Goal: Information Seeking & Learning: Learn about a topic

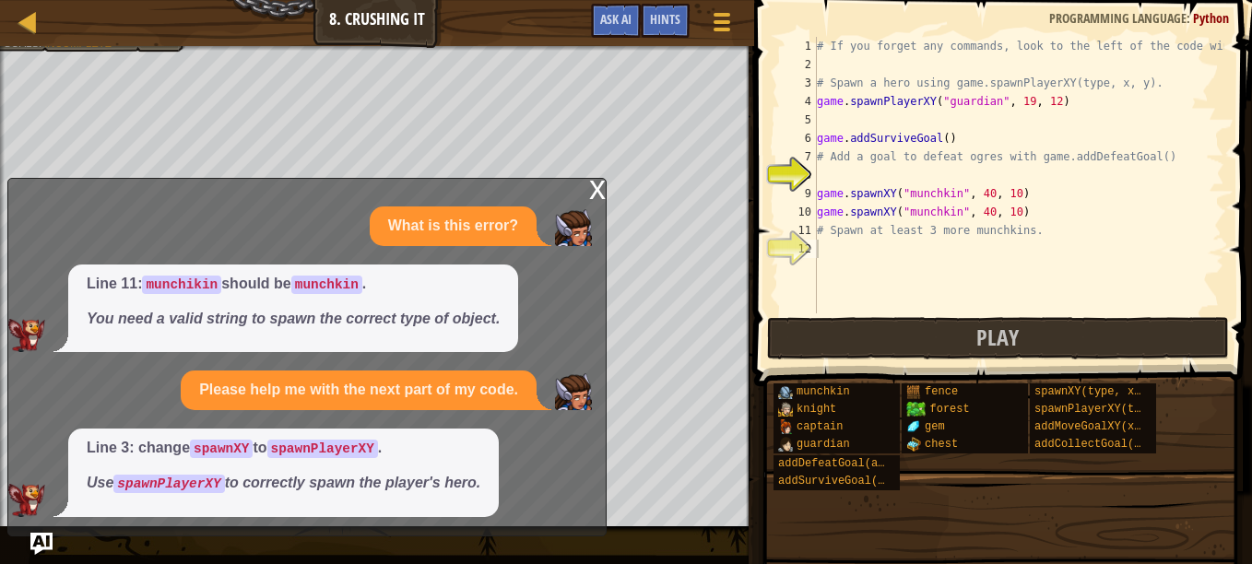
click at [953, 118] on div "# If you forget any commands, look to the left of the code window! # Spawn a he…" at bounding box center [1018, 193] width 411 height 313
click at [596, 191] on div "x" at bounding box center [597, 188] width 17 height 18
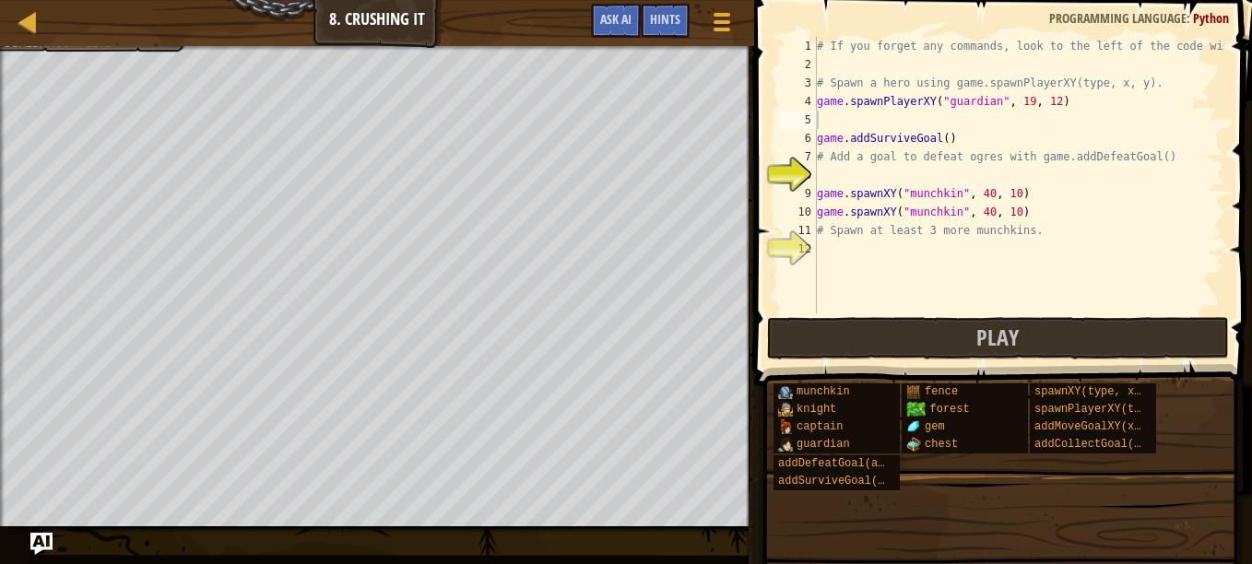
click at [879, 173] on div "# If you forget any commands, look to the left of the code window! # Spawn a he…" at bounding box center [1018, 193] width 411 height 313
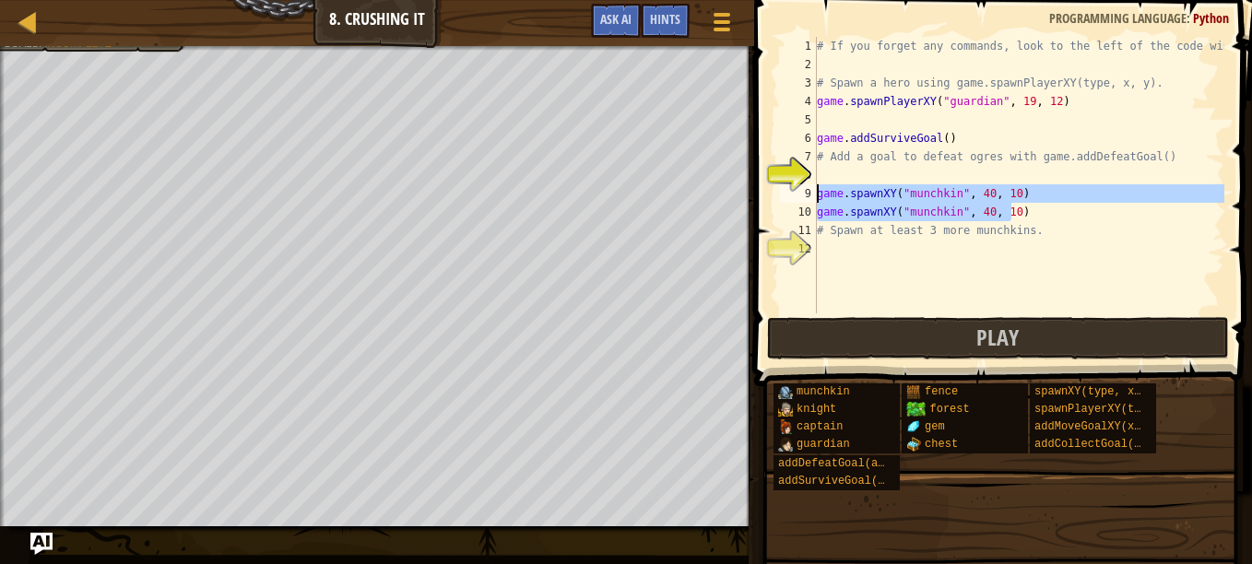
drag, startPoint x: 1022, startPoint y: 210, endPoint x: 808, endPoint y: 198, distance: 215.1
click at [808, 198] on div "1 2 3 4 5 6 7 8 9 10 11 12 # If you forget any commands, look to the left of th…" at bounding box center [1000, 175] width 448 height 277
type textarea "game.spawnXY("munchkin", 40, 10) game.spawnXY("munchkin", 40, 10)"
click at [871, 247] on div "# If you forget any commands, look to the left of the code window! # Spawn a he…" at bounding box center [1018, 193] width 411 height 313
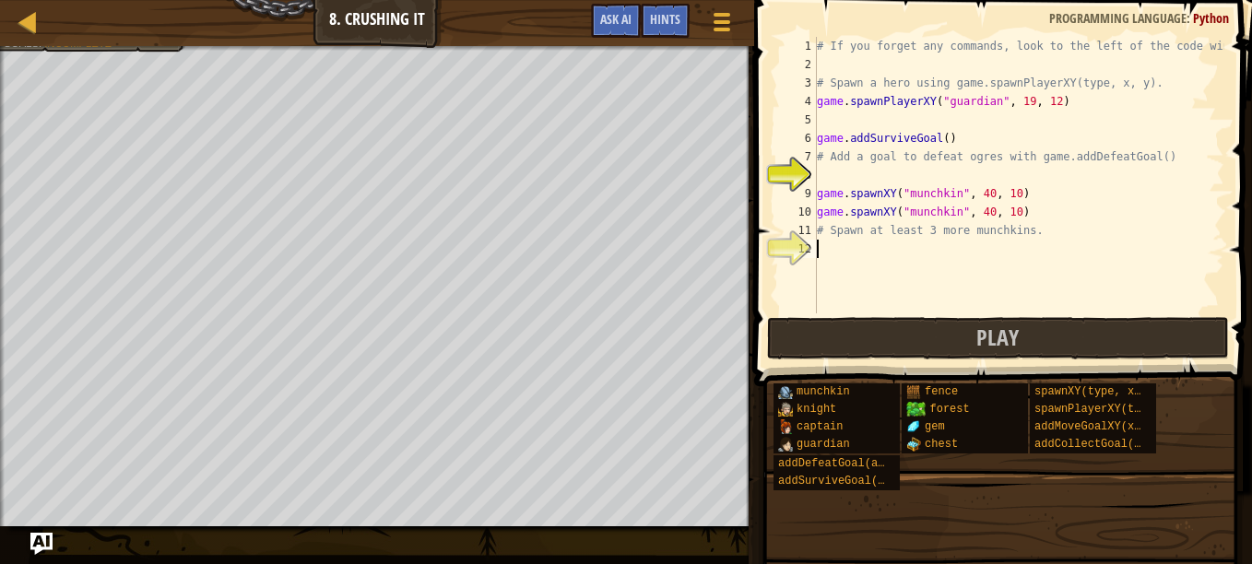
paste textarea "game.spawnXY("munchkin", 40, 10)"
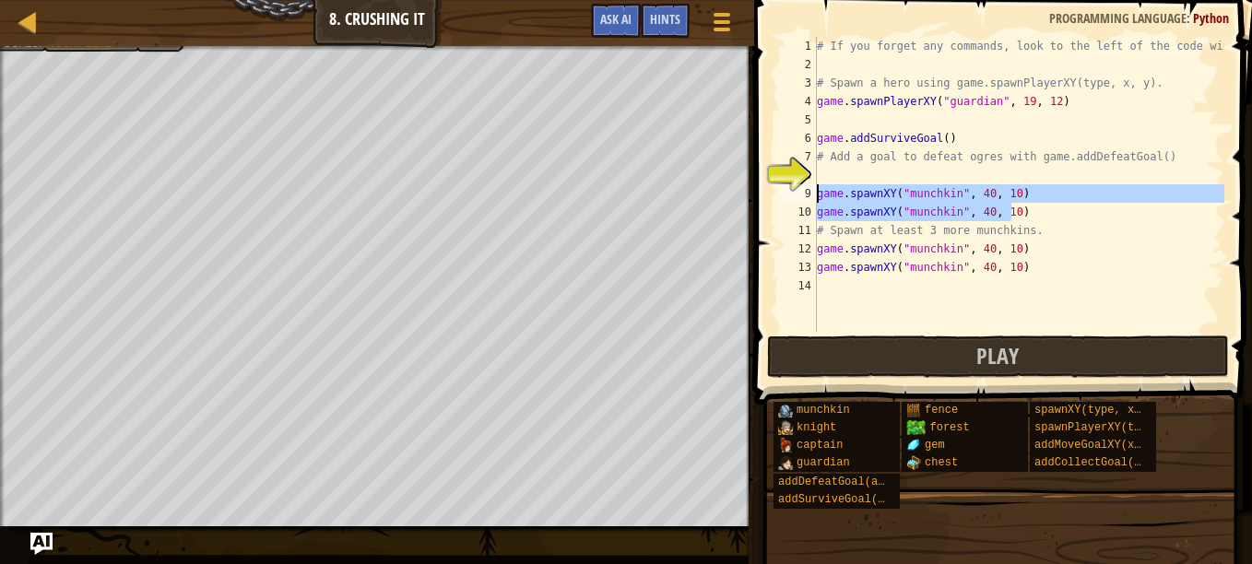
drag, startPoint x: 1021, startPoint y: 206, endPoint x: 819, endPoint y: 189, distance: 203.6
click at [819, 189] on div "# If you forget any commands, look to the left of the code window! # Spawn a he…" at bounding box center [1018, 203] width 411 height 332
type textarea "game.spawnXY("munchkin", 40, 10) game.spawnXY("munchkin", 40, 10)"
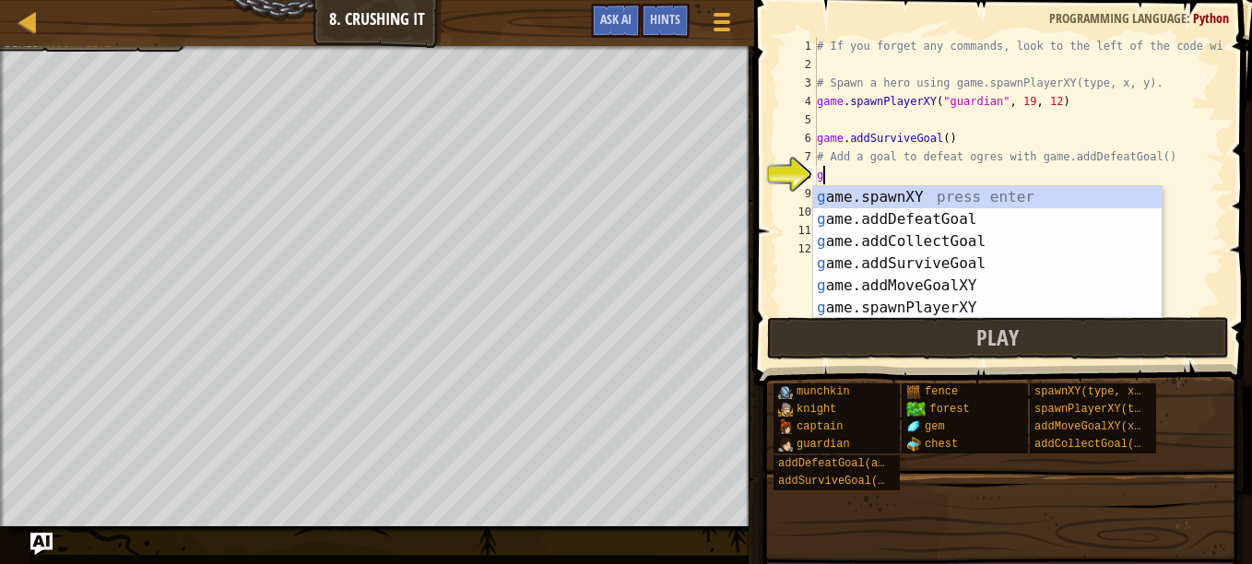
type textarea "ga"
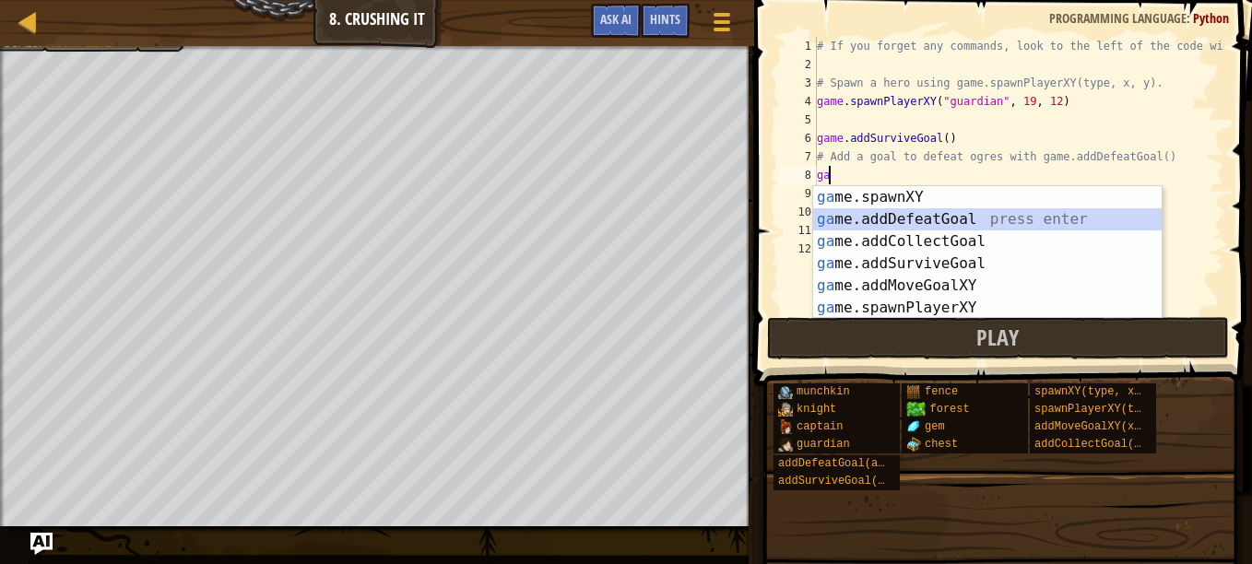
click at [915, 218] on div "ga me.spawnXY press enter ga me.addDefeatGoal press enter ga me.addCollectGoal …" at bounding box center [987, 274] width 348 height 177
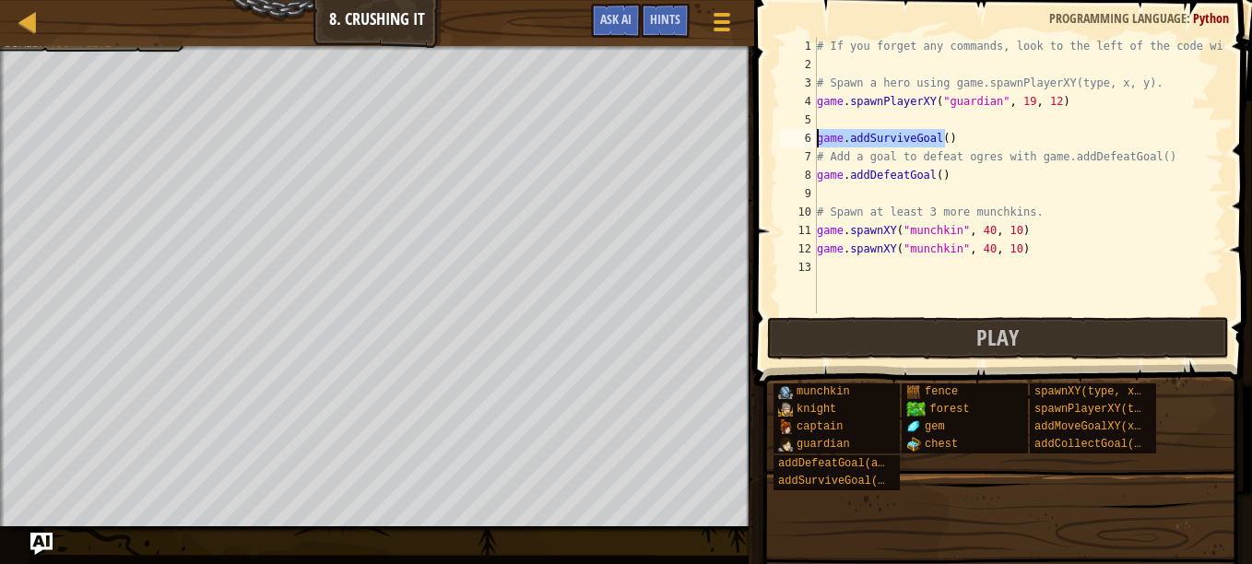
drag, startPoint x: 955, startPoint y: 136, endPoint x: 812, endPoint y: 136, distance: 142.9
click at [812, 136] on div "1 2 3 4 5 6 7 8 9 10 11 12 13 # If you forget any commands, look to the left of…" at bounding box center [1000, 175] width 448 height 277
type textarea "game.addSurviveGoal()"
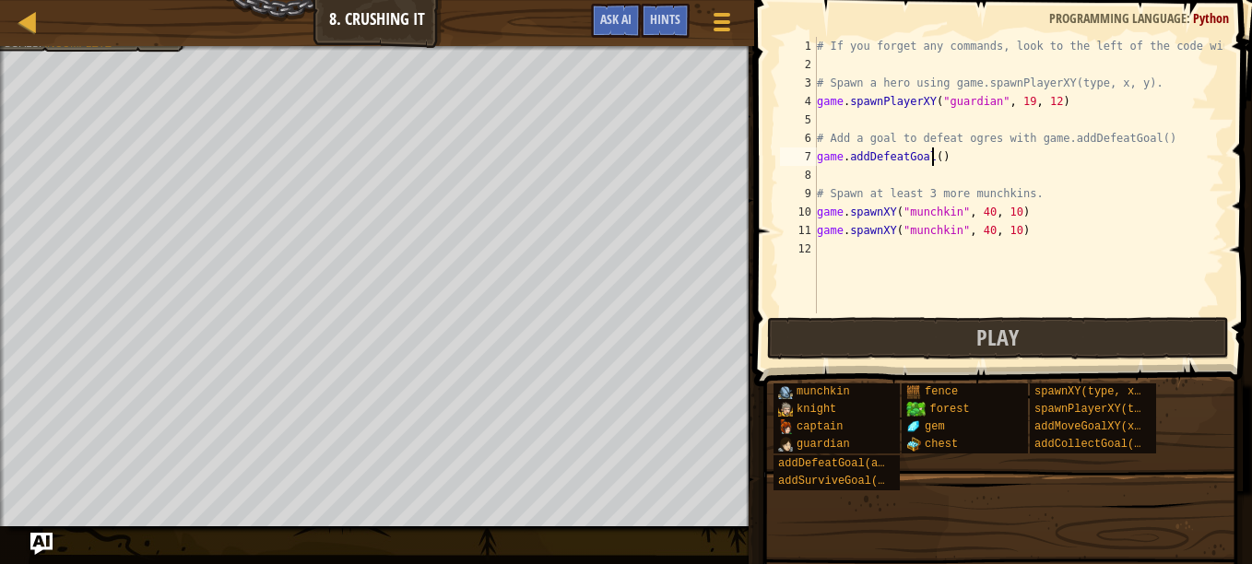
click at [931, 157] on div "# If you forget any commands, look to the left of the code window! # Spawn a he…" at bounding box center [1018, 193] width 411 height 313
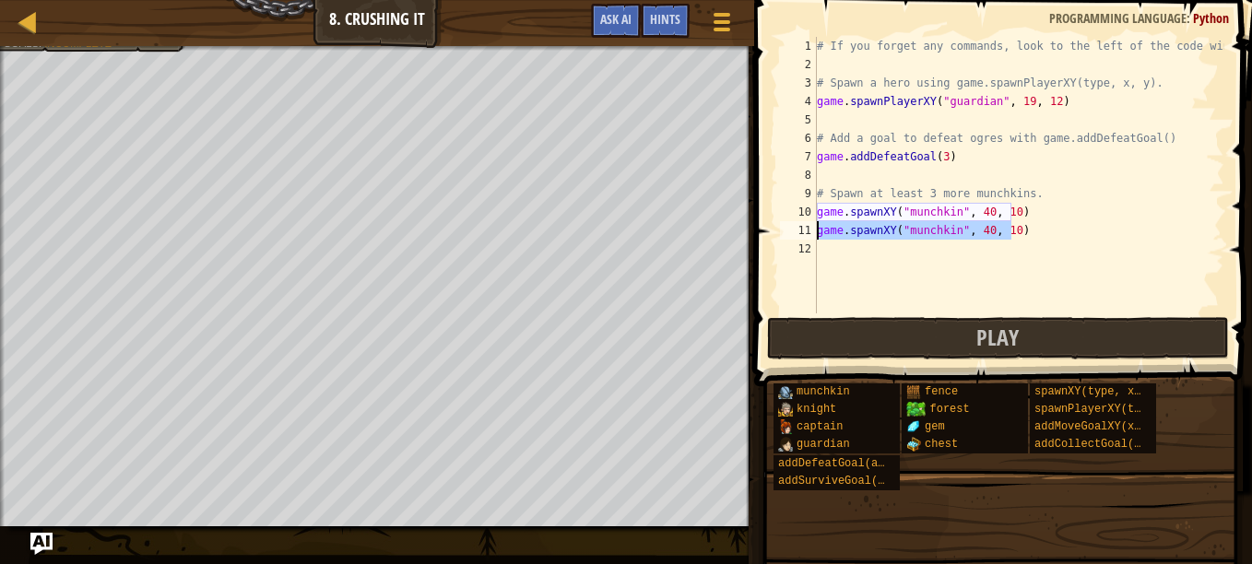
drag, startPoint x: 1018, startPoint y: 230, endPoint x: 816, endPoint y: 228, distance: 201.9
click at [816, 228] on div "game.addDefeatGoal(3) 1 2 3 4 5 6 7 8 9 10 11 12 # If you forget any commands, …" at bounding box center [1000, 175] width 448 height 277
type textarea "game.spawnXY("munchkin", 40, 10)"
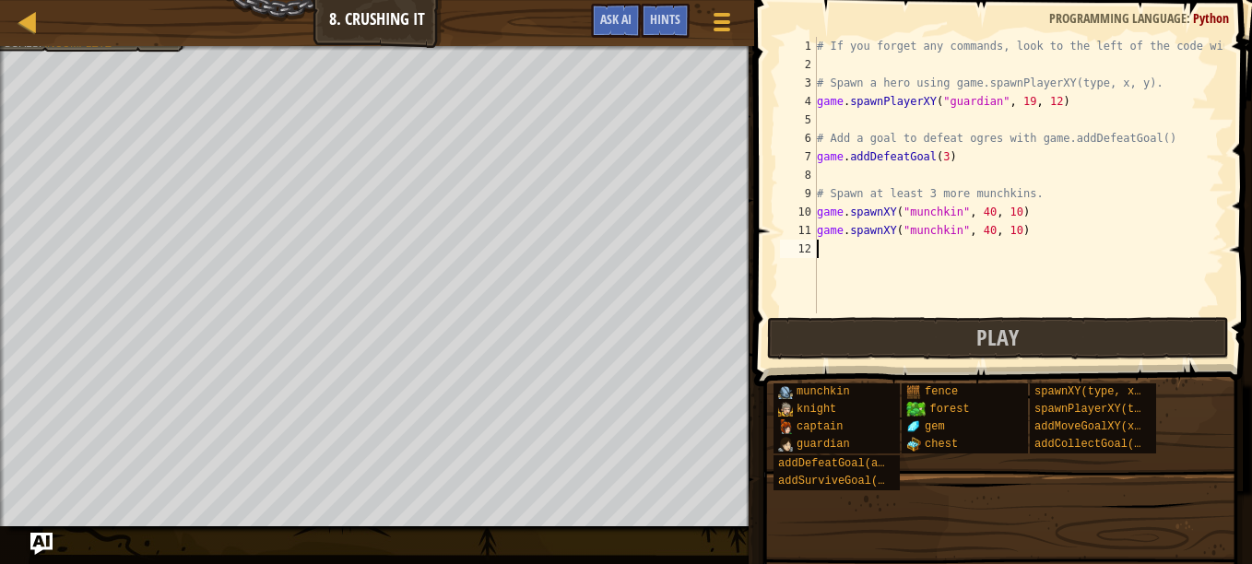
click at [861, 251] on div "# If you forget any commands, look to the left of the code window! # Spawn a he…" at bounding box center [1018, 193] width 411 height 313
paste textarea "game.spawnXY("munchkin", 40, 10)"
type textarea "game.spawnXY("munchkin", 40, 10)"
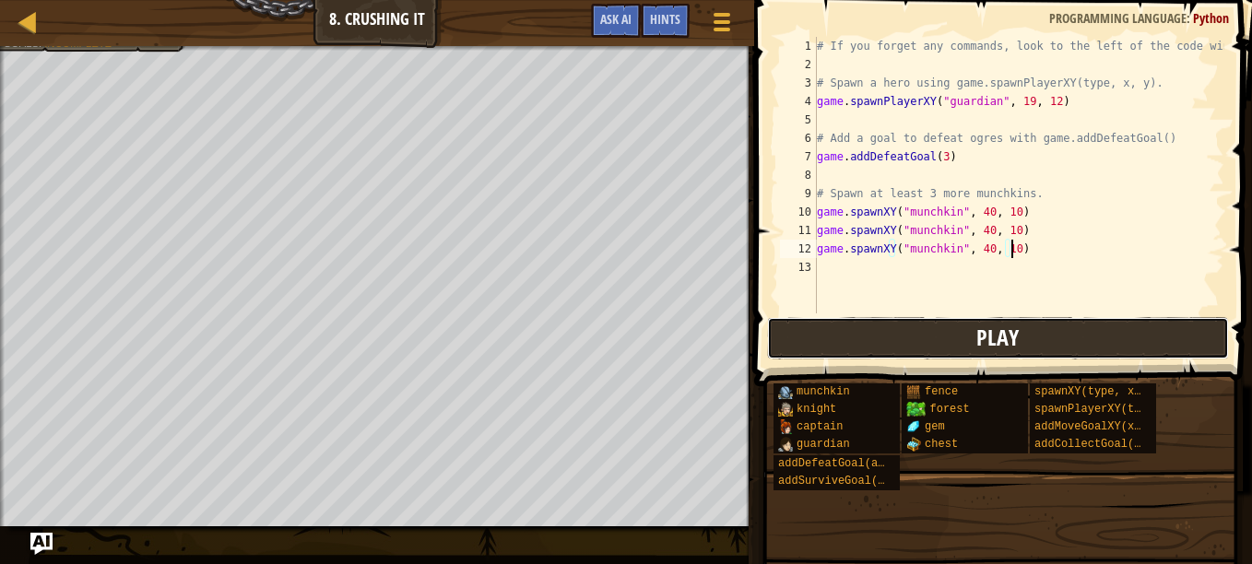
click at [902, 334] on button "Play" at bounding box center [998, 338] width 462 height 42
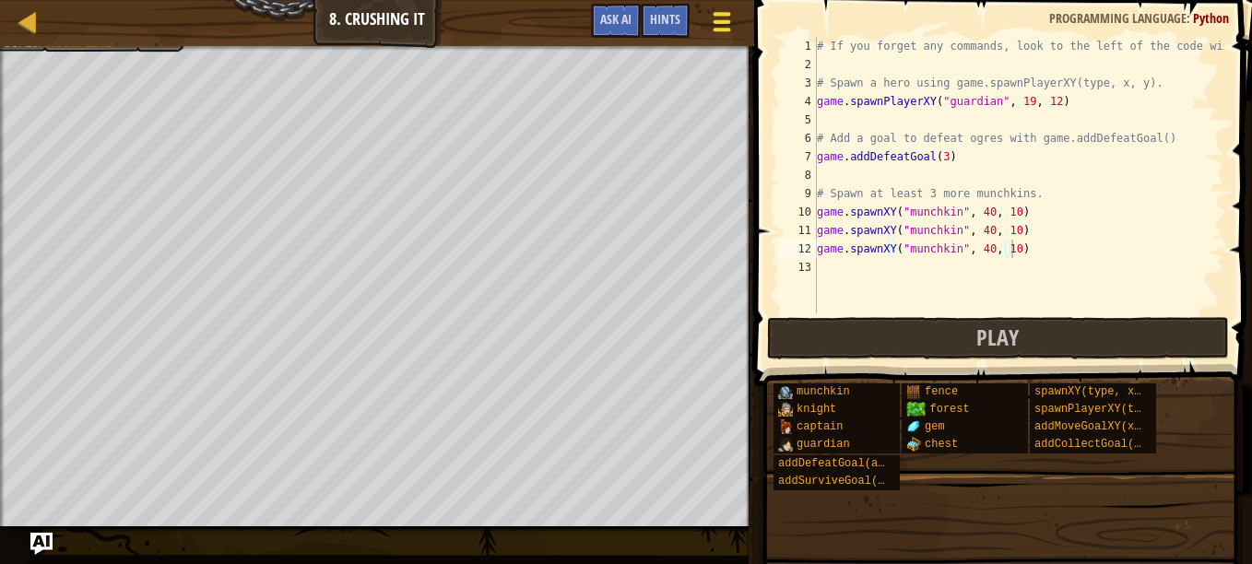
click at [731, 41] on button "Game Menu" at bounding box center [721, 25] width 49 height 45
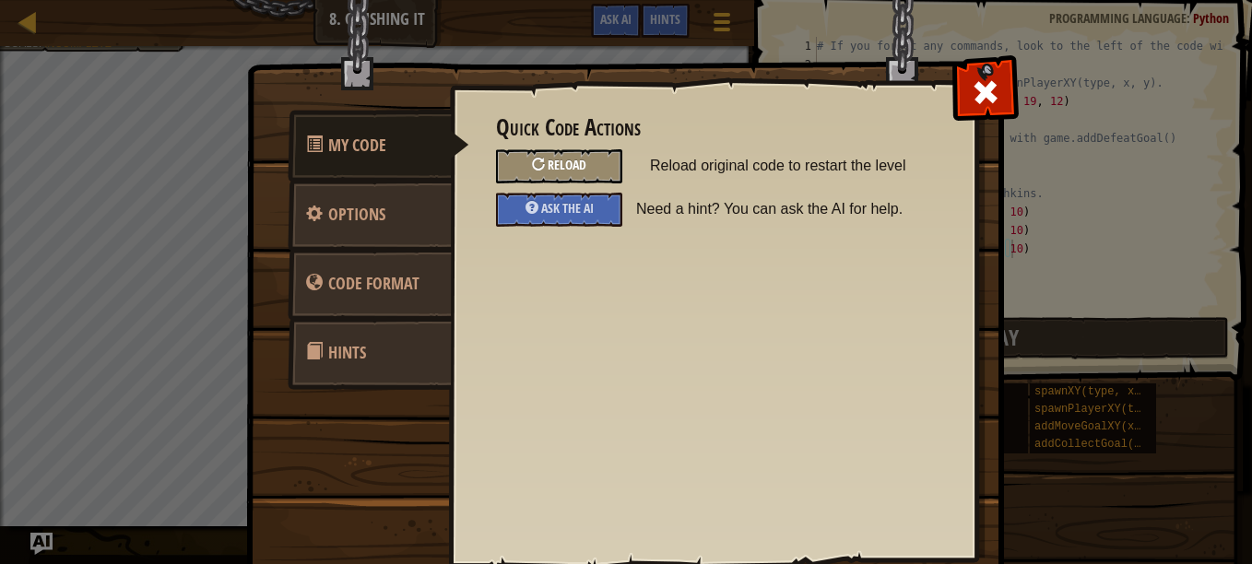
click at [600, 168] on div "Reload" at bounding box center [559, 166] width 126 height 34
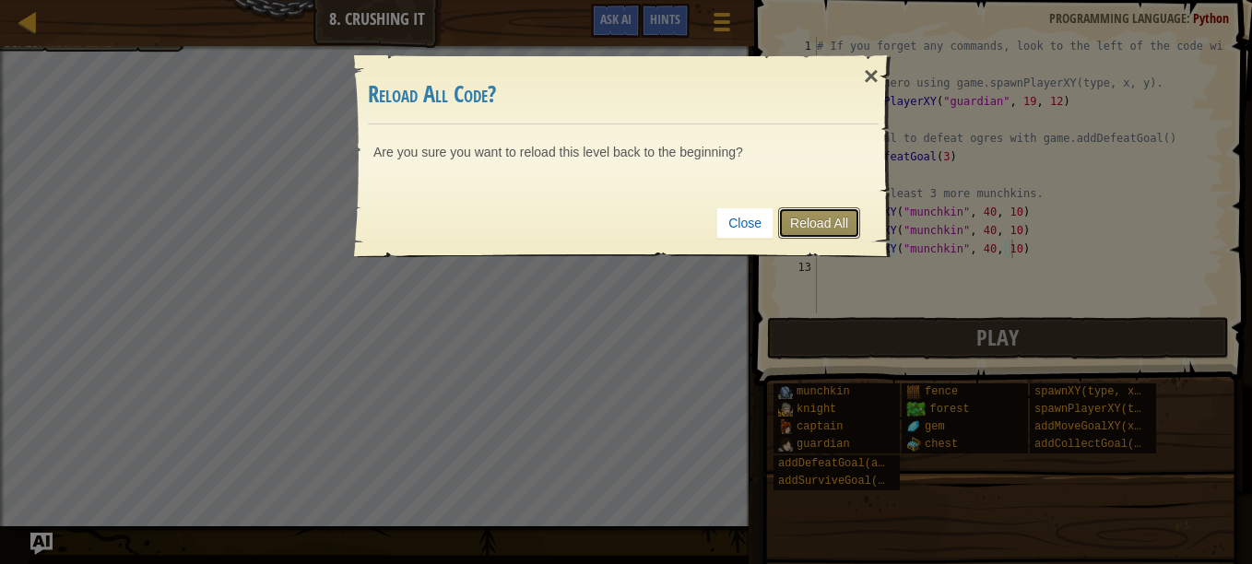
click at [801, 213] on link "Reload All" at bounding box center [819, 222] width 82 height 31
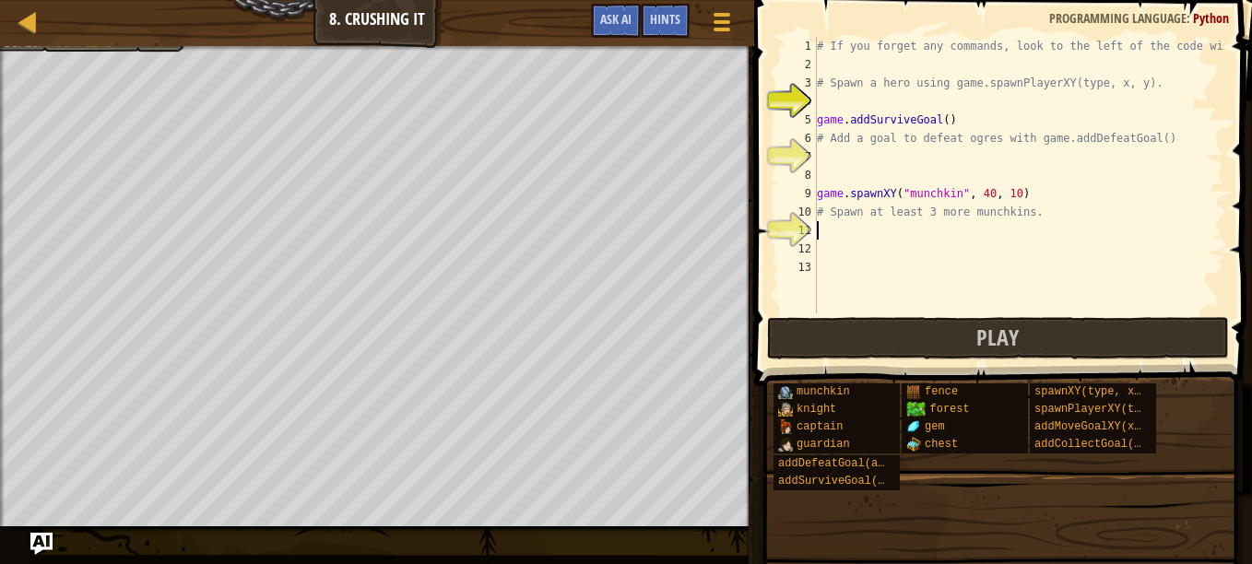
click at [890, 234] on div "# If you forget any commands, look to the left of the code window! # Spawn a he…" at bounding box center [1018, 193] width 411 height 313
paste textarea "game.spawnXY("munchkin", 40, 10)"
type textarea "game.spawnXY("munchkin", 40, 10)"
click at [889, 246] on div "# If you forget any commands, look to the left of the code window! # Spawn a he…" at bounding box center [1018, 193] width 411 height 313
paste textarea "game.spawnXY("munchkin", 40, 10)"
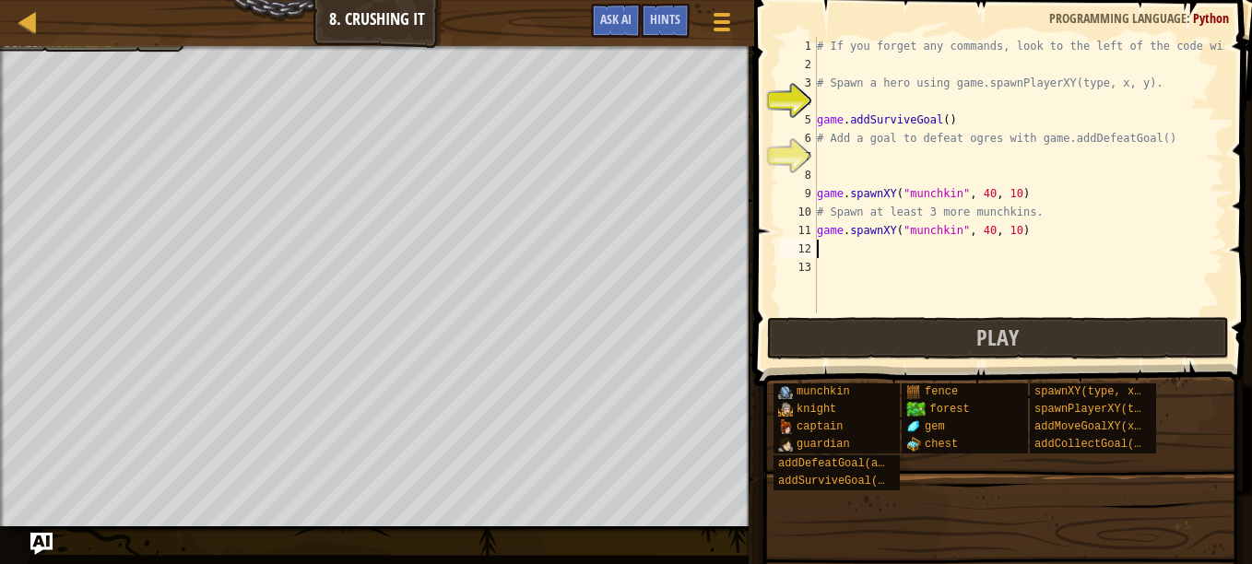
type textarea "game.spawnXY("munchkin", 40, 10)"
click at [890, 267] on div "# If you forget any commands, look to the left of the code window! # Spawn a he…" at bounding box center [1018, 193] width 411 height 313
paste textarea "game.spawnXY("munchkin", 40, 10)"
type textarea "game.spawnXY("munchkin", 40, 10)"
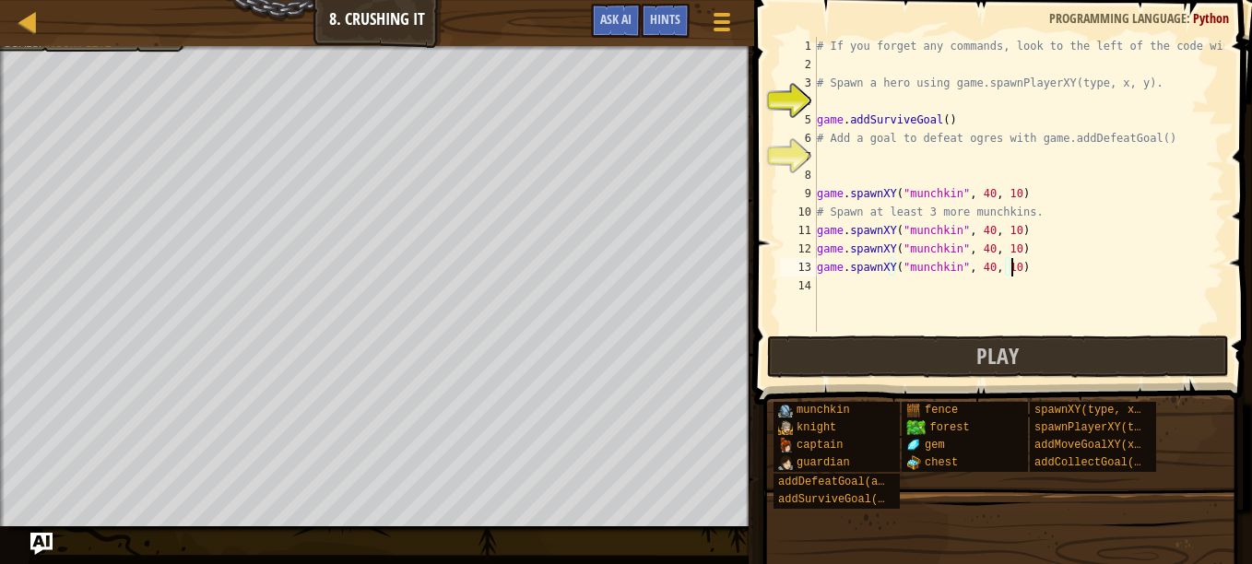
click at [887, 161] on div "# If you forget any commands, look to the left of the code window! # Spawn a he…" at bounding box center [1018, 203] width 411 height 332
type textarea "ga"
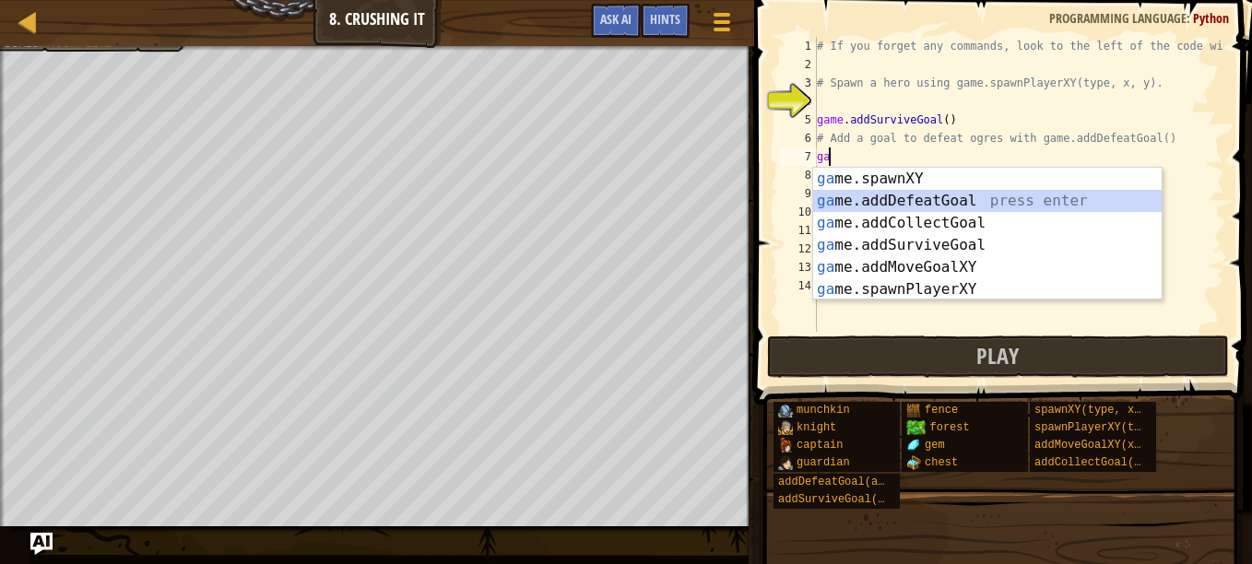
click at [928, 202] on div "ga me.spawnXY press enter ga me.addDefeatGoal press enter ga me.addCollectGoal …" at bounding box center [987, 256] width 348 height 177
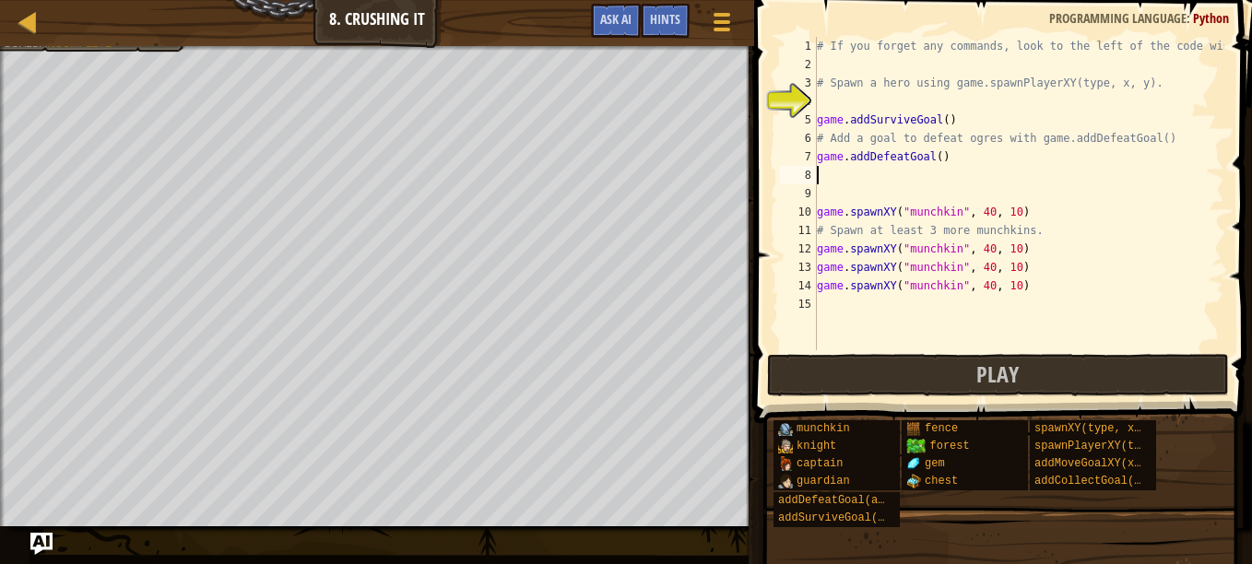
click at [930, 161] on div "# If you forget any commands, look to the left of the code window! # Spawn a he…" at bounding box center [1018, 212] width 411 height 350
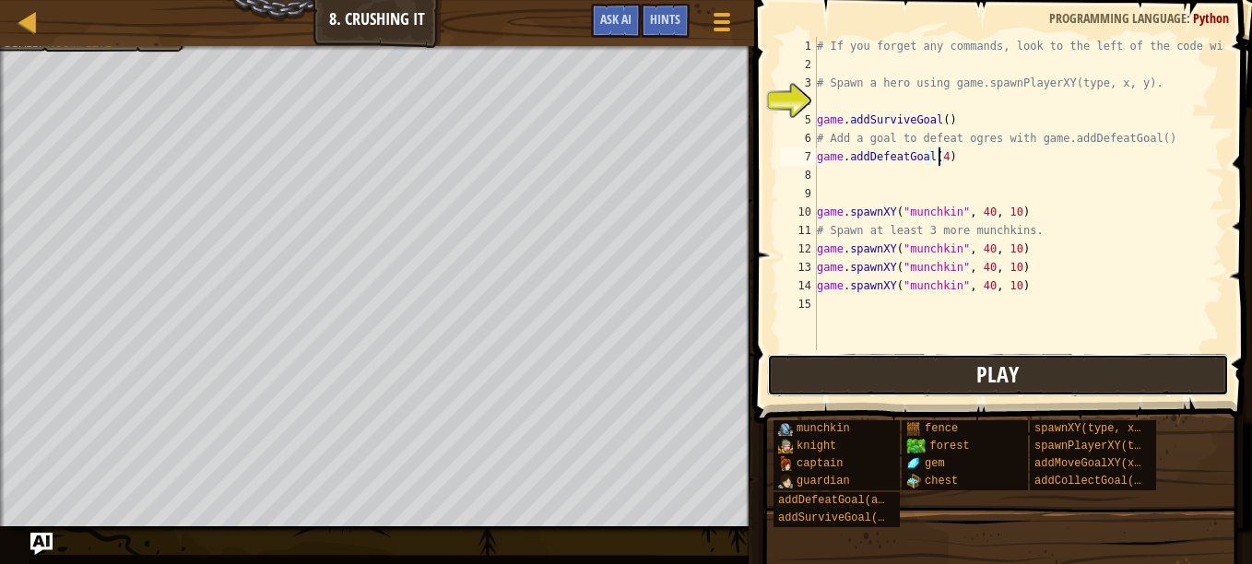
click at [1004, 367] on span "Play" at bounding box center [997, 374] width 42 height 29
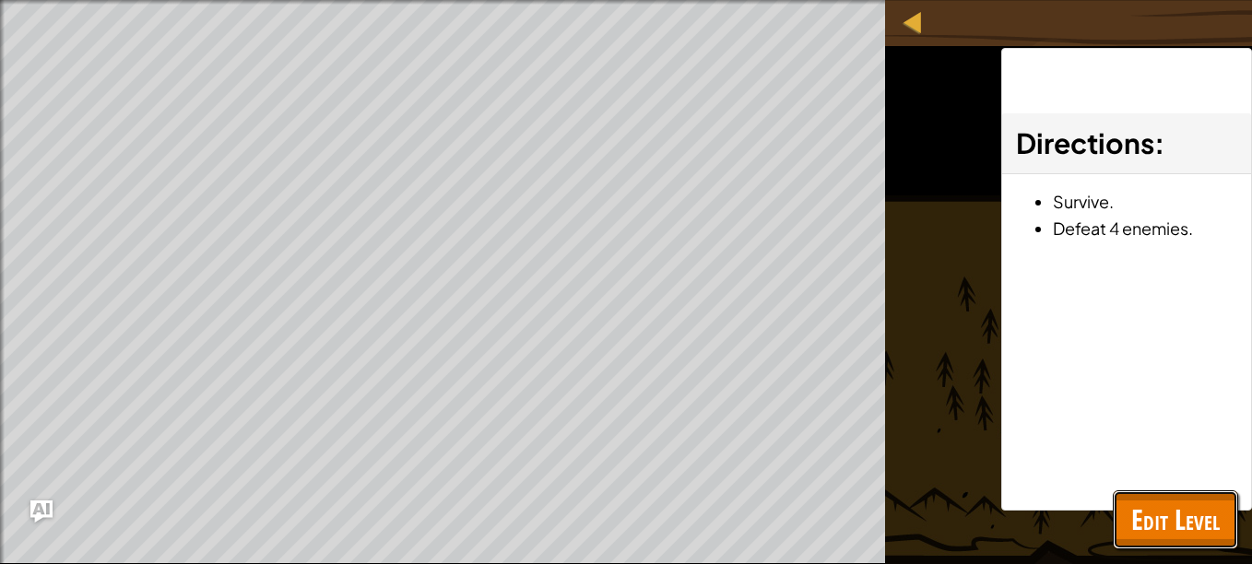
click at [1153, 549] on button "Edit Level" at bounding box center [1175, 519] width 125 height 59
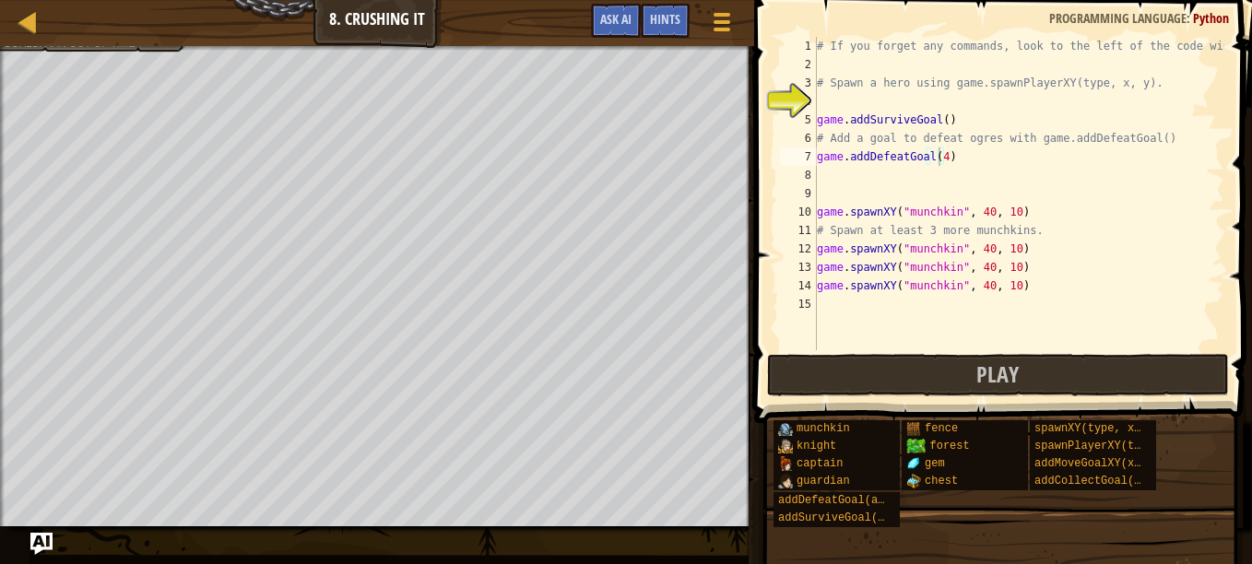
type textarea "game.addSurviveGoal()"
click at [882, 116] on div "# If you forget any commands, look to the left of the code window! # Spawn a he…" at bounding box center [1018, 212] width 411 height 350
click at [878, 112] on div "# If you forget any commands, look to the left of the code window! # Spawn a he…" at bounding box center [1018, 212] width 411 height 350
click at [869, 108] on div "# If you forget any commands, look to the left of the code window! # Spawn a he…" at bounding box center [1018, 212] width 411 height 350
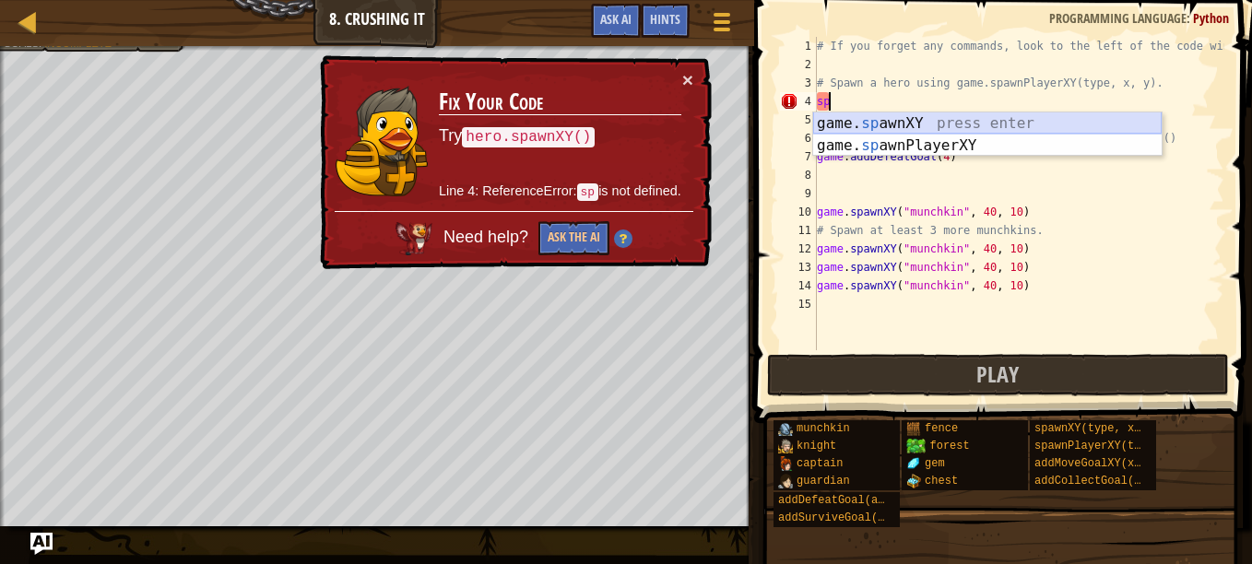
click at [889, 124] on div "game. sp awnXY press enter game. sp awnPlayerXY press enter" at bounding box center [987, 156] width 348 height 88
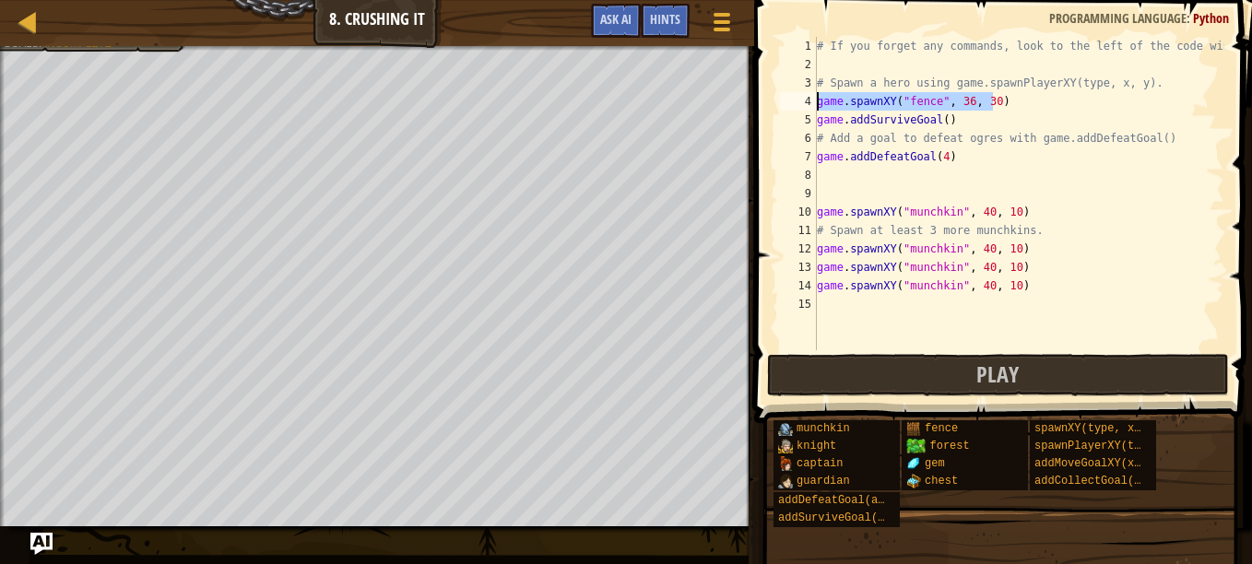
drag, startPoint x: 1009, startPoint y: 104, endPoint x: 816, endPoint y: 100, distance: 192.7
click at [816, 100] on div "game.spawnXY("fence", 36, 30) 1 2 3 4 5 6 7 8 9 10 11 12 13 14 15 # If you forg…" at bounding box center [1000, 193] width 448 height 313
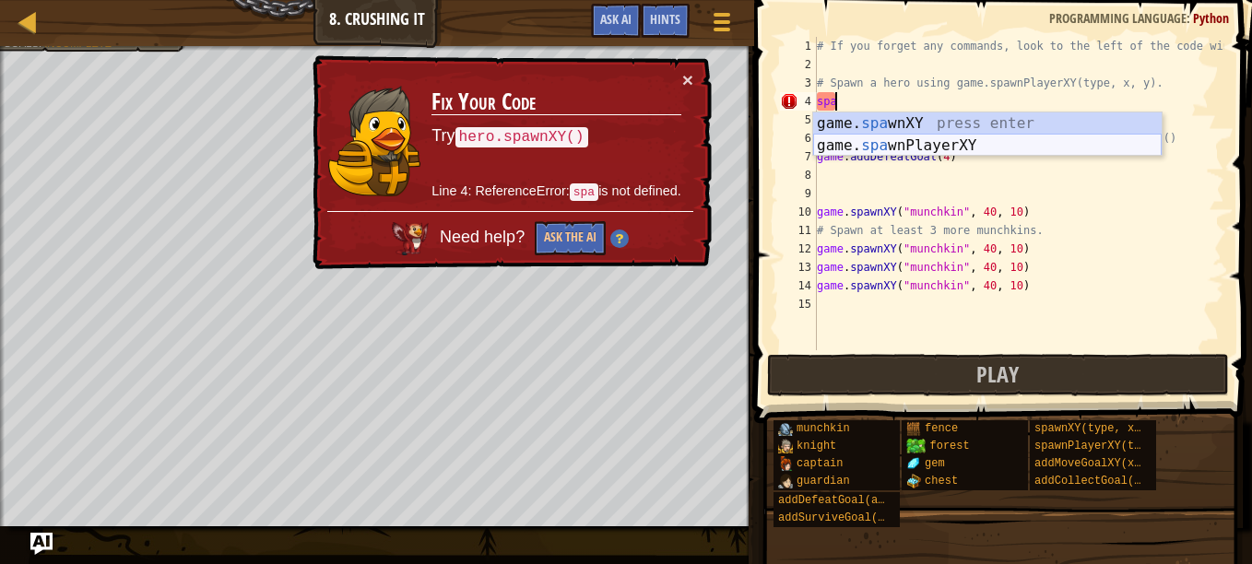
click at [912, 147] on div "game. spa wnXY press enter game. spa wnPlayerXY press enter" at bounding box center [987, 156] width 348 height 88
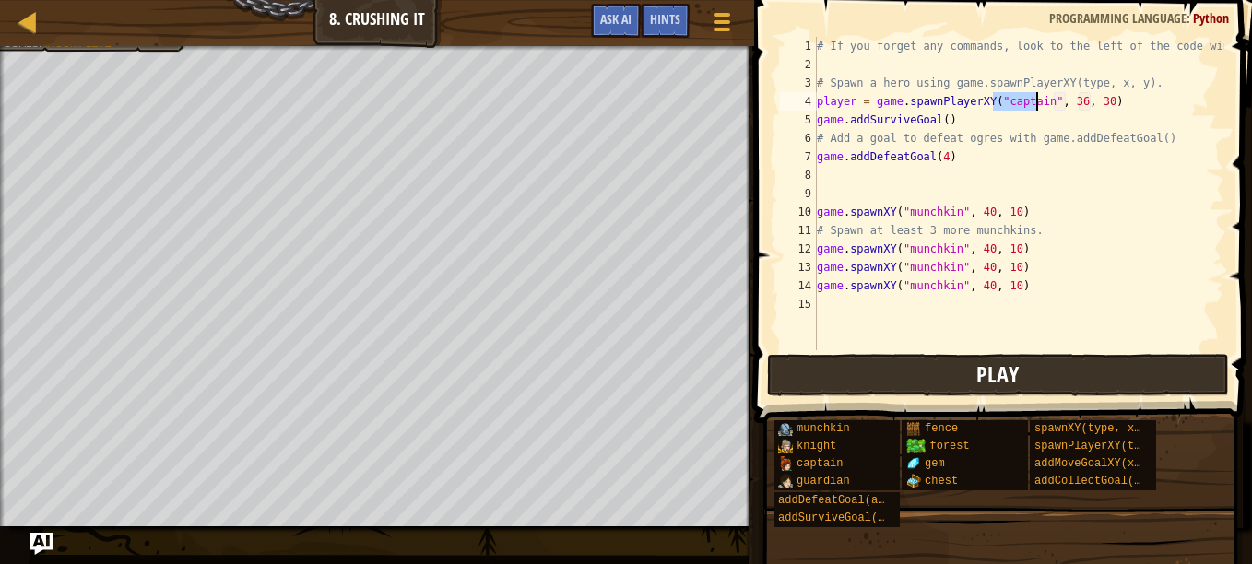
type textarea "player = game.spawnPlayerXY("captain", 36, 30)"
click at [1026, 383] on button "Play" at bounding box center [998, 375] width 462 height 42
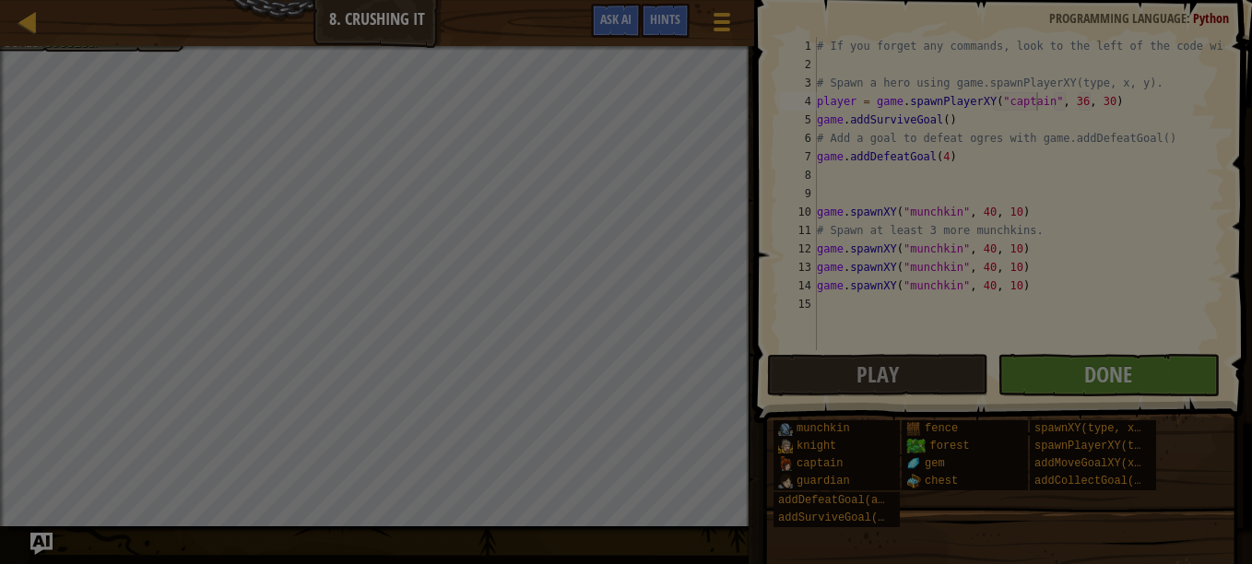
click at [1045, 2] on body "Map Game Development 1 8. Crushing It Game Menu Done Hints Ask AI 1 2 3 4 5 6 7…" at bounding box center [626, 1] width 1252 height 2
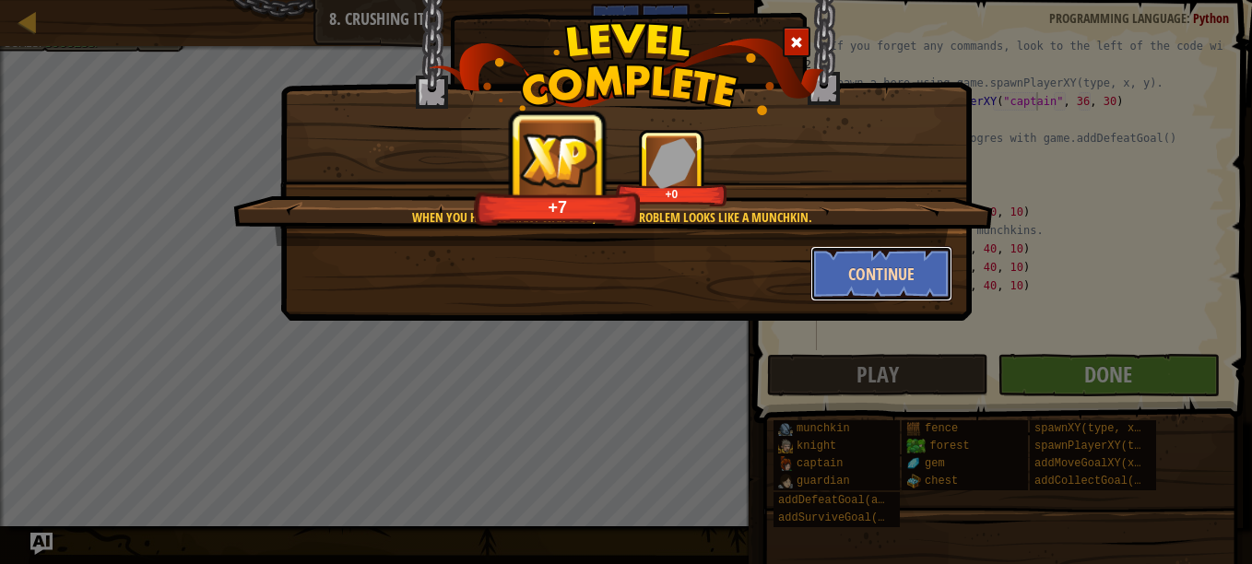
click at [891, 281] on button "Continue" at bounding box center [881, 273] width 143 height 55
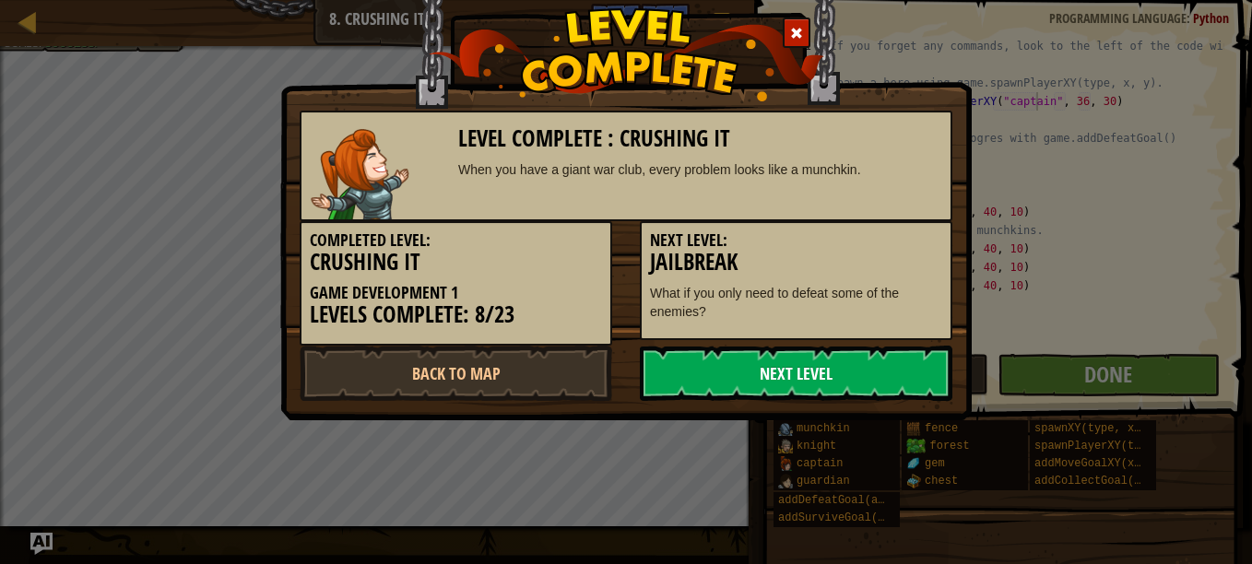
click at [713, 381] on link "Next Level" at bounding box center [796, 373] width 313 height 55
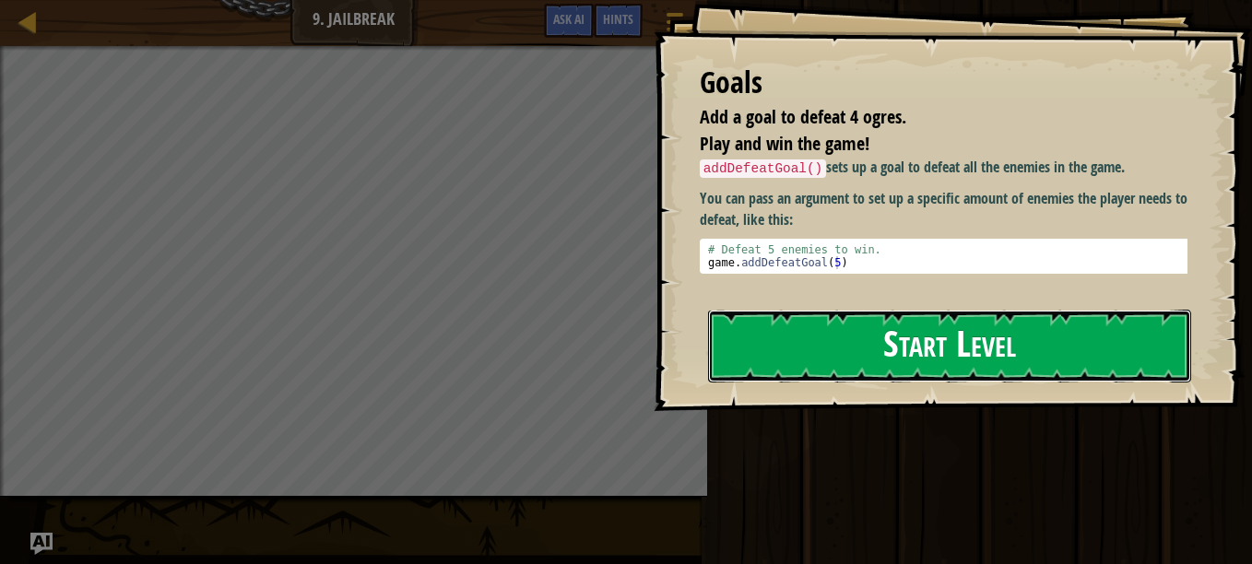
click at [813, 329] on button "Start Level" at bounding box center [949, 346] width 483 height 73
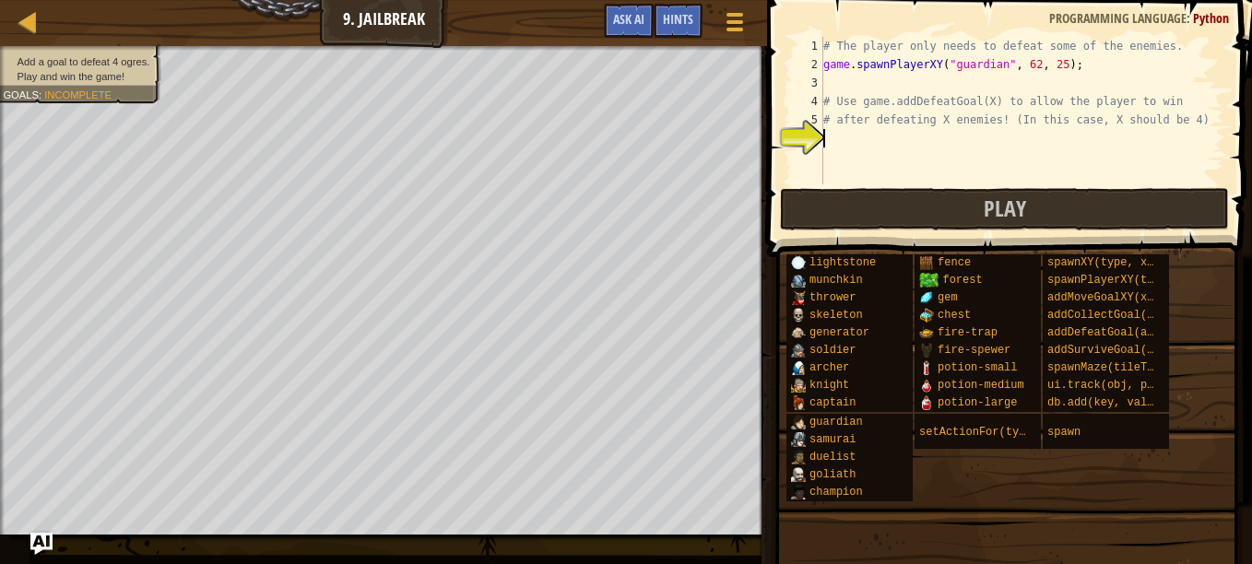
click at [891, 86] on div "# The player only needs to defeat some of the enemies. game . spawnPlayerXY ( "…" at bounding box center [1022, 129] width 405 height 184
type textarea "a"
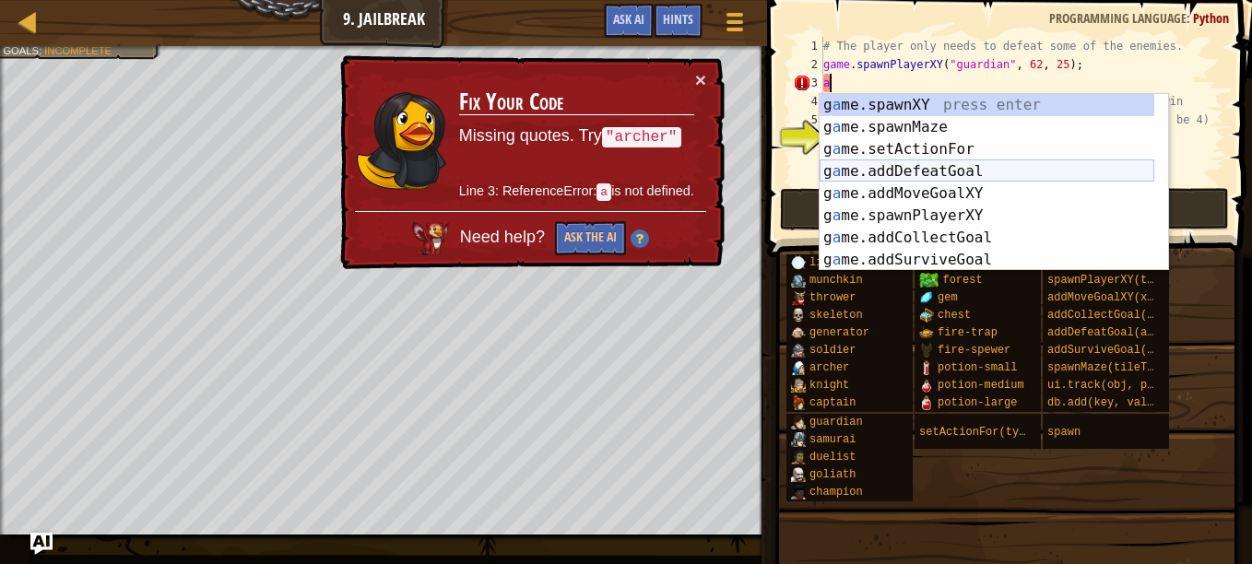
click at [914, 177] on div "g a me.spawnXY press enter g a me.spawnMaze press enter g a me.setActionFor pre…" at bounding box center [987, 204] width 335 height 221
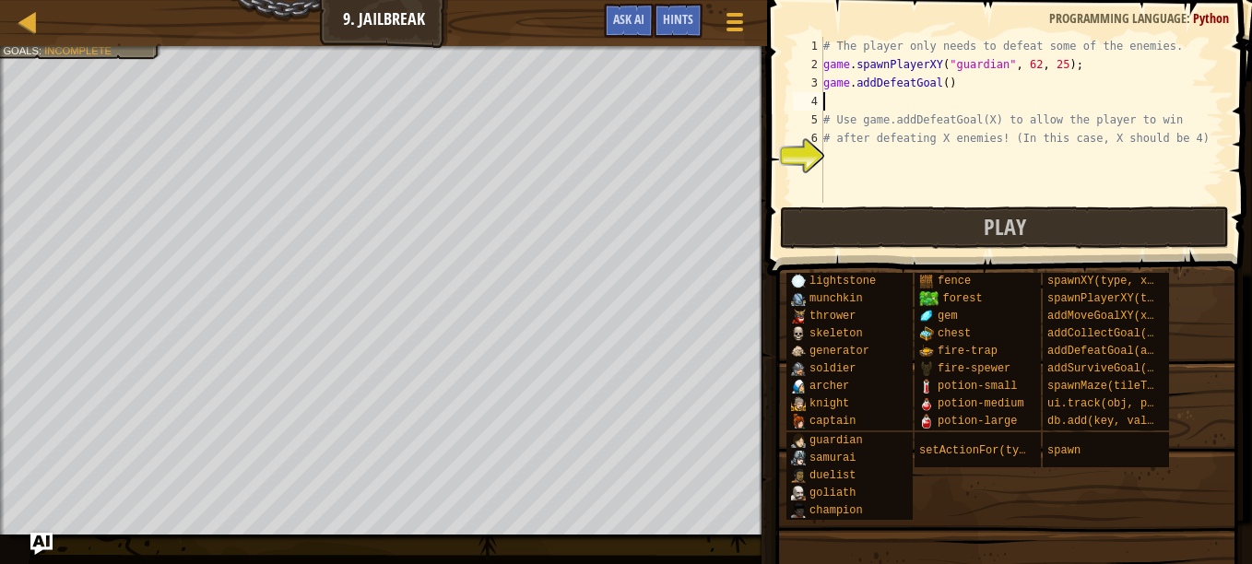
click at [941, 152] on div "# The player only needs to defeat some of the enemies. game . spawnPlayerXY ( "…" at bounding box center [1022, 138] width 405 height 203
click at [937, 83] on div "# The player only needs to defeat some of the enemies. game . spawnPlayerXY ( "…" at bounding box center [1022, 138] width 405 height 203
type textarea "game.addDefeatGoal(4)"
click at [936, 223] on button "Play" at bounding box center [1004, 227] width 449 height 42
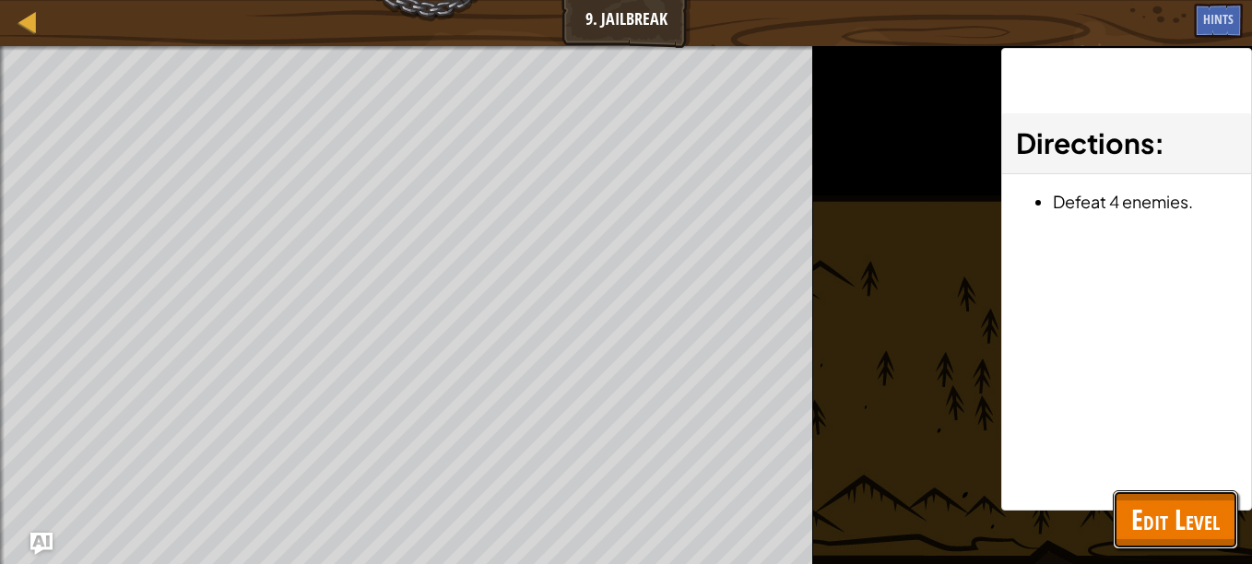
click at [1180, 494] on button "Edit Level" at bounding box center [1175, 519] width 125 height 59
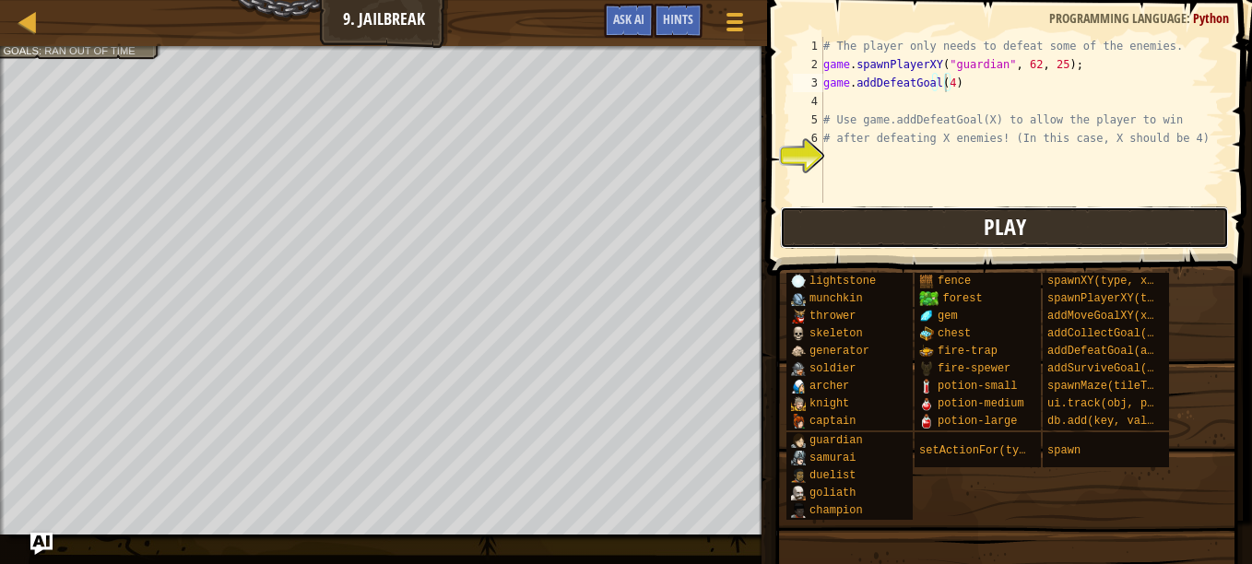
click at [881, 224] on button "Play" at bounding box center [1004, 227] width 449 height 42
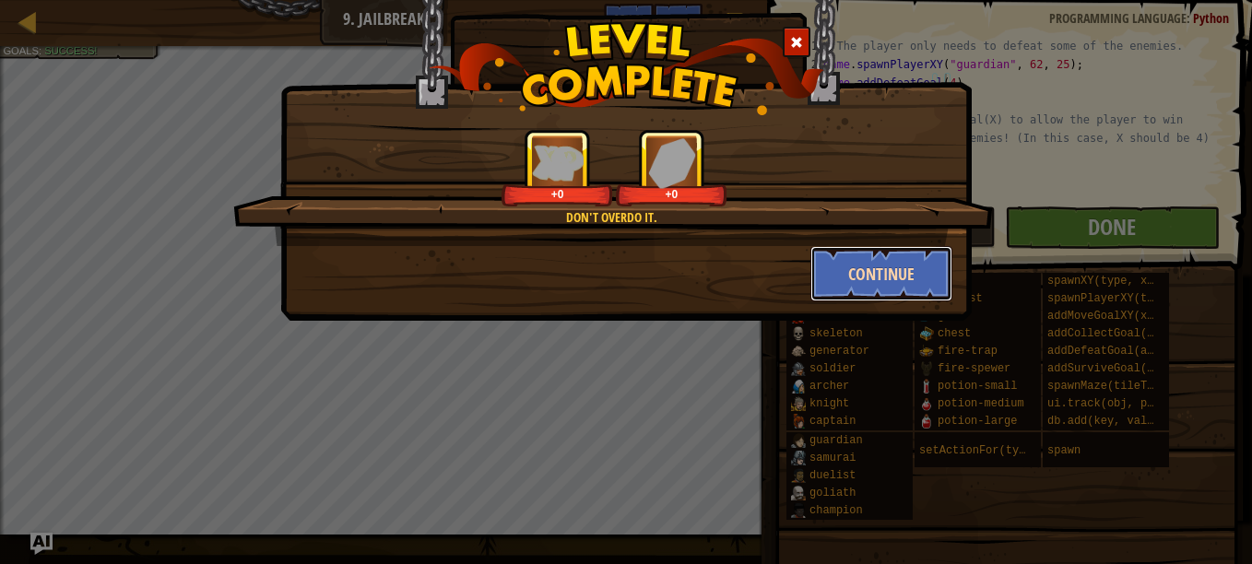
click at [903, 281] on button "Continue" at bounding box center [881, 273] width 143 height 55
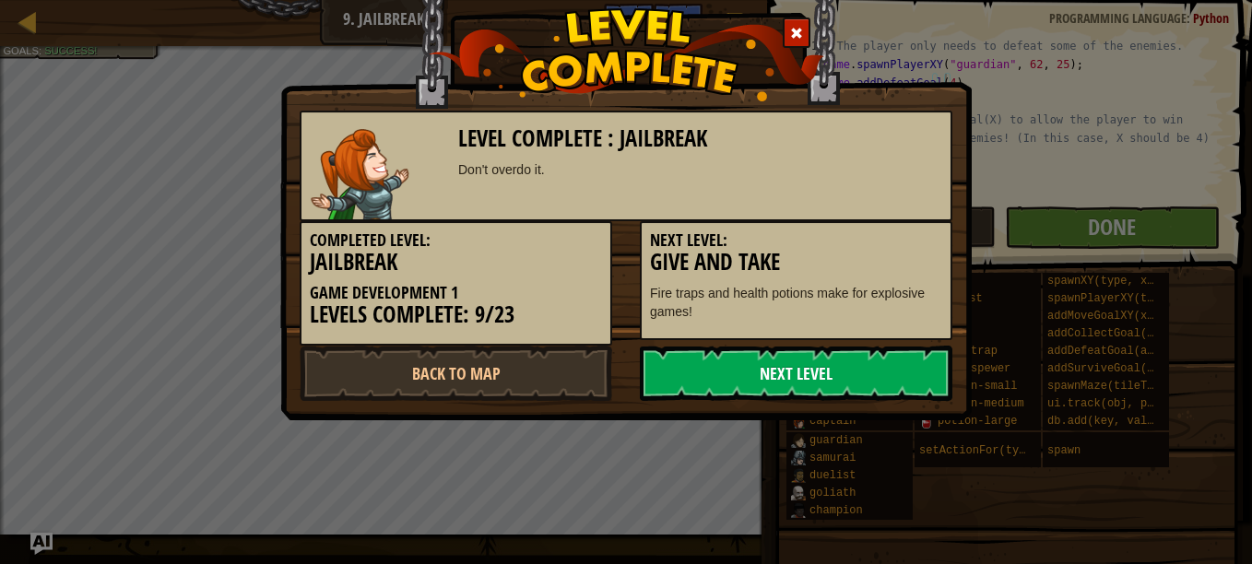
click at [781, 354] on link "Next Level" at bounding box center [796, 373] width 313 height 55
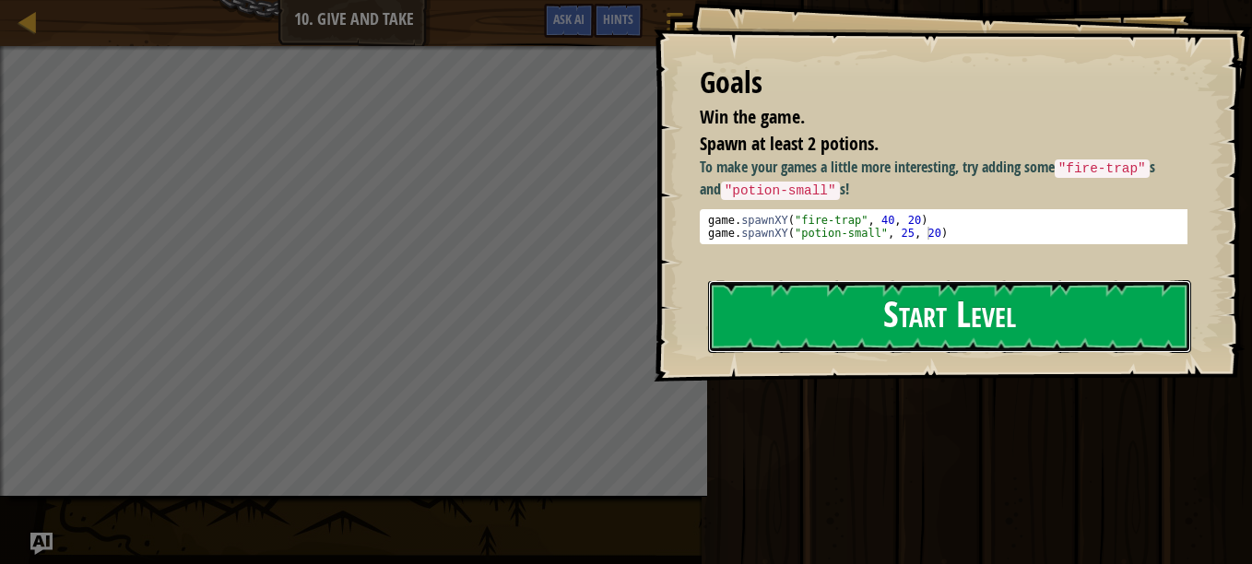
click at [802, 334] on button "Start Level" at bounding box center [949, 316] width 483 height 73
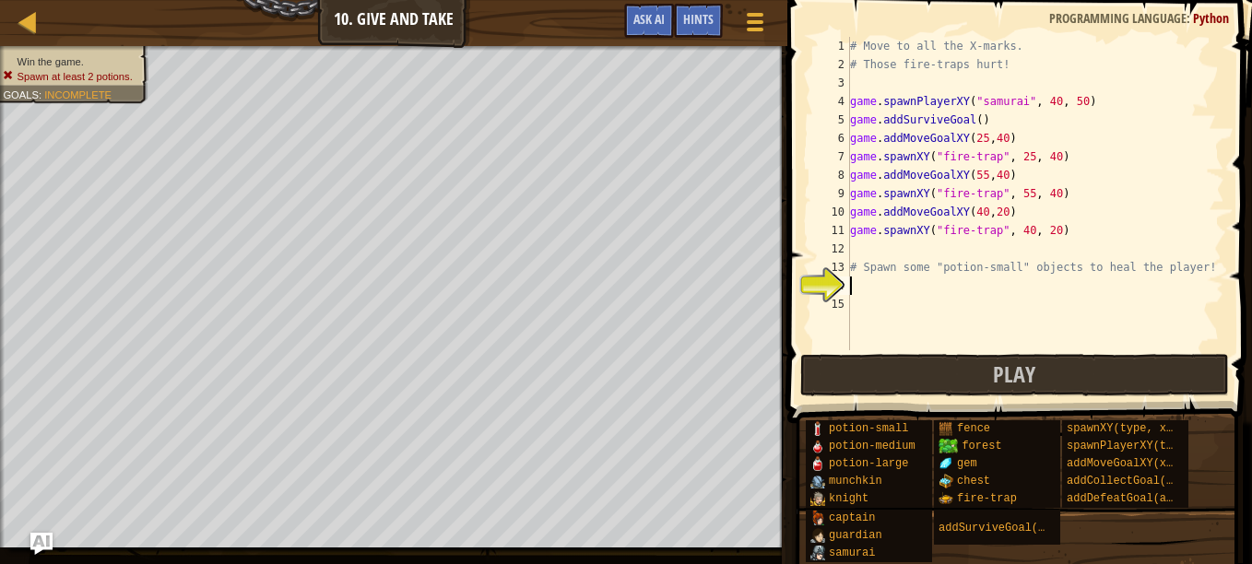
scroll to position [8, 0]
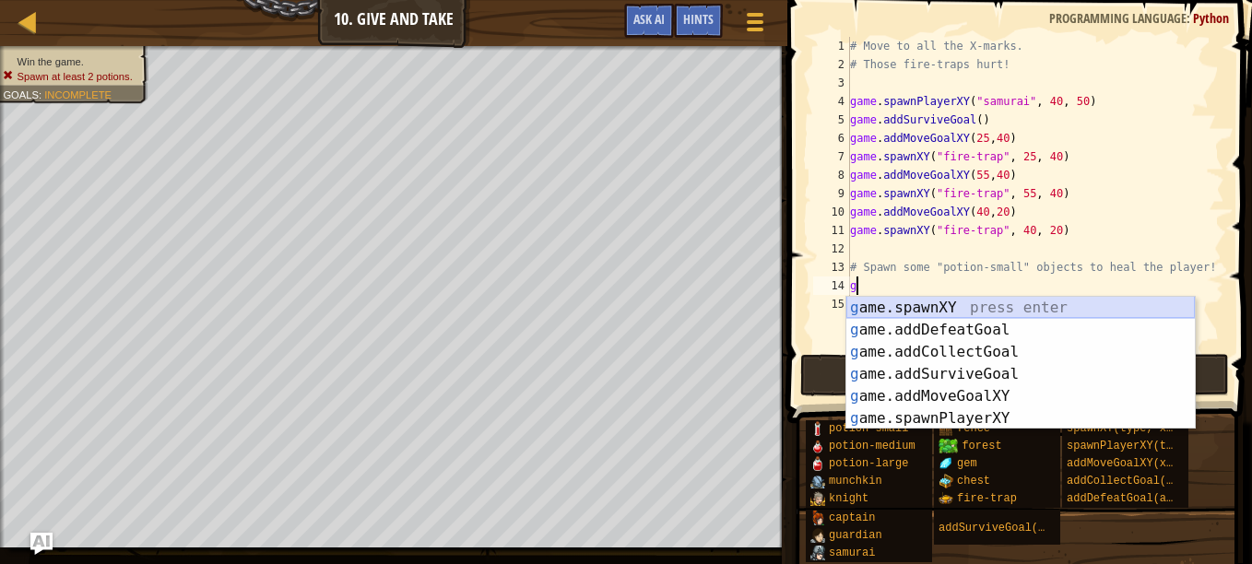
click at [915, 305] on div "g ame.spawnXY press enter g ame.addDefeatGoal press enter g ame.addCollectGoal …" at bounding box center [1020, 385] width 348 height 177
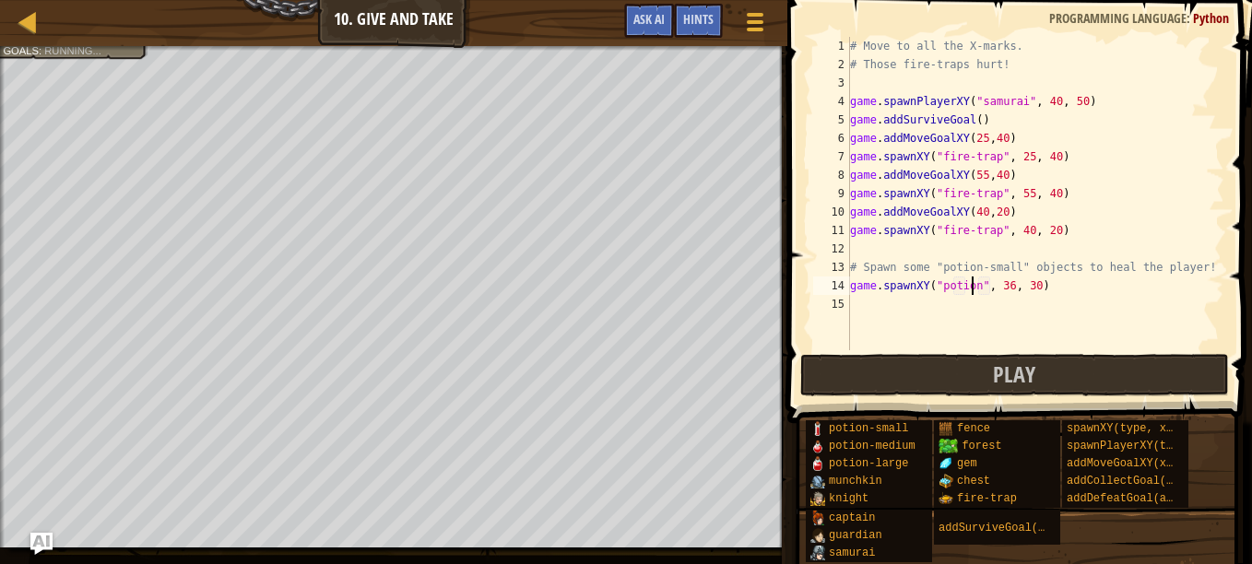
scroll to position [8, 10]
type textarea "game.spawnXY("potion-small", 36, 30)"
drag, startPoint x: 1096, startPoint y: 281, endPoint x: 847, endPoint y: 285, distance: 248.9
click at [847, 285] on div "game.spawnXY("potion-small", 36, 30) 1 2 3 4 5 6 7 8 9 10 11 12 13 14 15 # Move…" at bounding box center [1016, 193] width 415 height 313
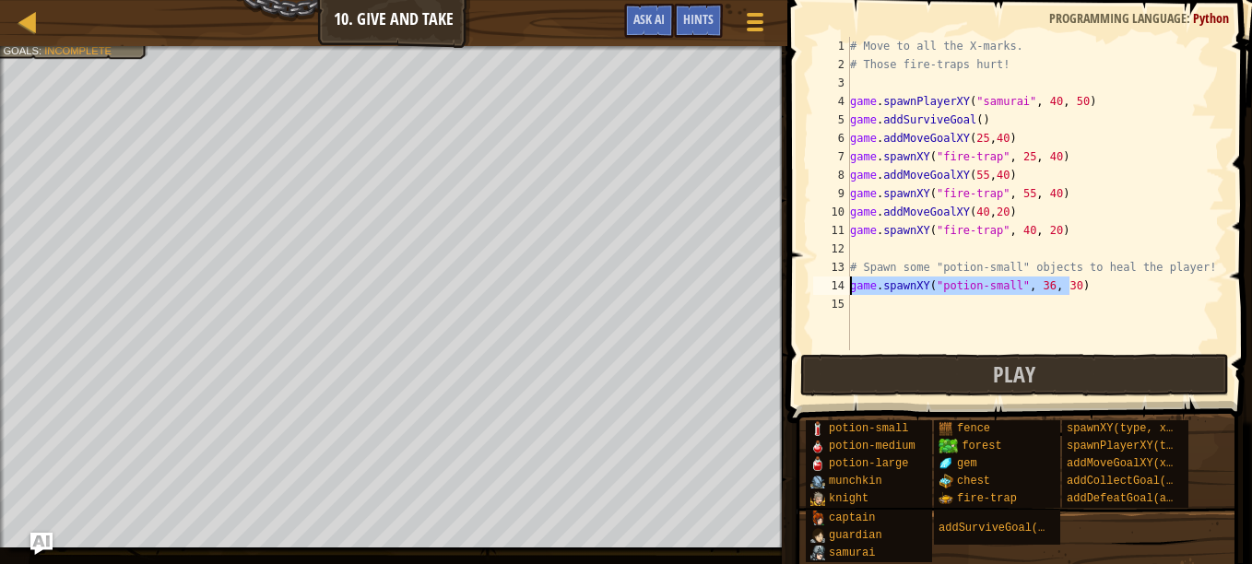
click at [882, 313] on div "# Move to all the X-marks. # Those fire-traps hurt! game . spawnPlayerXY ( "sam…" at bounding box center [1035, 212] width 378 height 350
type textarea "game.spawnXY("potion-small", 36, 30)"
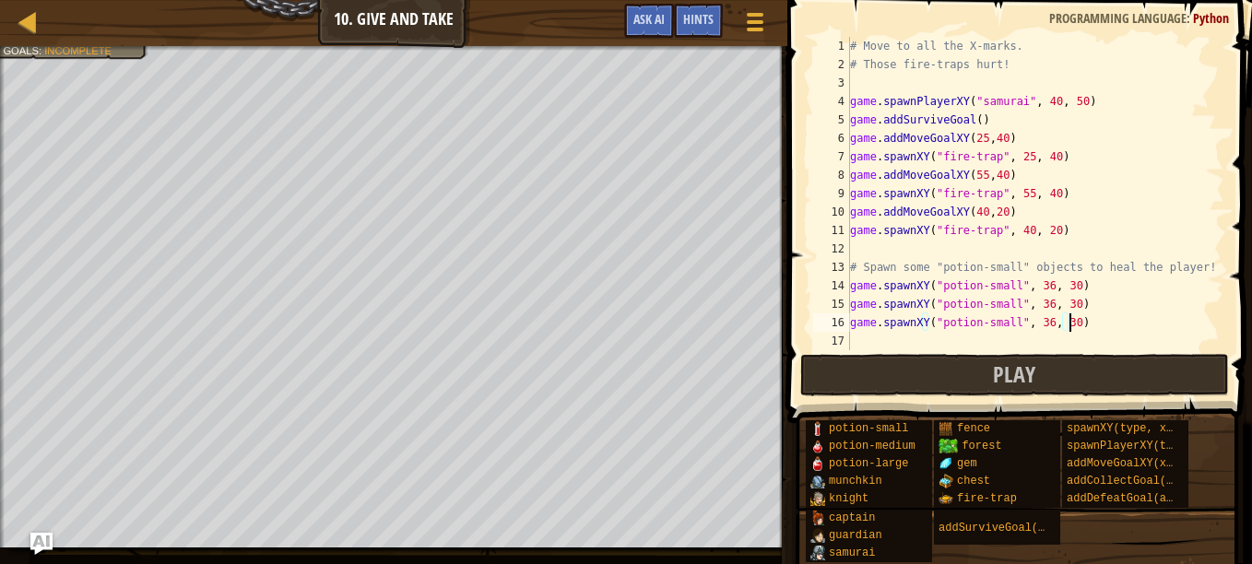
click at [1040, 283] on div "# Move to all the X-marks. # Those fire-traps hurt! game . spawnPlayerXY ( "sam…" at bounding box center [1035, 212] width 378 height 350
click at [1057, 282] on div "# Move to all the X-marks. # Those fire-traps hurt! game . spawnPlayerXY ( "sam…" at bounding box center [1035, 212] width 378 height 350
click at [1038, 308] on div "# Move to all the X-marks. # Those fire-traps hurt! game . spawnPlayerXY ( "sam…" at bounding box center [1035, 212] width 378 height 350
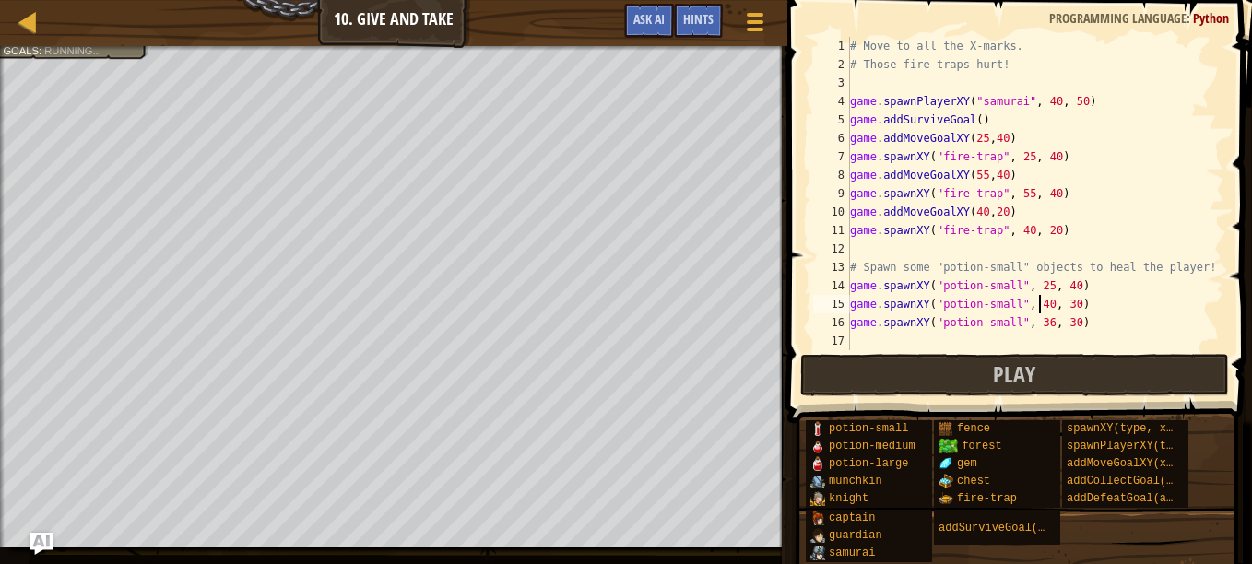
scroll to position [8, 16]
click at [1058, 308] on div "# Move to all the X-marks. # Those fire-traps hurt! game . spawnPlayerXY ( "sam…" at bounding box center [1035, 212] width 378 height 350
click at [1033, 324] on div "# Move to all the X-marks. # Those fire-traps hurt! game . spawnPlayerXY ( "sam…" at bounding box center [1035, 212] width 378 height 350
type textarea "game.spawnXY("potion-small", 36, 30)"
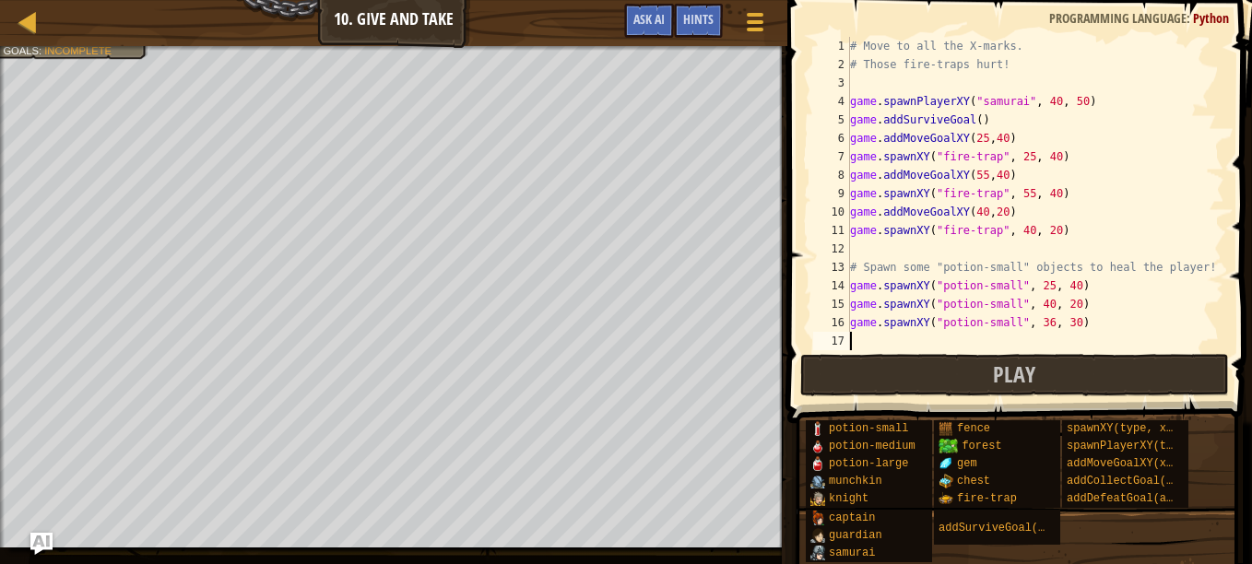
scroll to position [8, 0]
click at [1038, 318] on div "# Move to all the X-marks. # Those fire-traps hurt! game . spawnPlayerXY ( "sam…" at bounding box center [1035, 212] width 378 height 350
click at [1055, 316] on div "# Move to all the X-marks. # Those fire-traps hurt! game . spawnPlayerXY ( "sam…" at bounding box center [1035, 212] width 378 height 350
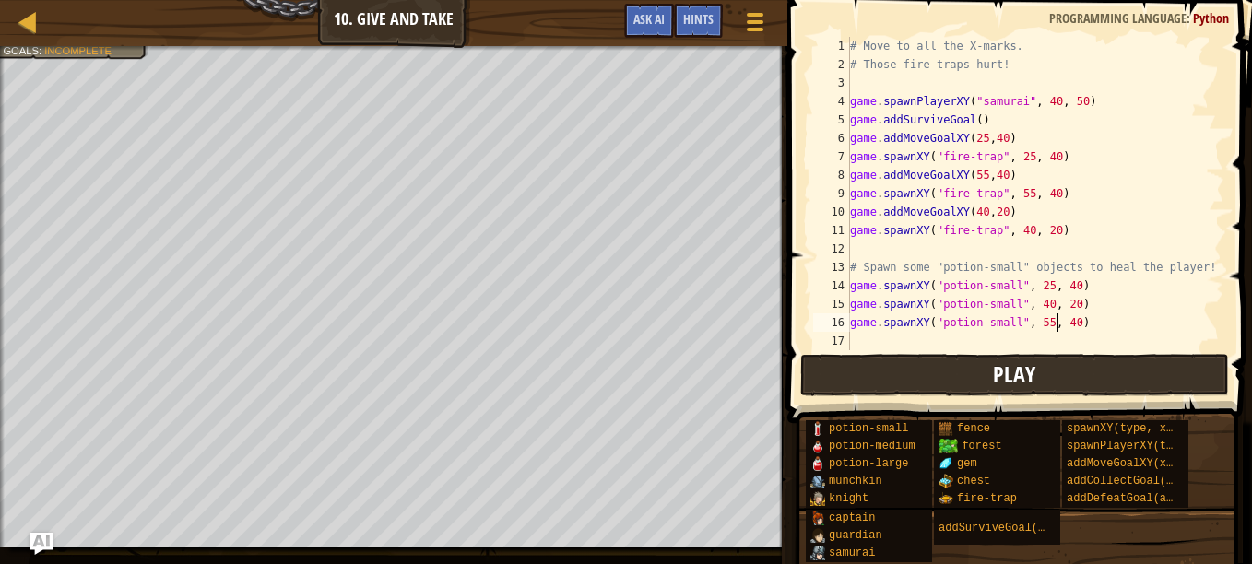
type textarea "game.spawnXY("potion-small", 55, 40)"
click at [1023, 361] on button "Play" at bounding box center [1015, 375] width 430 height 42
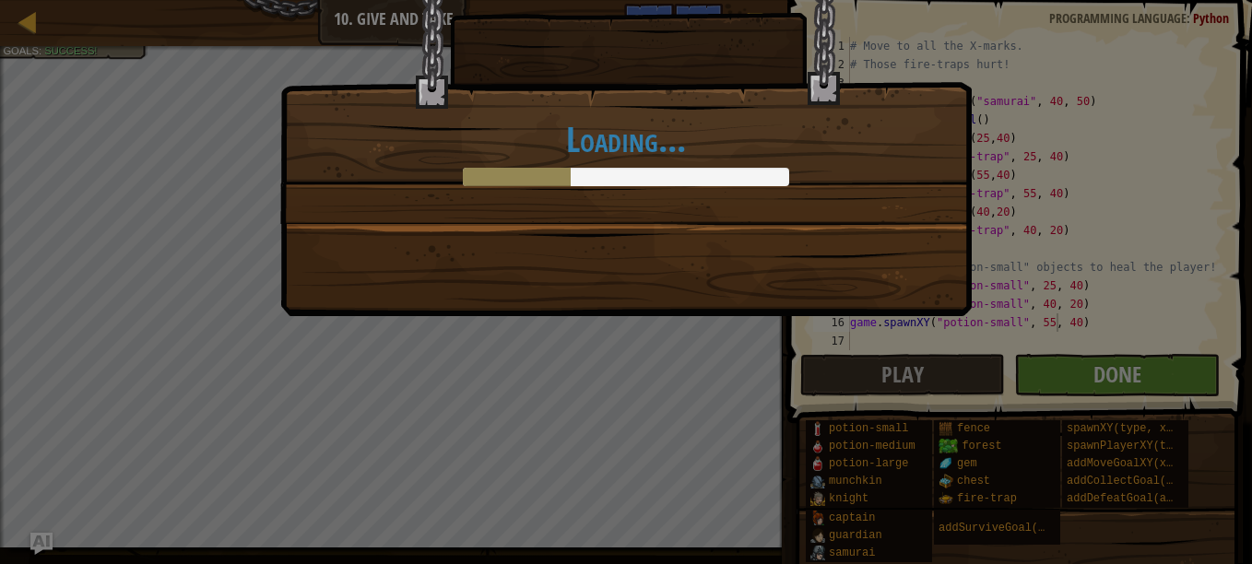
click at [1080, 365] on div "Loading..." at bounding box center [626, 282] width 1252 height 564
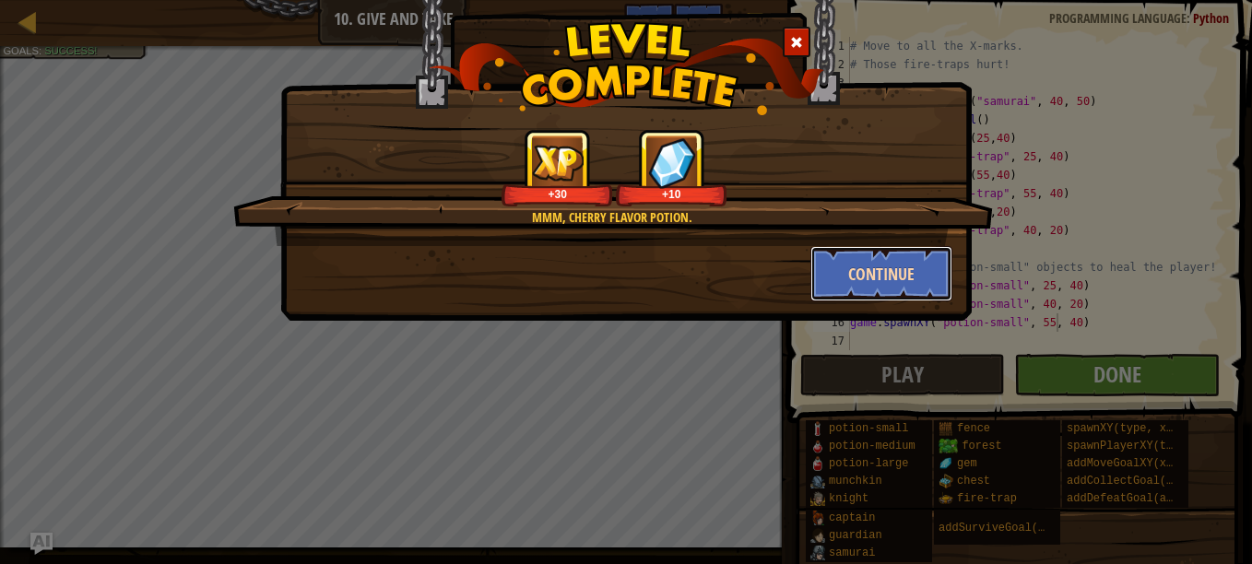
click at [843, 279] on button "Continue" at bounding box center [881, 273] width 143 height 55
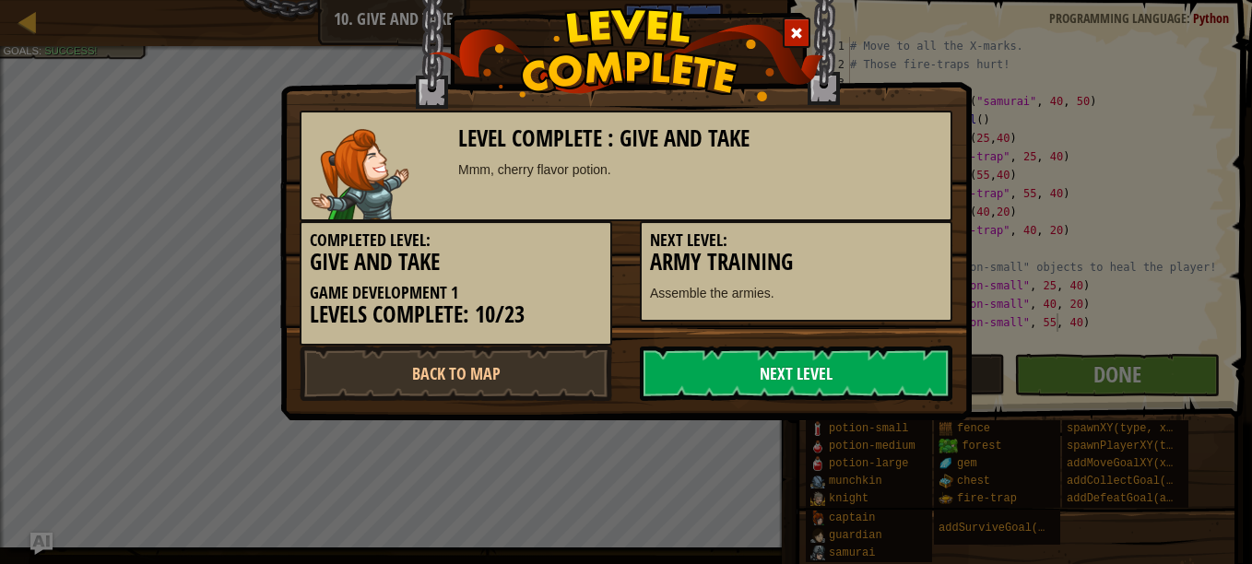
click at [784, 359] on link "Next Level" at bounding box center [796, 373] width 313 height 55
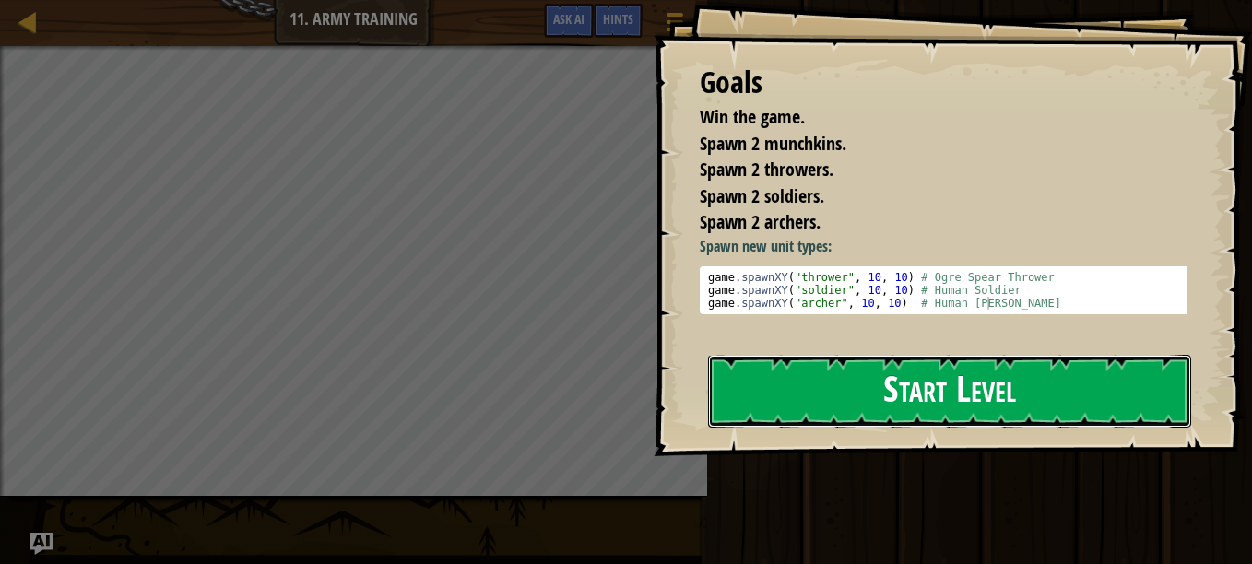
click at [862, 378] on button "Start Level" at bounding box center [949, 391] width 483 height 73
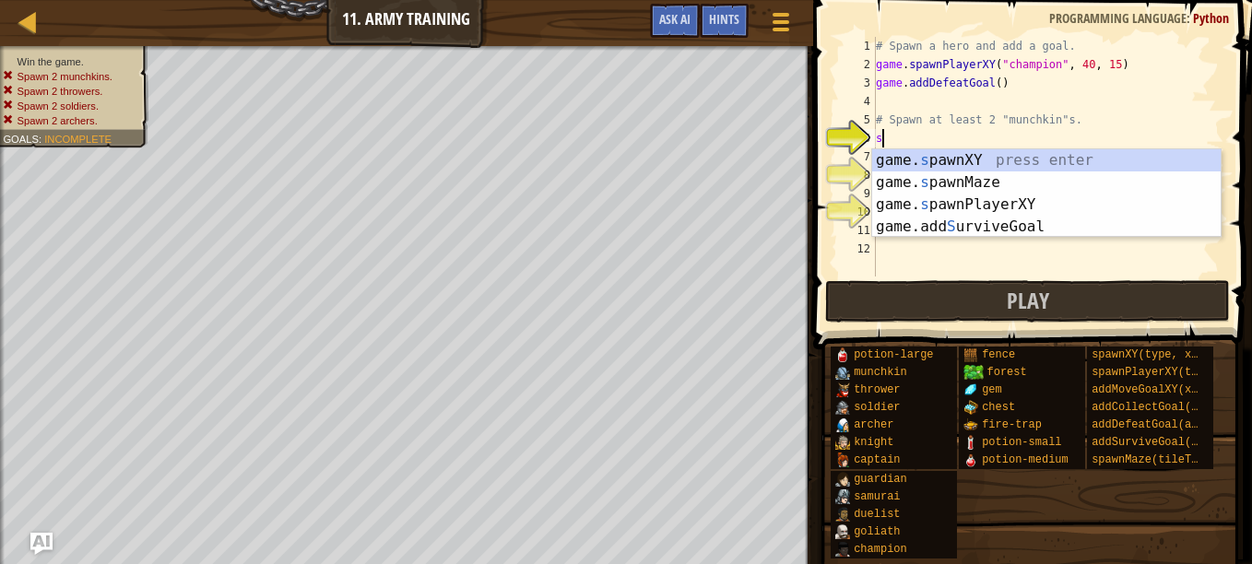
scroll to position [8, 0]
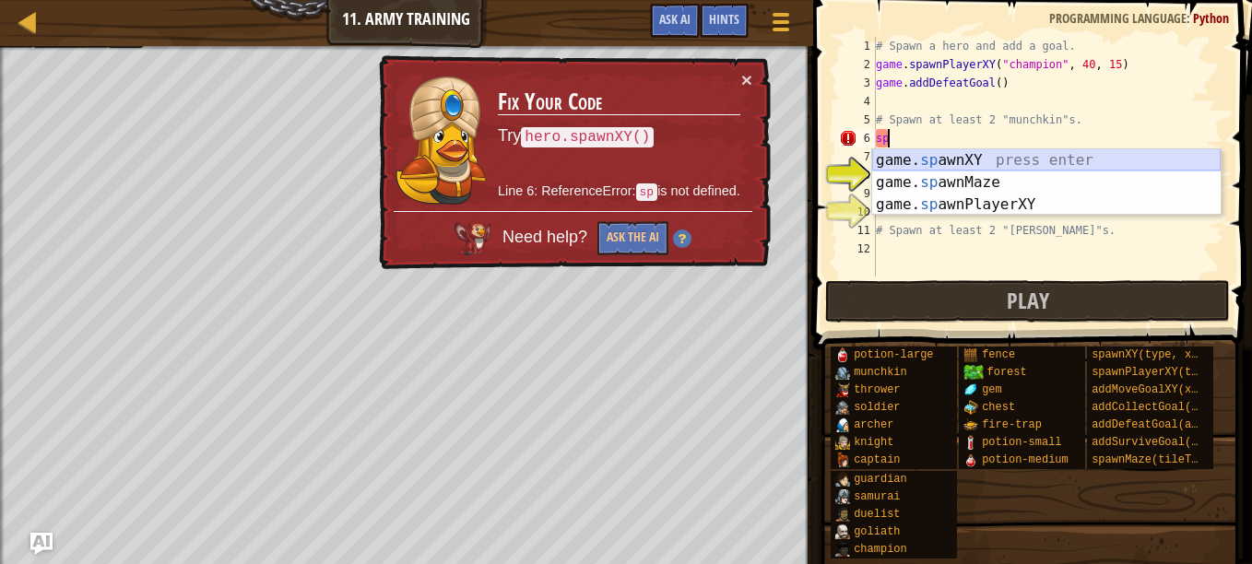
click at [976, 164] on div "game. sp awnXY press enter game. sp awnMaze press enter game. sp awnPlayerXY pr…" at bounding box center [1046, 204] width 348 height 111
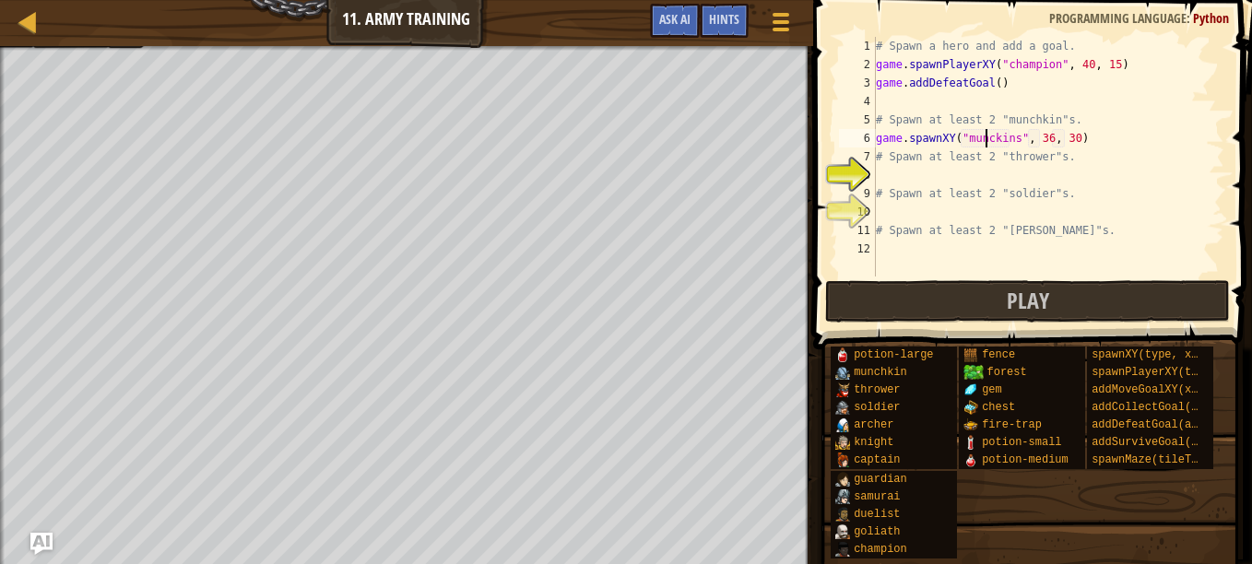
scroll to position [8, 9]
click at [1013, 137] on div "# Spawn a hero and add a goal. game . spawnPlayerXY ( "champion" , 40 , 15 ) ga…" at bounding box center [1048, 175] width 352 height 277
drag, startPoint x: 1073, startPoint y: 144, endPoint x: 862, endPoint y: 142, distance: 211.1
click at [862, 142] on div "game.spawnXY("munchkin", 36, 30) 1 2 3 4 5 6 7 8 9 10 11 12 # Spawn a hero and …" at bounding box center [1029, 157] width 389 height 240
type textarea "game.spawnXY("munchkin", 36, 30)"
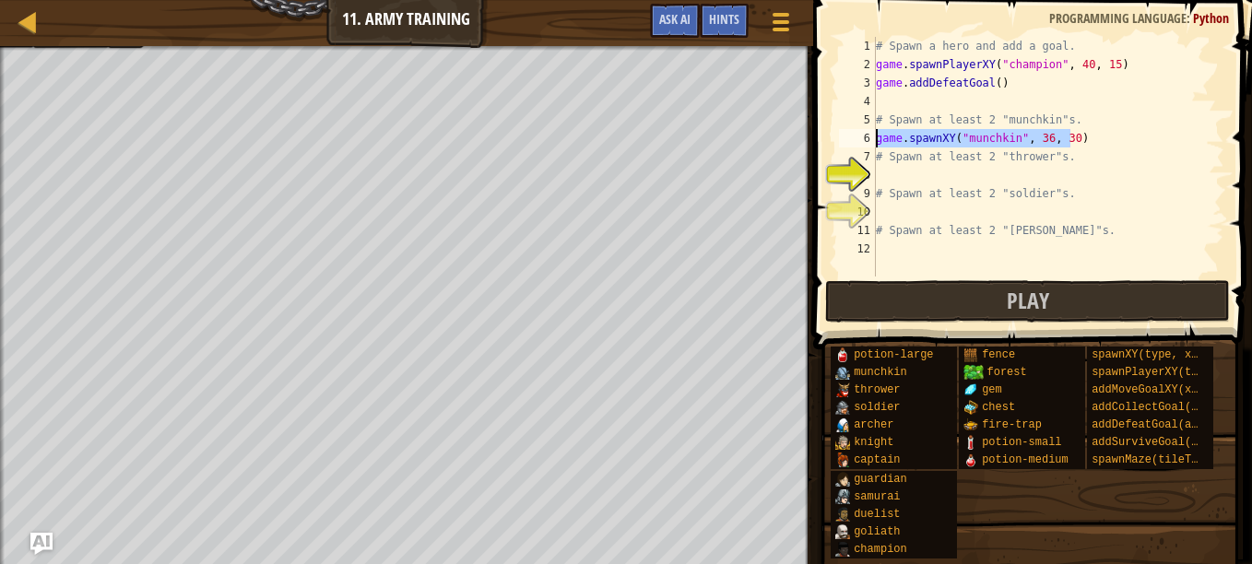
click at [1088, 140] on div "# Spawn a hero and add a goal. game . spawnPlayerXY ( "champion" , 40 , 15 ) ga…" at bounding box center [1048, 157] width 352 height 240
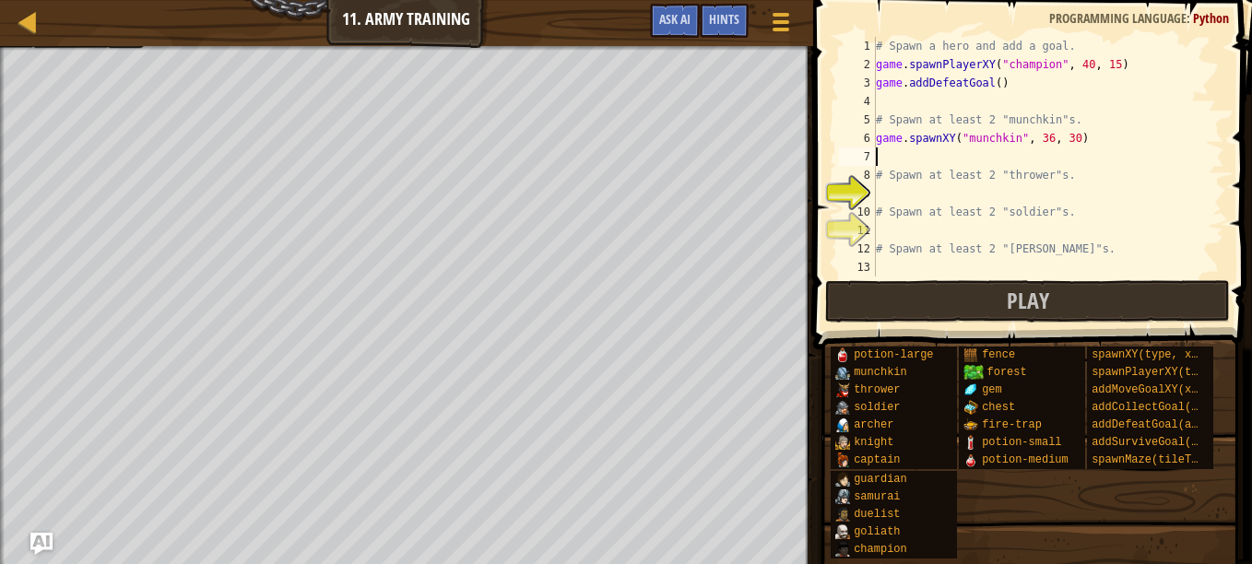
paste textarea "game.spawnXY("munchkin", 36, 30)"
type textarea "game.spawnXY("munchkin", 36, 30)"
click at [942, 201] on div "# Spawn a hero and add a goal. game . spawnPlayerXY ( "champion" , 40 , 15 ) ga…" at bounding box center [1048, 175] width 352 height 277
paste textarea "game.spawnXY("munchkin", 36, 30)"
type textarea "game.spawnXY("munchkin", 36, 30)"
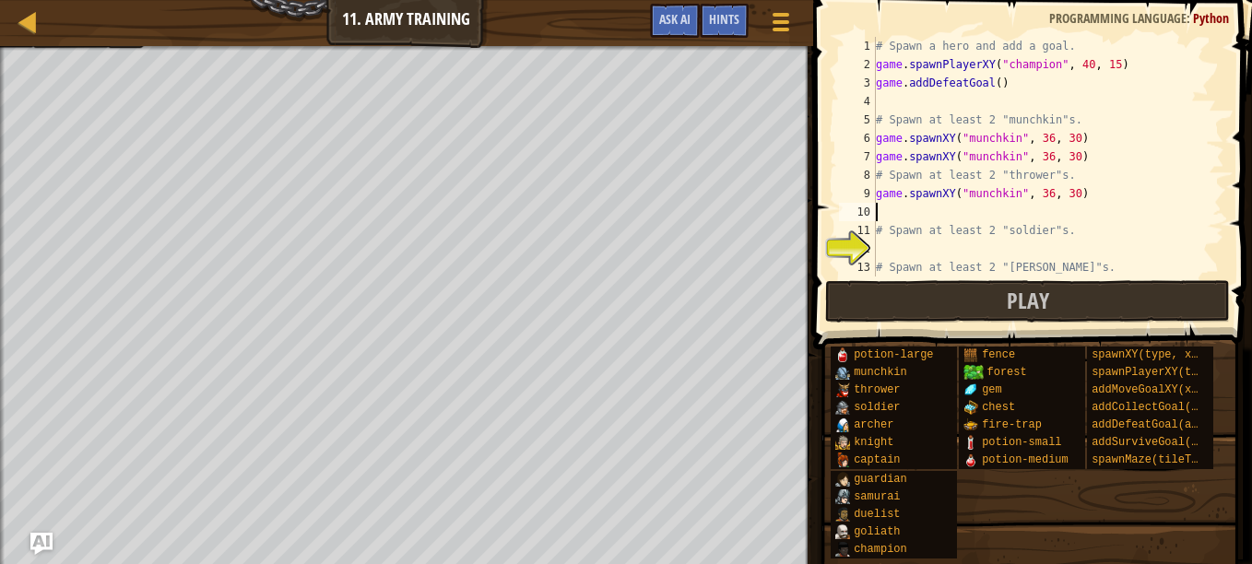
paste textarea "game.spawnXY("munchkin", 36, 30)"
click at [1009, 195] on div "# Spawn a hero and add a goal. game . spawnPlayerXY ( "champion" , 40 , 15 ) ga…" at bounding box center [1041, 175] width 338 height 277
click at [1009, 212] on div "# Spawn a hero and add a goal. game . spawnPlayerXY ( "champion" , 40 , 15 ) ga…" at bounding box center [1041, 175] width 338 height 277
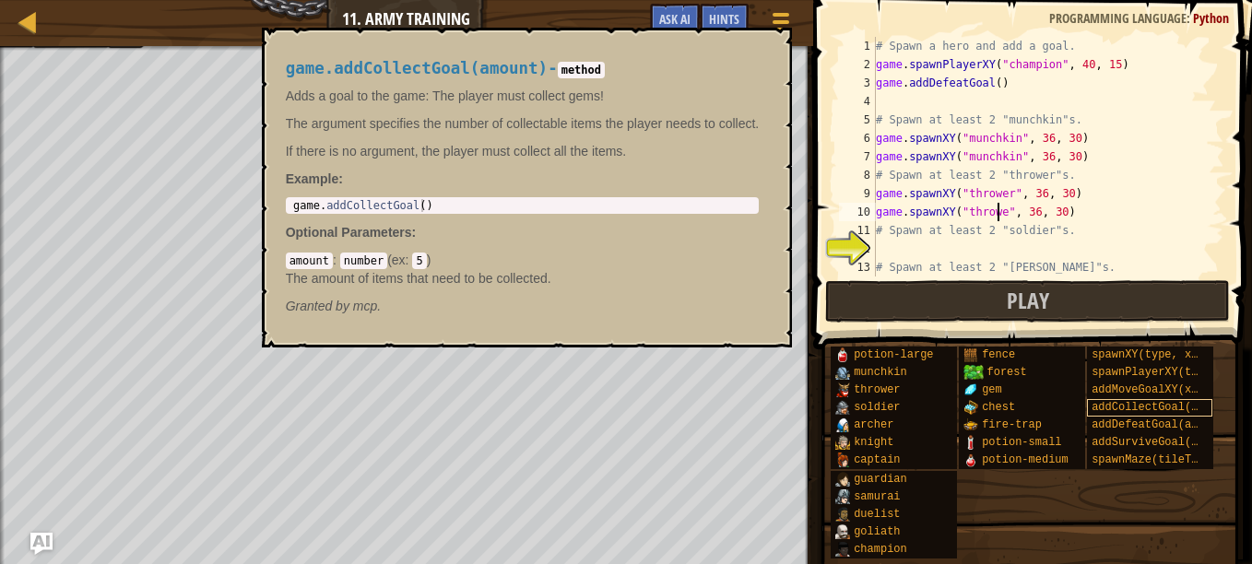
type textarea "game.spawnXY("thrower", 36, 30)"
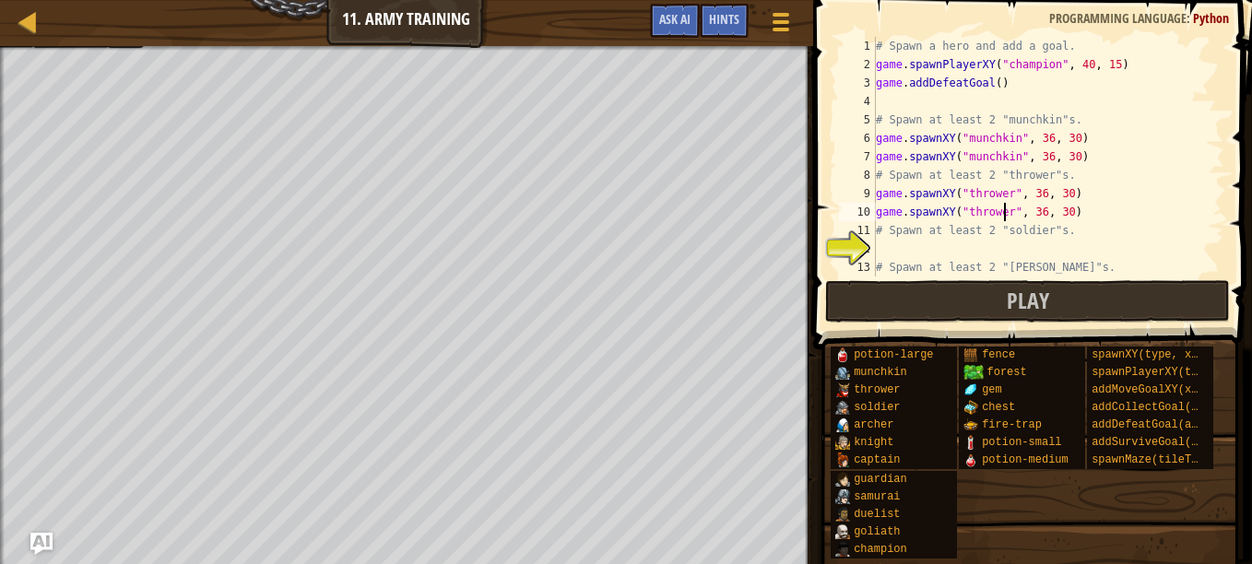
click at [992, 241] on div "# Spawn a hero and add a goal. game . spawnPlayerXY ( "champion" , 40 , 15 ) ga…" at bounding box center [1041, 175] width 338 height 277
paste textarea "game.spawnXY("munchkin", 36, 30)"
type textarea "game.spawnXY("munchkin", 36, 30)"
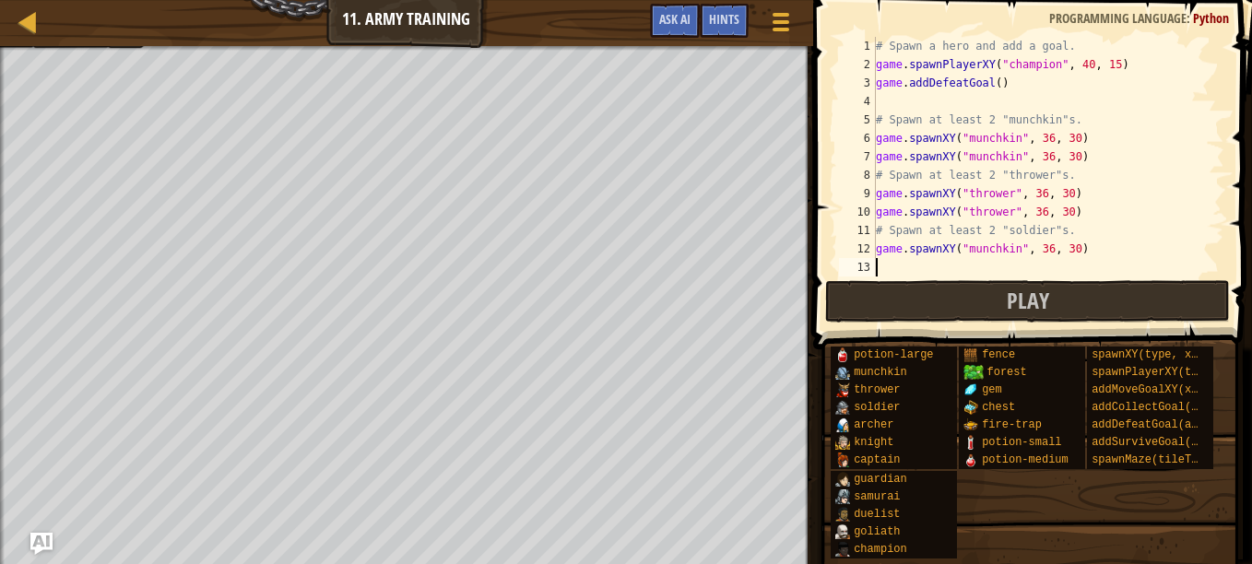
paste textarea "game.spawnXY("munchkin", 36, 30)"
click at [1003, 250] on div "# Spawn a hero and add a goal. game . spawnPlayerXY ( "champion" , 40 , 15 ) ga…" at bounding box center [1041, 175] width 338 height 277
click at [1012, 272] on div "# Spawn a hero and add a goal. game . spawnPlayerXY ( "champion" , 40 , 15 ) ga…" at bounding box center [1041, 175] width 338 height 277
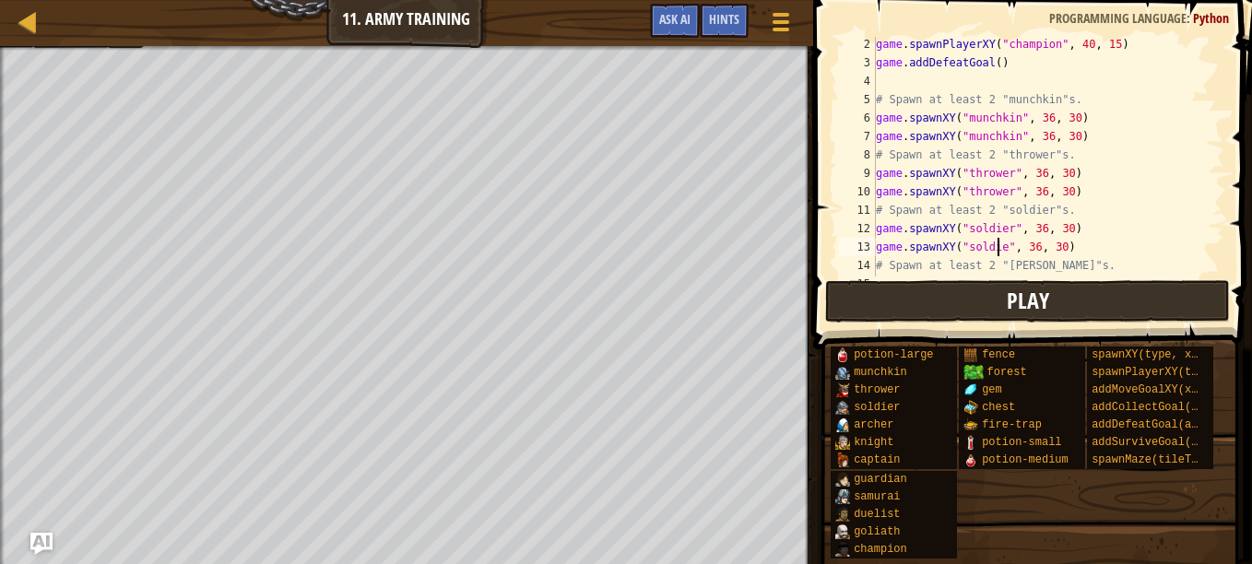
type textarea "game.spawnXY("soldier", 36, 30)"
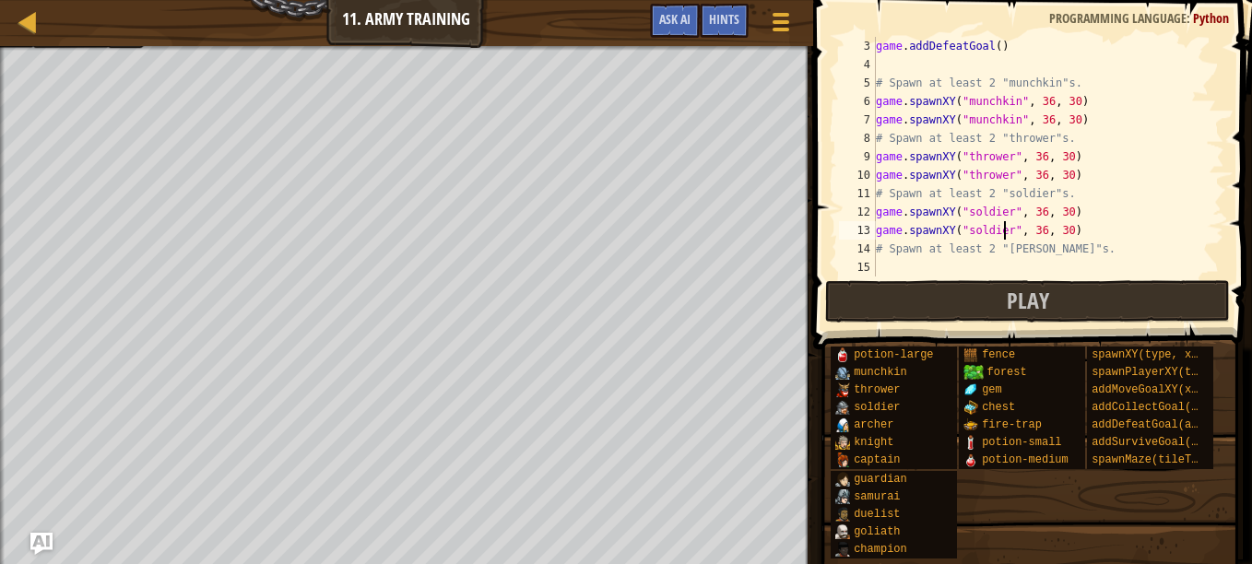
scroll to position [37, 0]
click at [1009, 259] on div "game . addDefeatGoal ( ) # Spawn at least 2 "munchkin"s. game . spawnXY ( "munc…" at bounding box center [1041, 175] width 338 height 277
paste textarea "game.spawnXY("munchkin", 36, 30)"
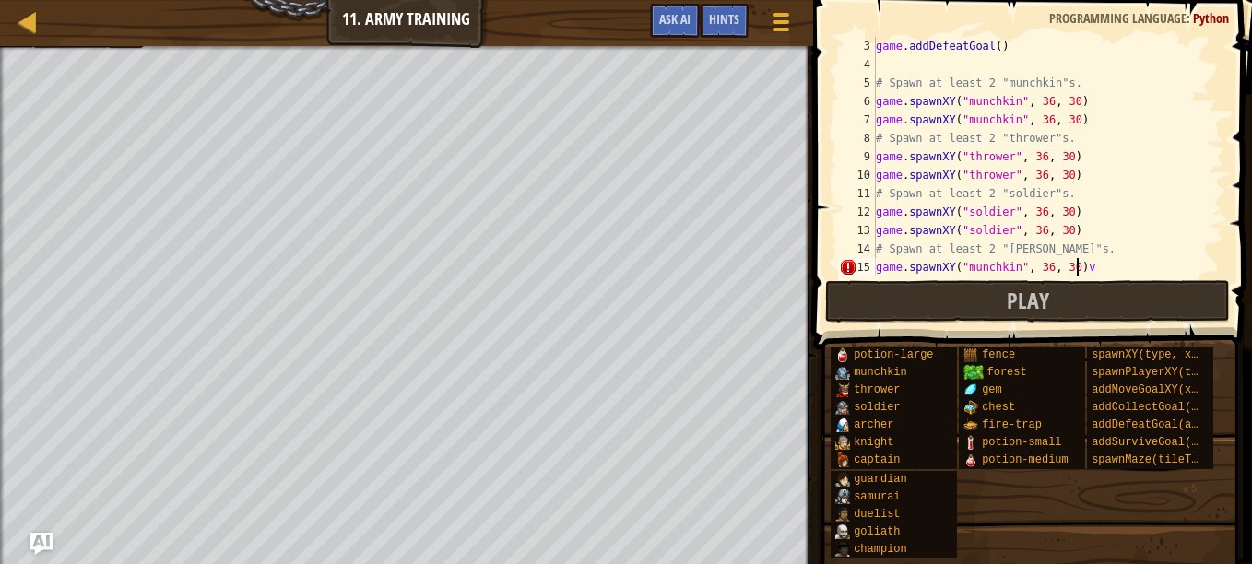
type textarea "game.spawnXY("munchkin", 36, 30)"
paste textarea "game.spawnXY("munchkin", 36, 30)"
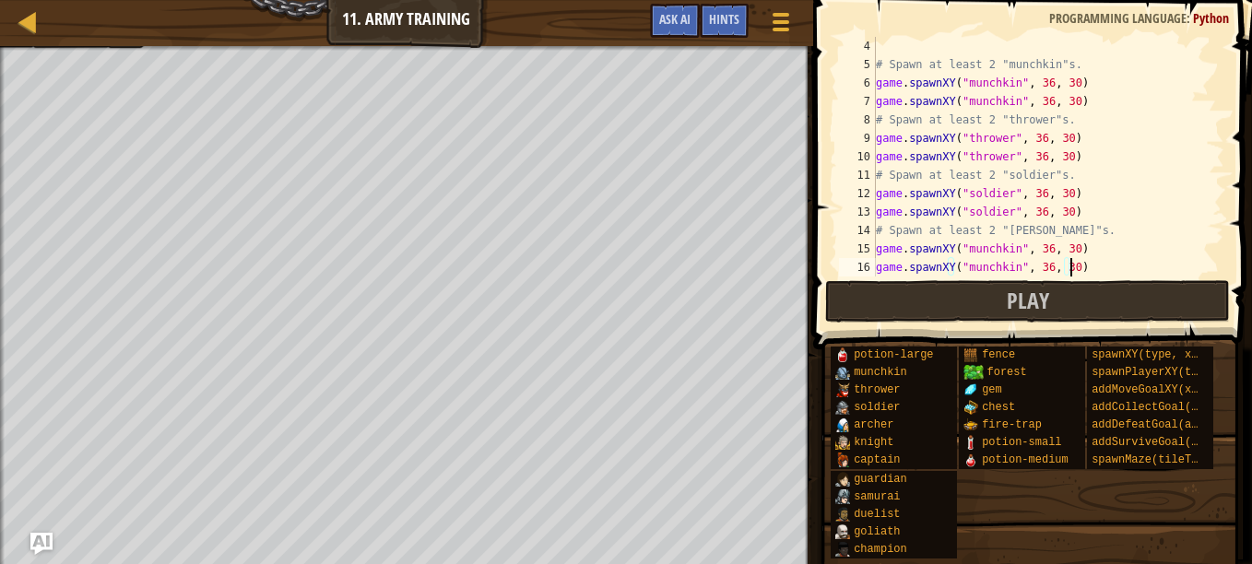
click at [1009, 246] on div "# Spawn at least 2 "munchkin"s. game . spawnXY ( "munchkin" , 36 , 30 ) game . …" at bounding box center [1041, 175] width 338 height 277
click at [1013, 273] on div "# Spawn at least 2 "munchkin"s. game . spawnXY ( "munchkin" , 36 , 30 ) game . …" at bounding box center [1041, 175] width 338 height 277
type textarea "game.spawnXY("archer", 36, 30)"
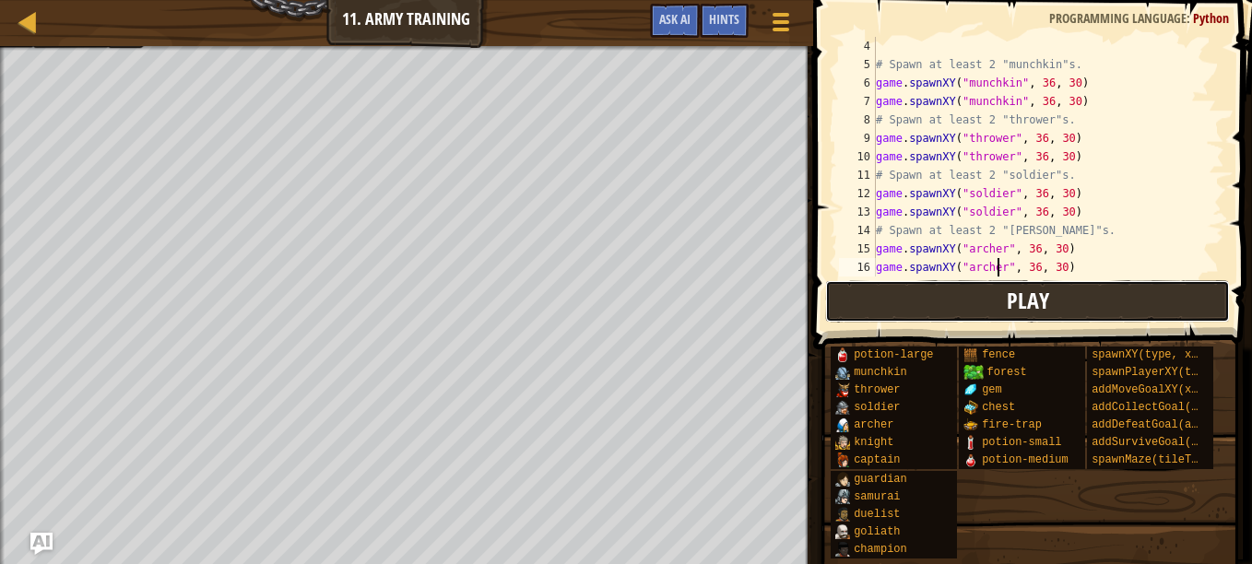
click at [891, 316] on button "Play" at bounding box center [1027, 301] width 405 height 42
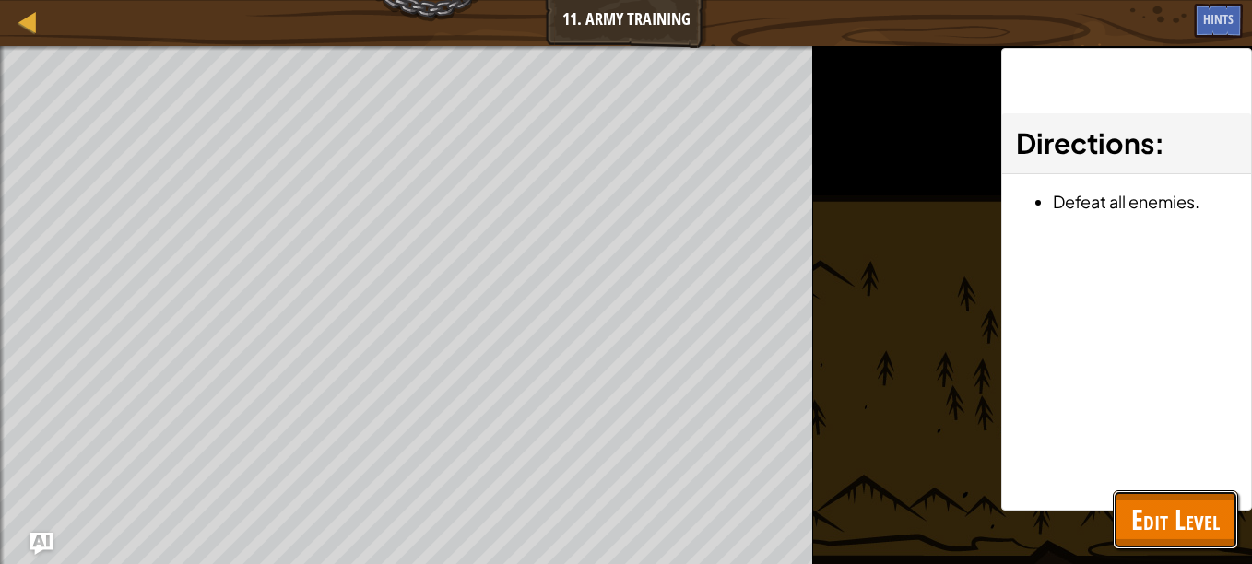
click at [1173, 521] on span "Edit Level" at bounding box center [1175, 520] width 88 height 38
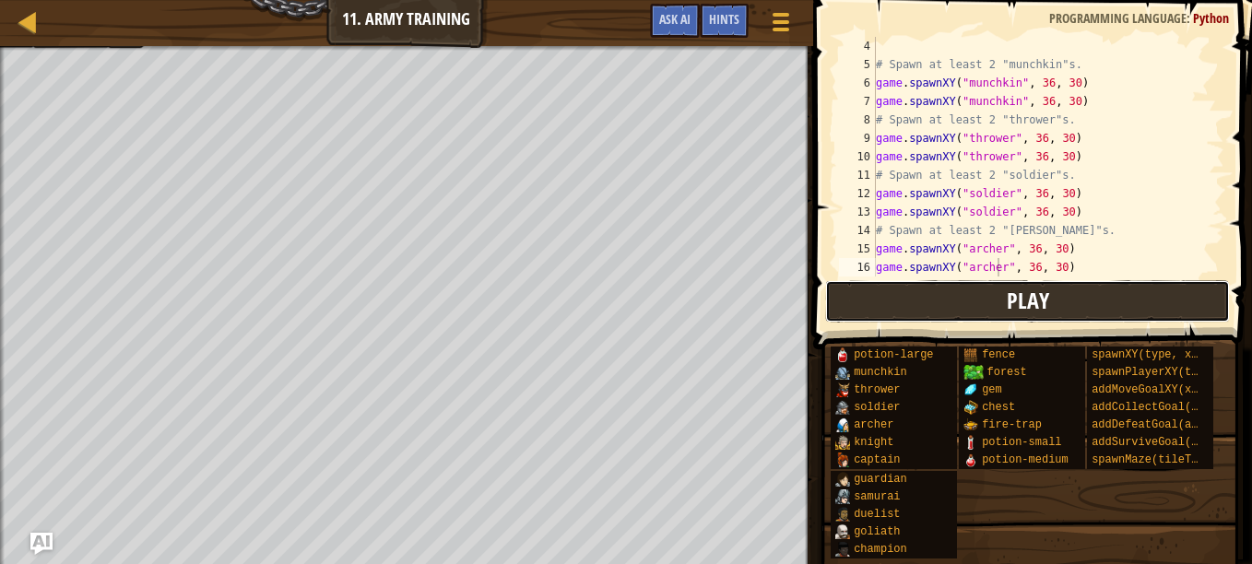
click at [851, 312] on button "Play" at bounding box center [1027, 301] width 405 height 42
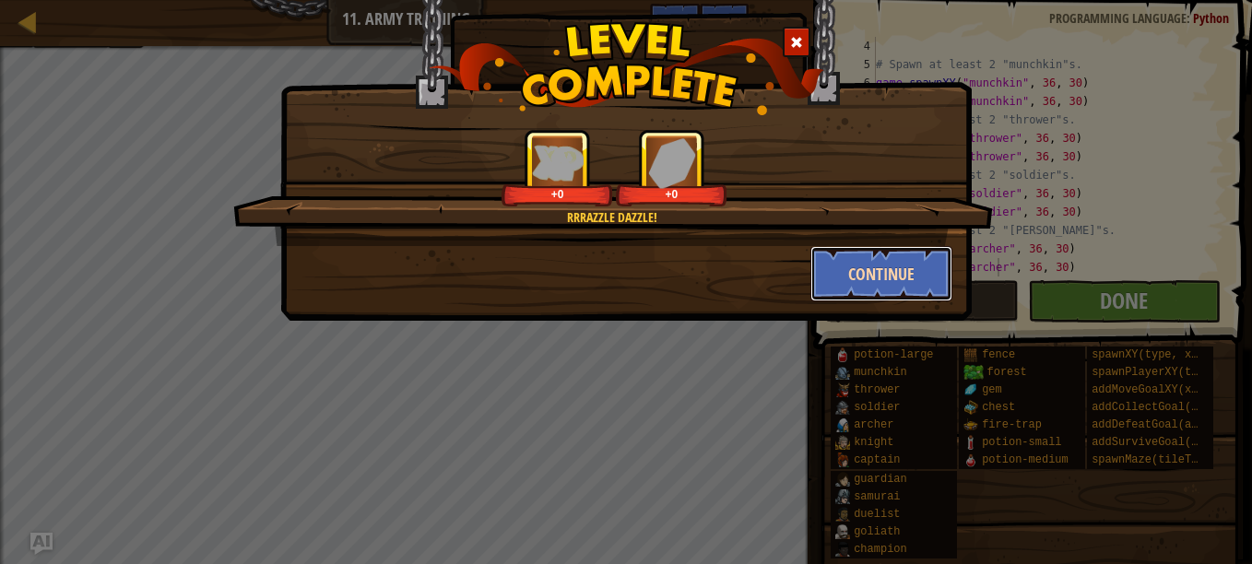
click at [896, 281] on button "Continue" at bounding box center [881, 273] width 143 height 55
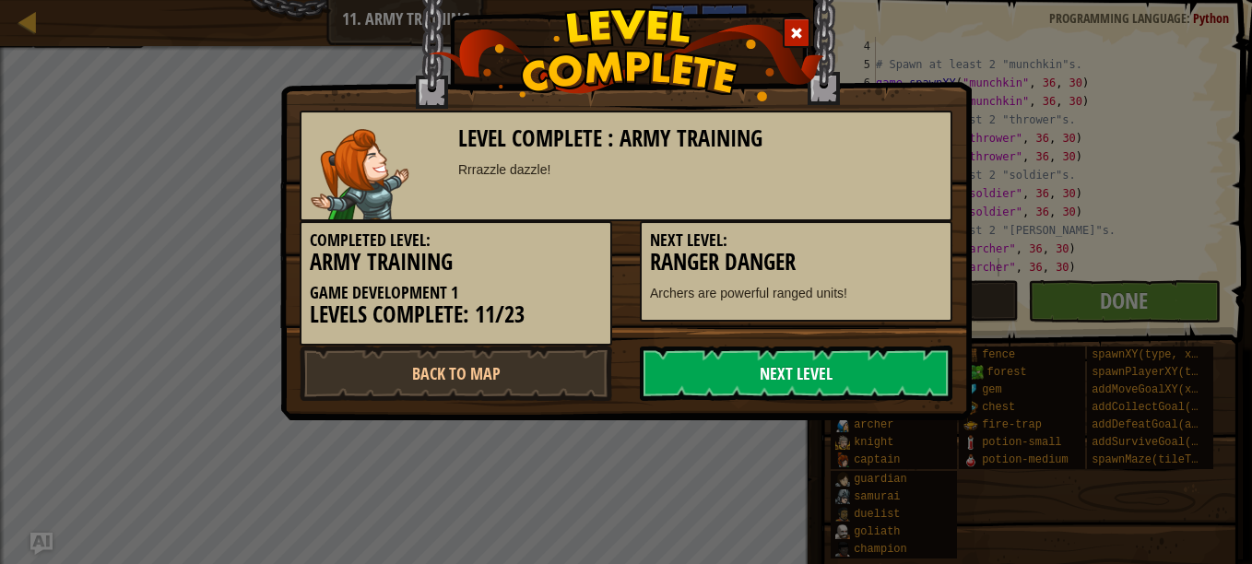
click at [864, 380] on link "Next Level" at bounding box center [796, 373] width 313 height 55
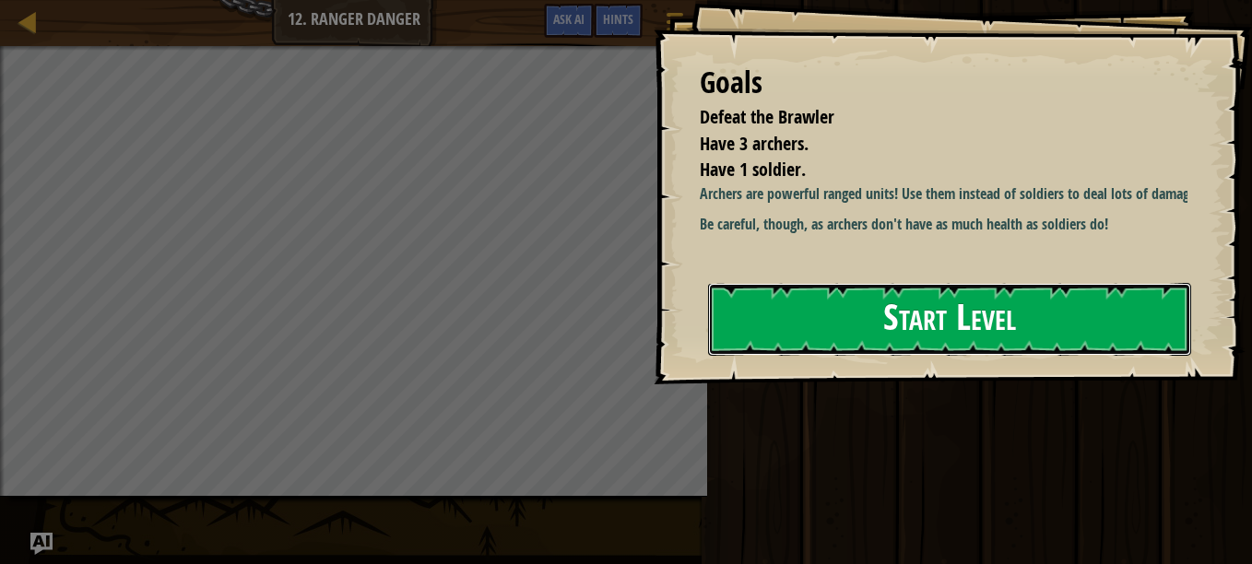
click at [740, 335] on button "Start Level" at bounding box center [949, 319] width 483 height 73
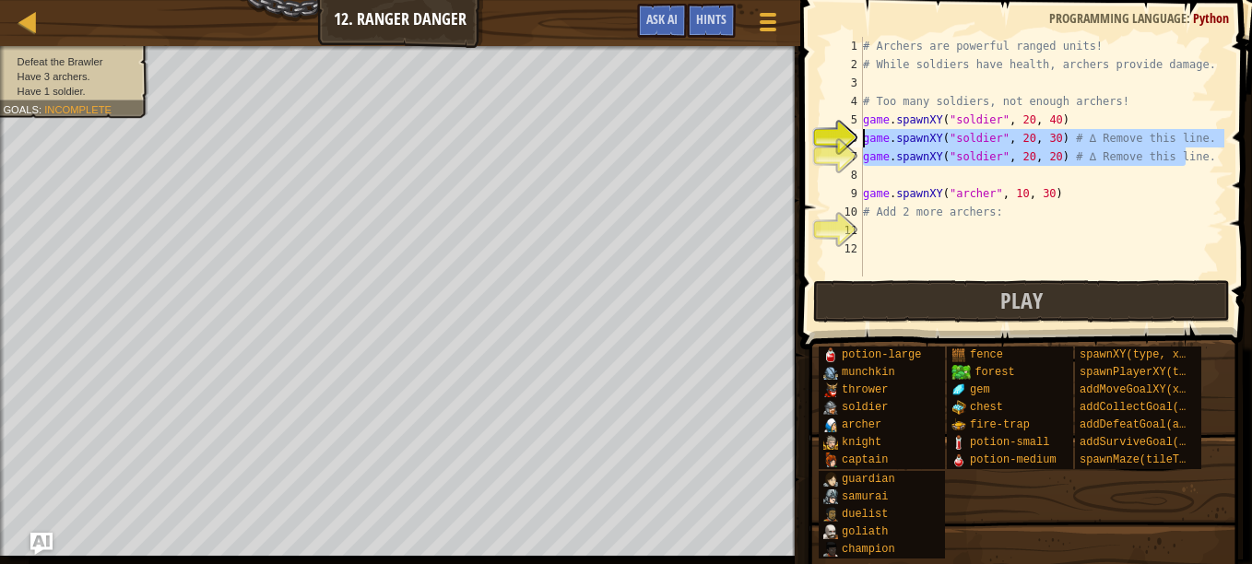
drag, startPoint x: 1200, startPoint y: 161, endPoint x: 855, endPoint y: 139, distance: 346.4
click at [855, 139] on div "game.spawnXY("soldier", 20, 30) # ∆ Remove this line. 1 2 3 4 5 6 7 8 9 10 11 1…" at bounding box center [1023, 157] width 402 height 240
type textarea "game.spawnXY("soldier", 20, 30) # ∆ Remove this line. game.spawnXY("soldier", 2…"
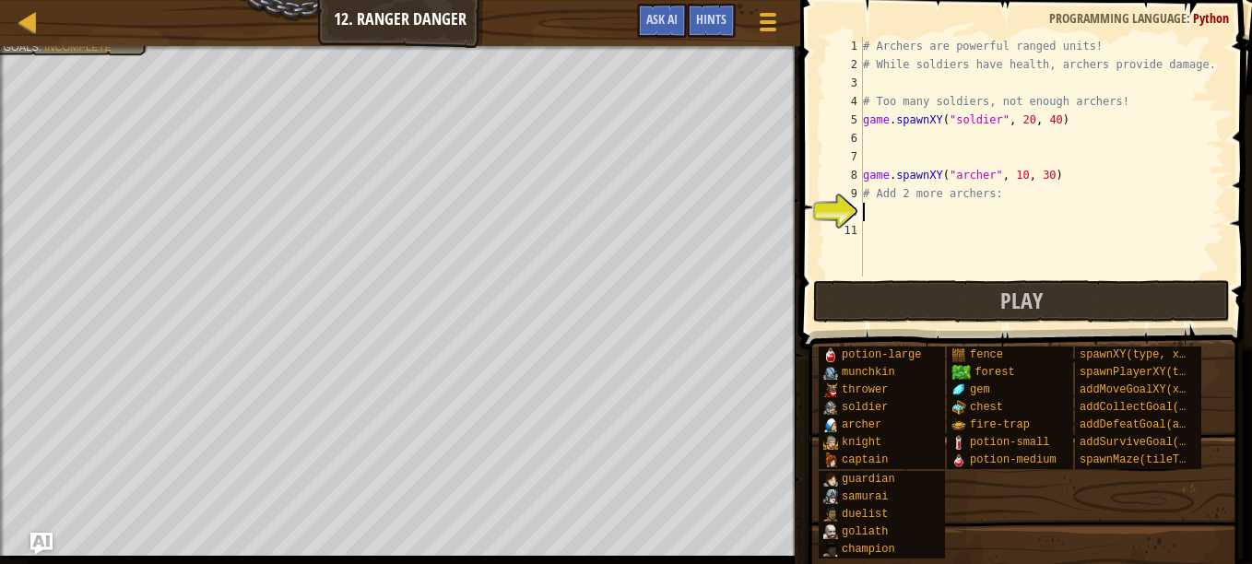
click at [925, 208] on div "# Archers are powerful ranged units! # While soldiers have health, archers prov…" at bounding box center [1041, 175] width 365 height 277
drag, startPoint x: 1050, startPoint y: 174, endPoint x: 863, endPoint y: 178, distance: 187.2
click at [863, 178] on div "# Archers are powerful ranged units! # While soldiers have health, archers prov…" at bounding box center [1041, 175] width 365 height 277
type textarea "game.spawnXY("archer", 10, 30)"
click at [914, 212] on div "# Archers are powerful ranged units! # While soldiers have health, archers prov…" at bounding box center [1041, 175] width 365 height 277
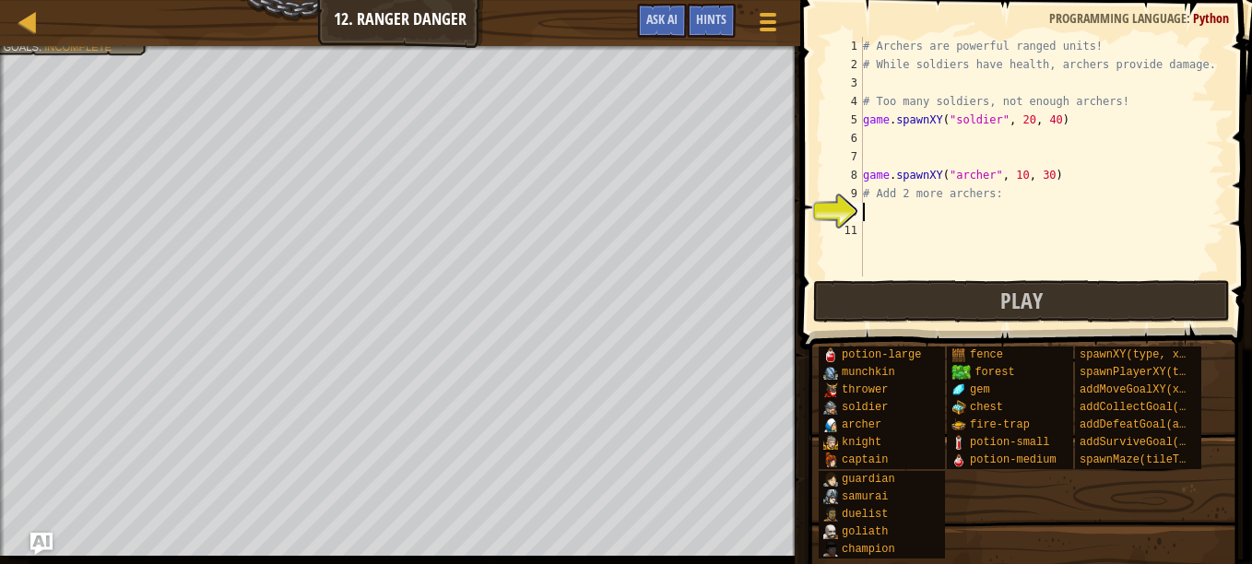
type textarea "game.spawnXY("archer", 10, 30)"
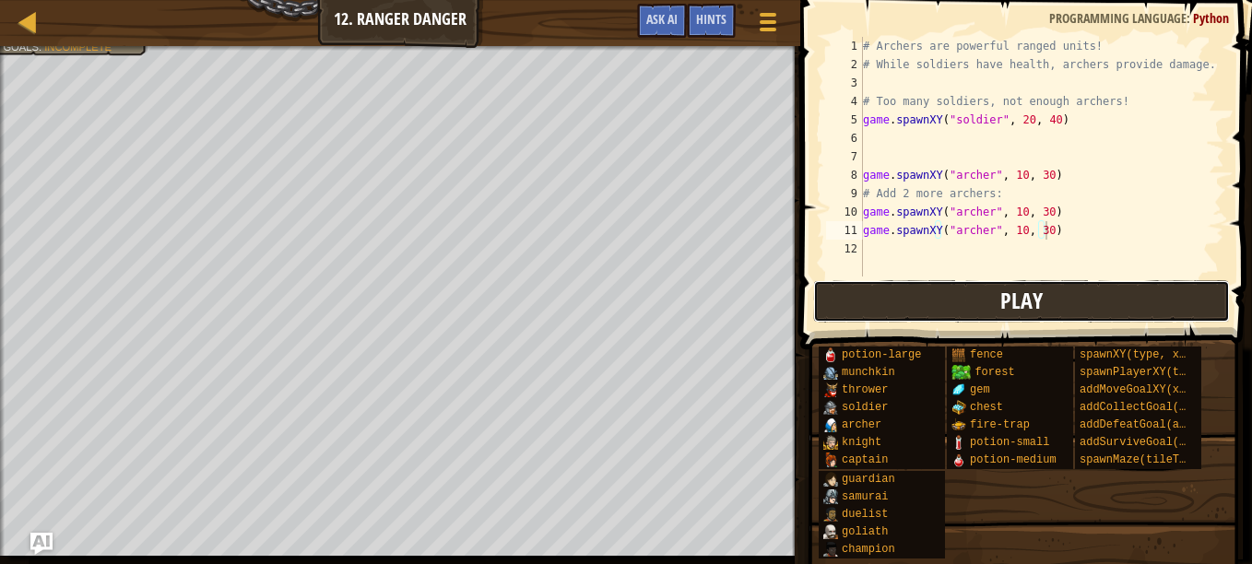
click at [927, 301] on button "Play" at bounding box center [1021, 301] width 417 height 42
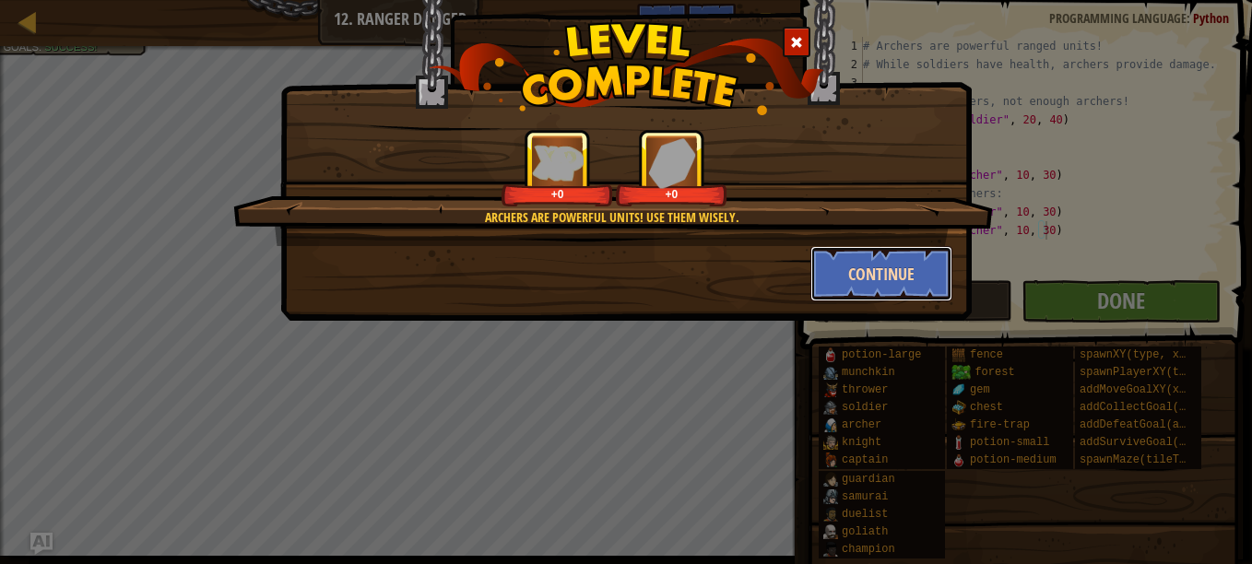
click at [818, 289] on button "Continue" at bounding box center [881, 273] width 143 height 55
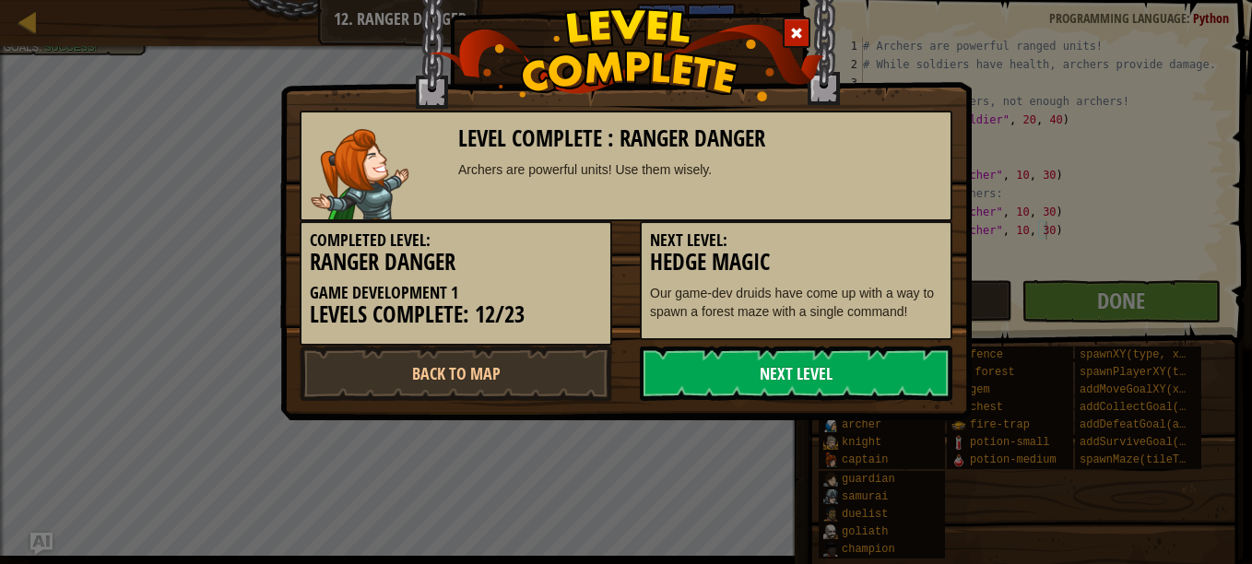
click at [708, 380] on link "Next Level" at bounding box center [796, 373] width 313 height 55
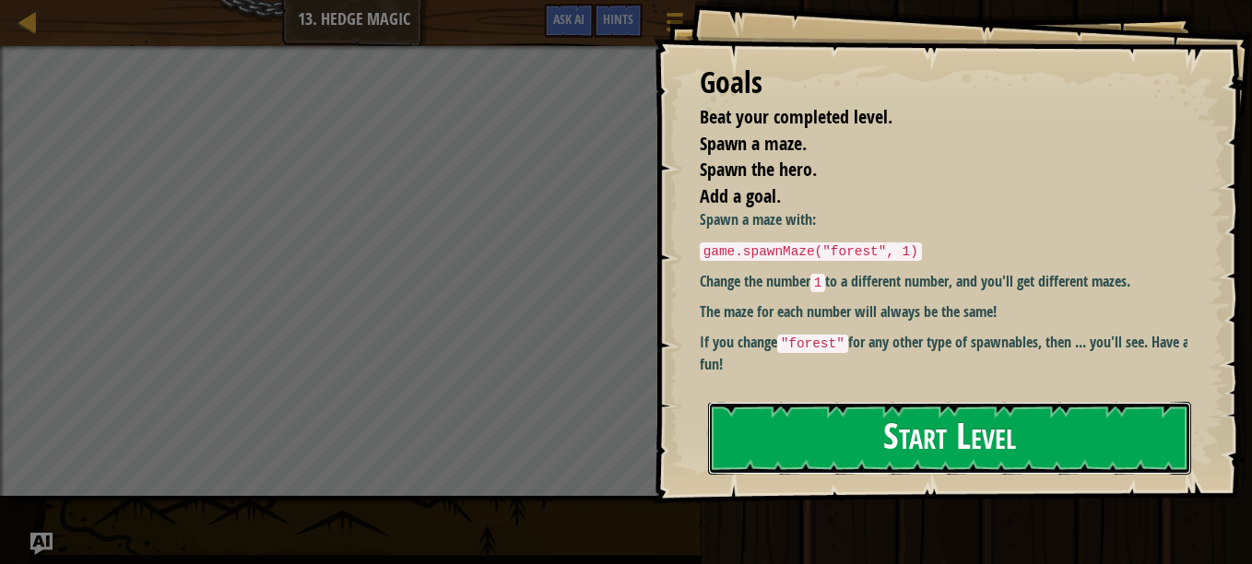
click at [874, 402] on button "Start Level" at bounding box center [949, 438] width 483 height 73
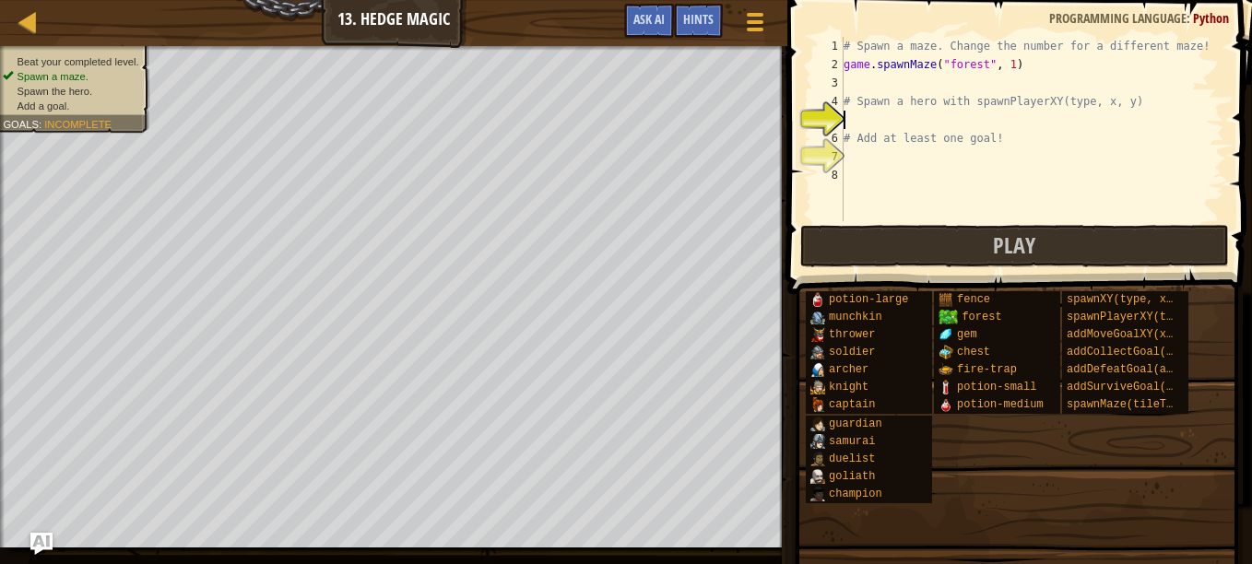
scroll to position [8, 0]
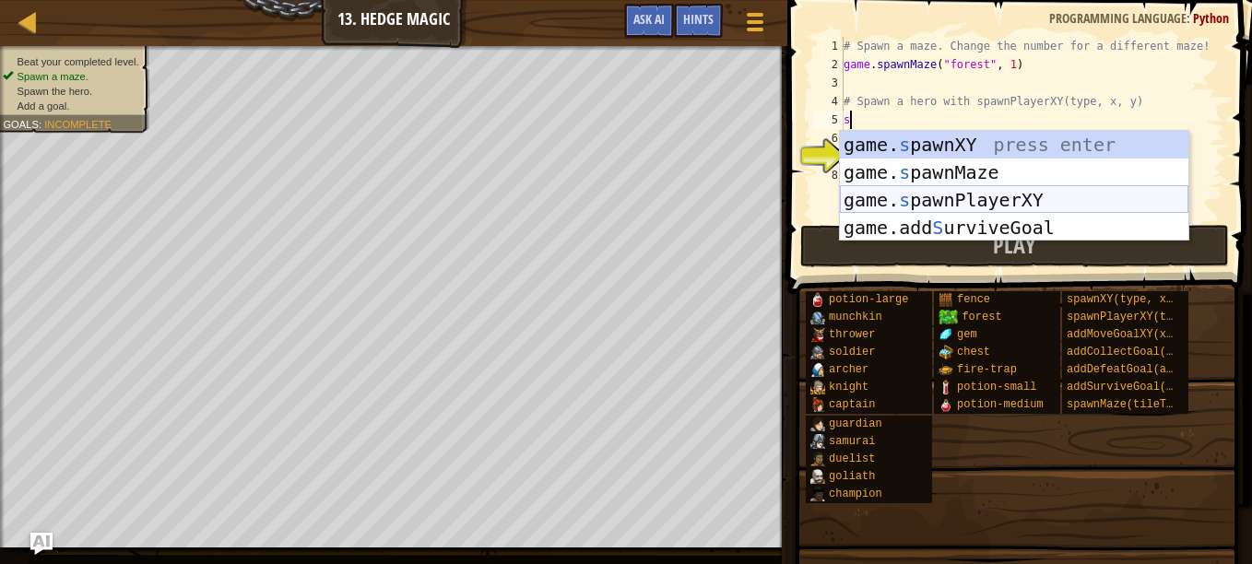
click at [995, 197] on div "game. s pawnXY press enter game. s pawnMaze press enter game. s pawnPlayerXY pr…" at bounding box center [1014, 214] width 348 height 166
type textarea "player = game.spawnPlayerXY("captain", 36, 30)"
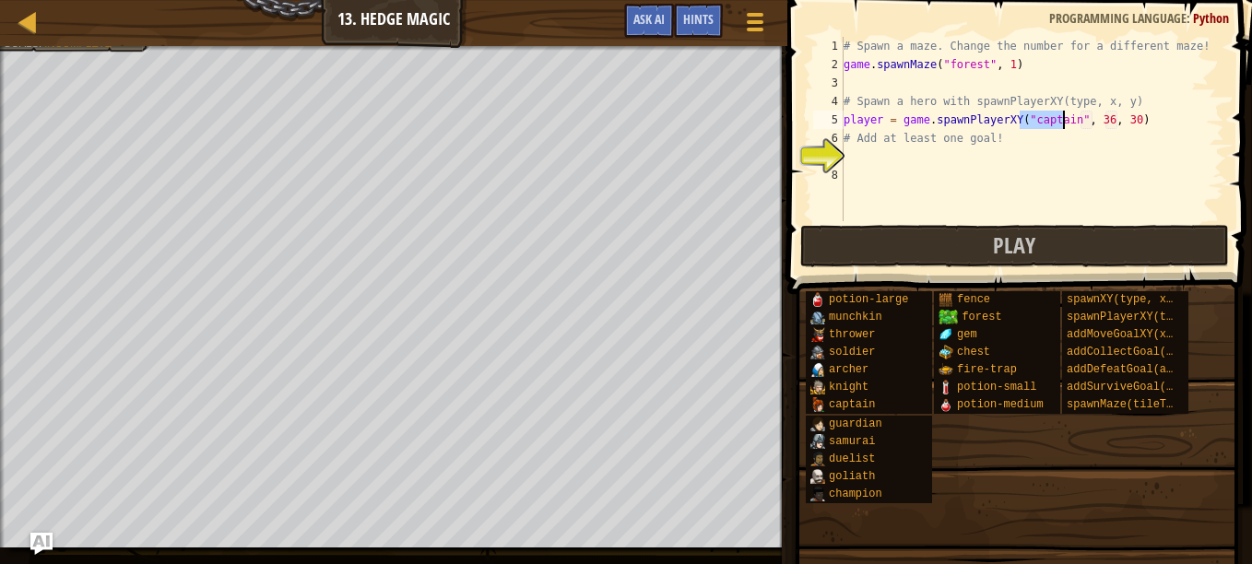
click at [917, 151] on div "# Spawn a maze. Change the number for a different maze! game . spawnMaze ( "for…" at bounding box center [1032, 147] width 384 height 221
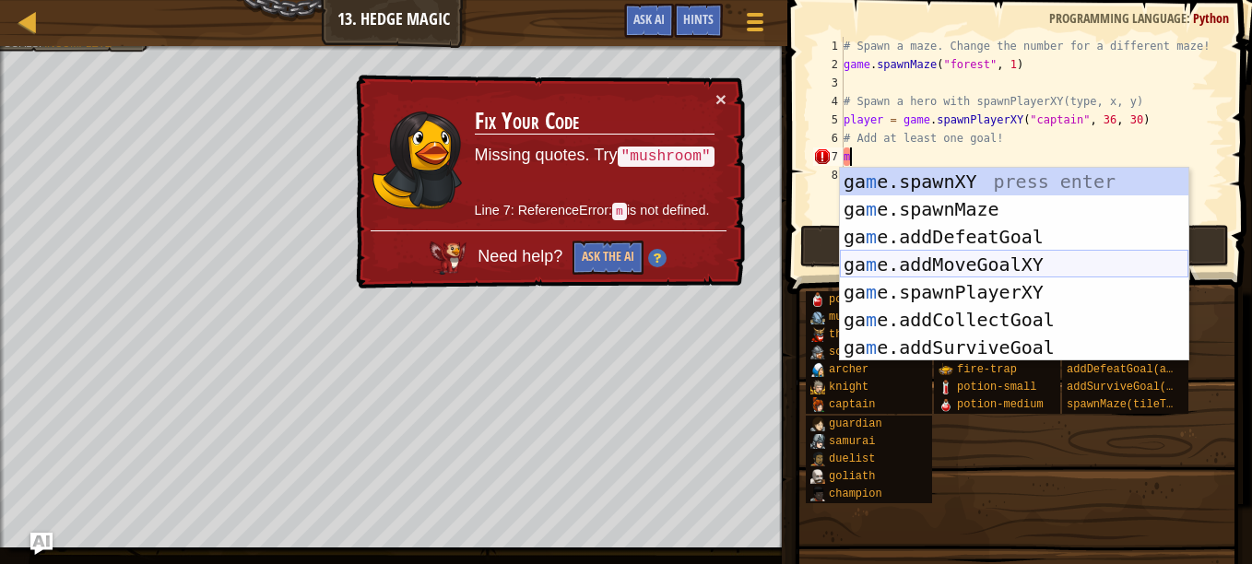
click at [968, 265] on div "ga m e.spawnXY press enter ga m e.spawnMaze press enter ga m e.addDefeatGoal pr…" at bounding box center [1014, 292] width 348 height 249
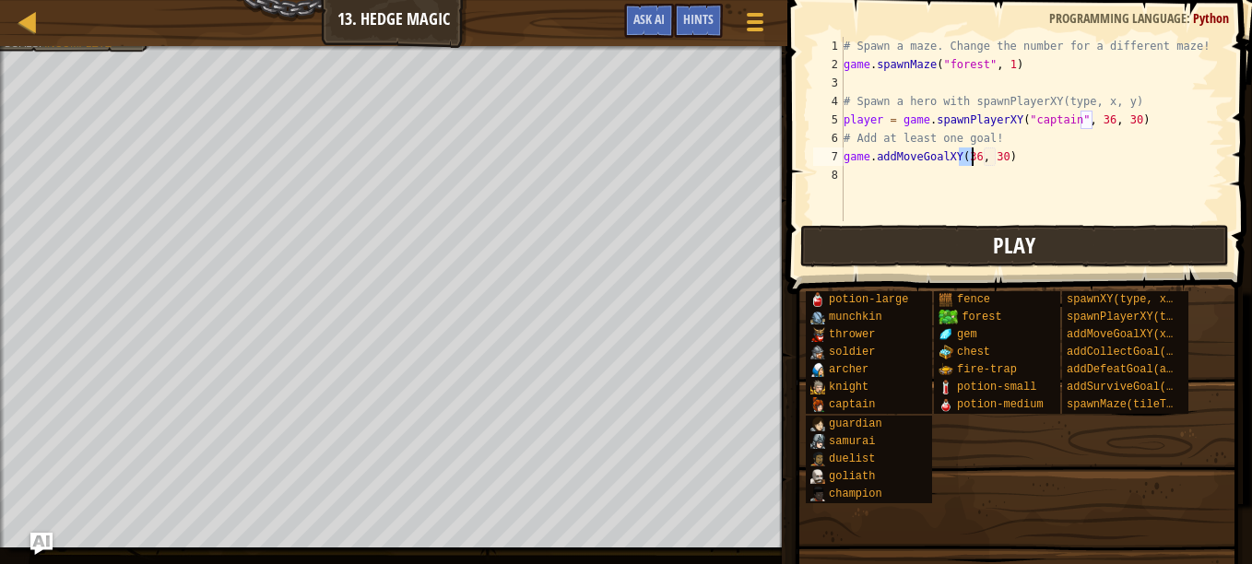
type textarea "game.addMoveGoalXY(36, 30)"
click at [957, 256] on button "Play" at bounding box center [1015, 246] width 430 height 42
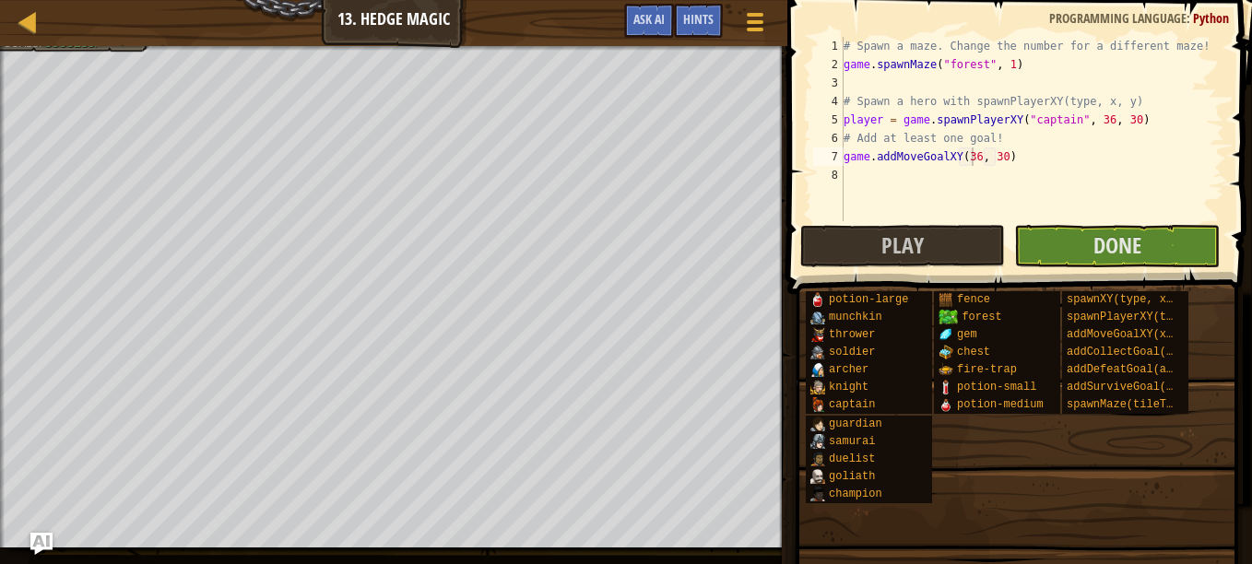
click at [1076, 0] on body "Map Game Development 1 13. Hedge Magic Game Menu Done Hints Ask AI 1 הההההההההה…" at bounding box center [626, 0] width 1252 height 0
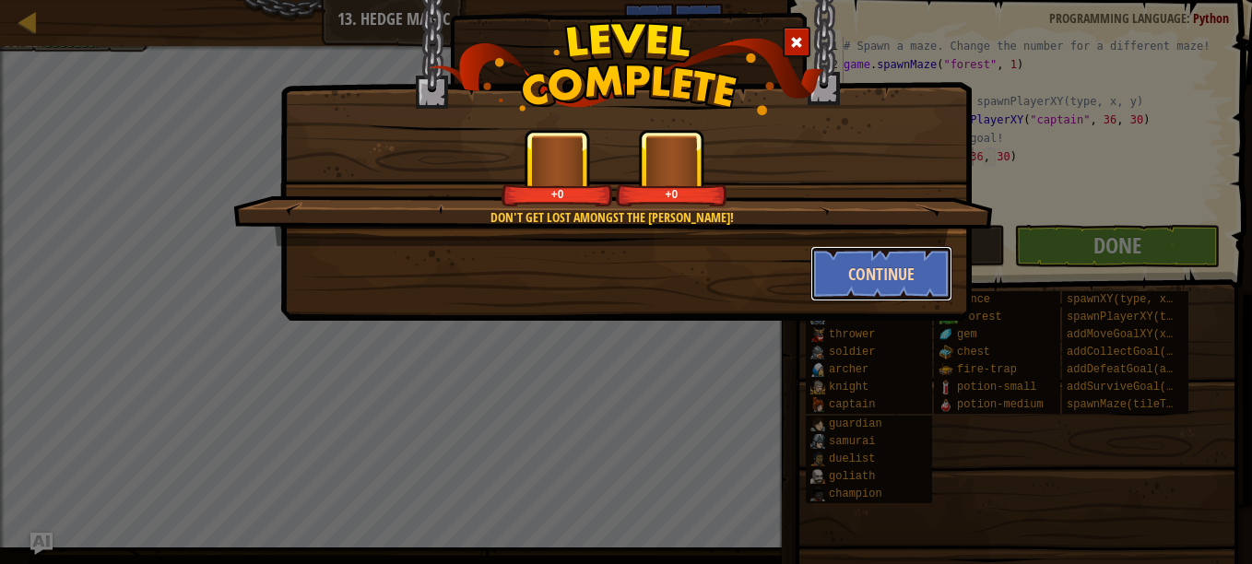
click at [842, 290] on button "Continue" at bounding box center [881, 273] width 143 height 55
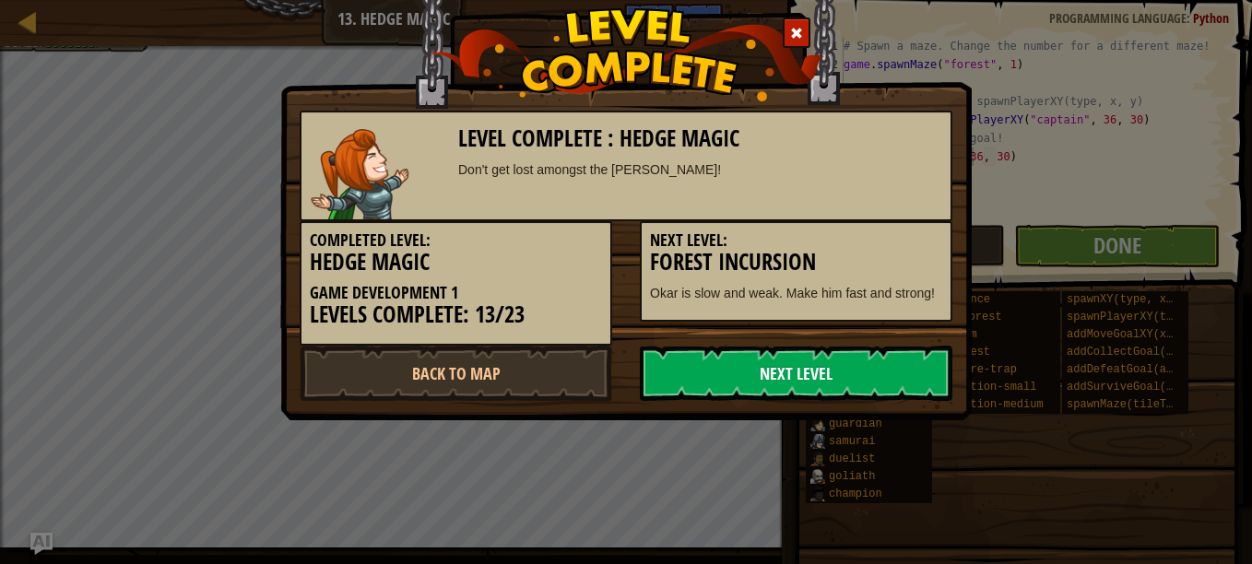
click at [719, 359] on link "Next Level" at bounding box center [796, 373] width 313 height 55
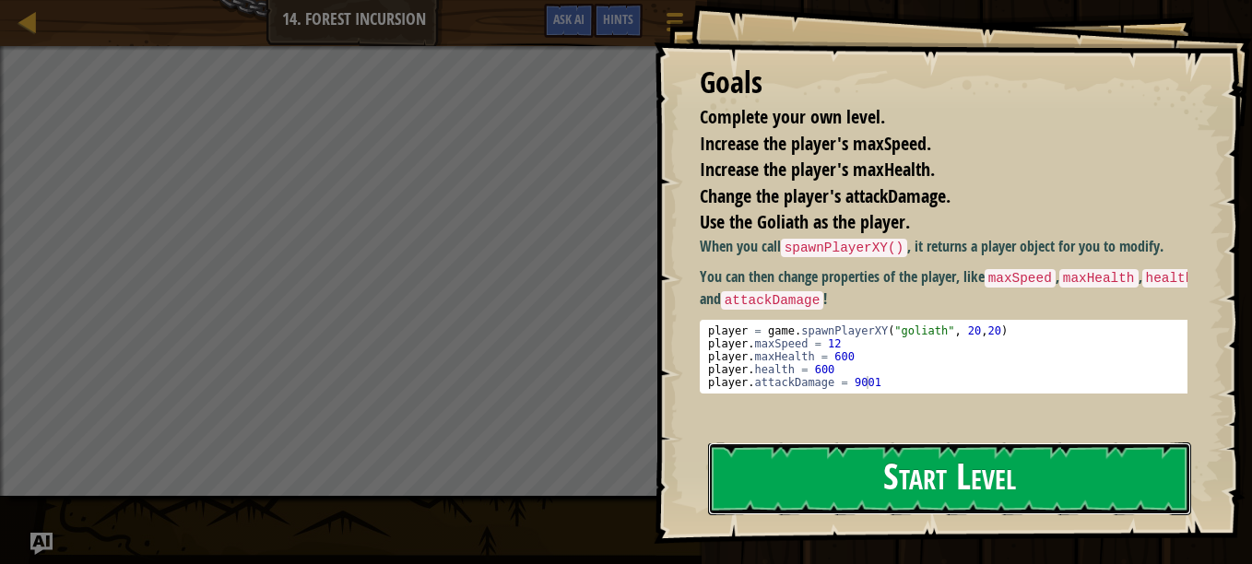
click at [772, 462] on button "Start Level" at bounding box center [949, 478] width 483 height 73
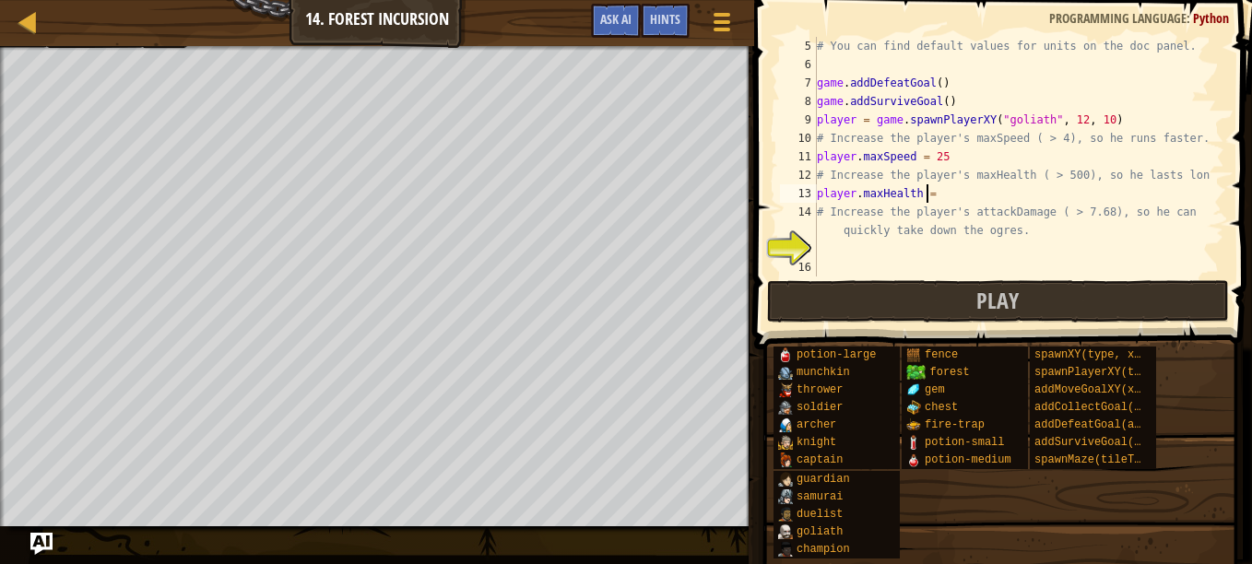
scroll to position [8, 7]
type textarea "player.maxHealth = 800"
click at [833, 254] on div "# You can find default values for units on the doc panel. game . addDefeatGoal …" at bounding box center [1011, 175] width 397 height 277
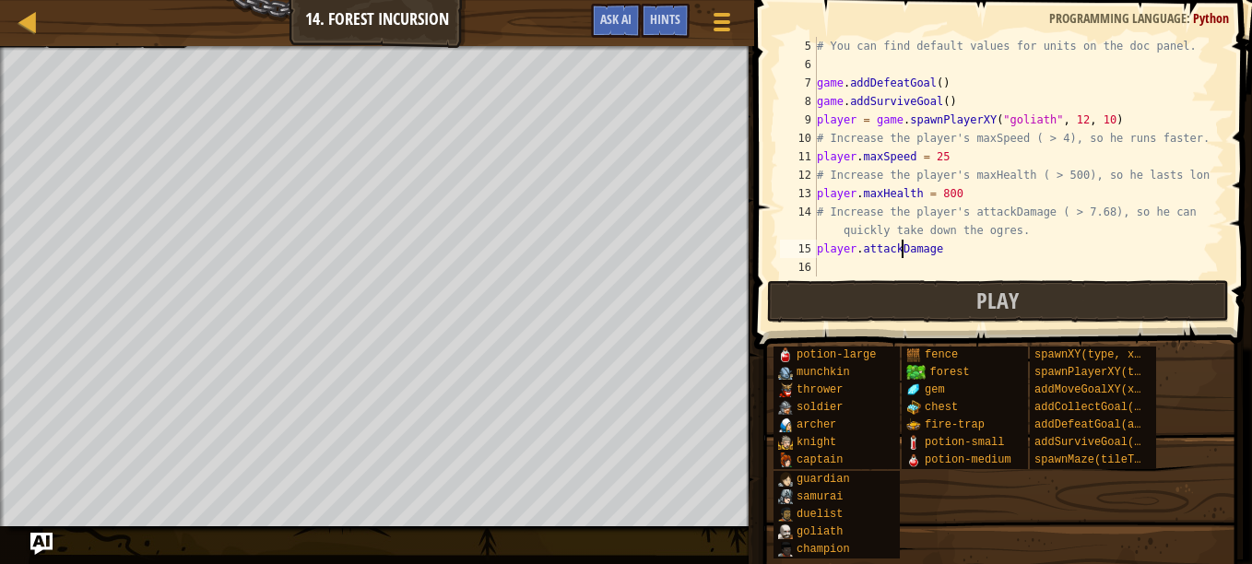
click at [938, 250] on div "# You can find default values for units on the doc panel. game . addDefeatGoal …" at bounding box center [1011, 175] width 397 height 277
type textarea "player.attackDamage = 800"
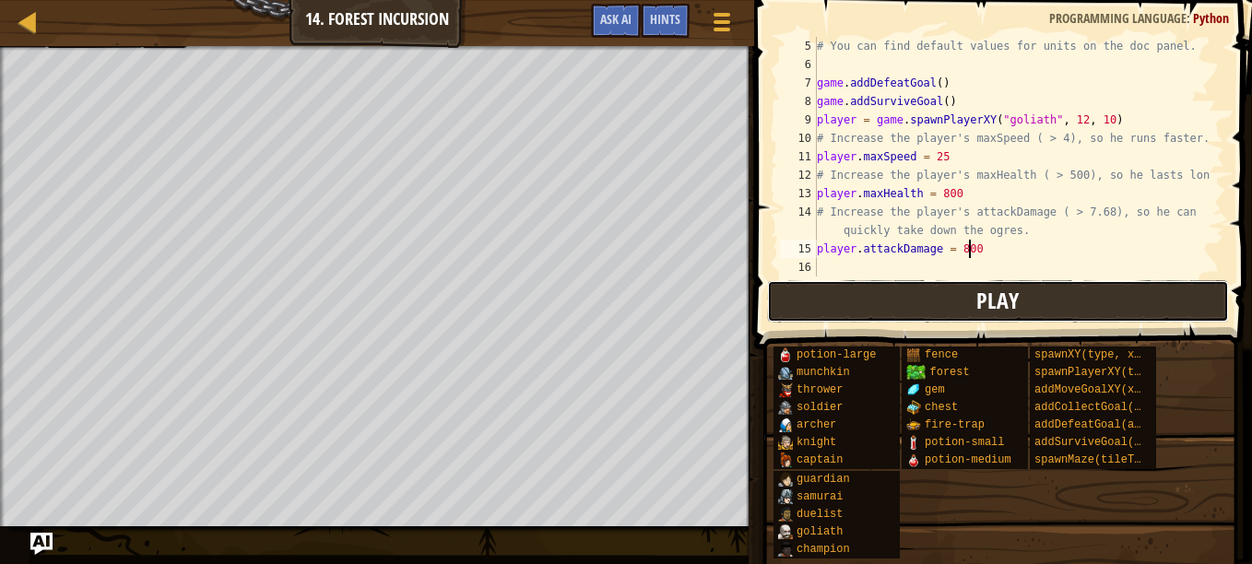
click at [903, 289] on button "Play" at bounding box center [998, 301] width 462 height 42
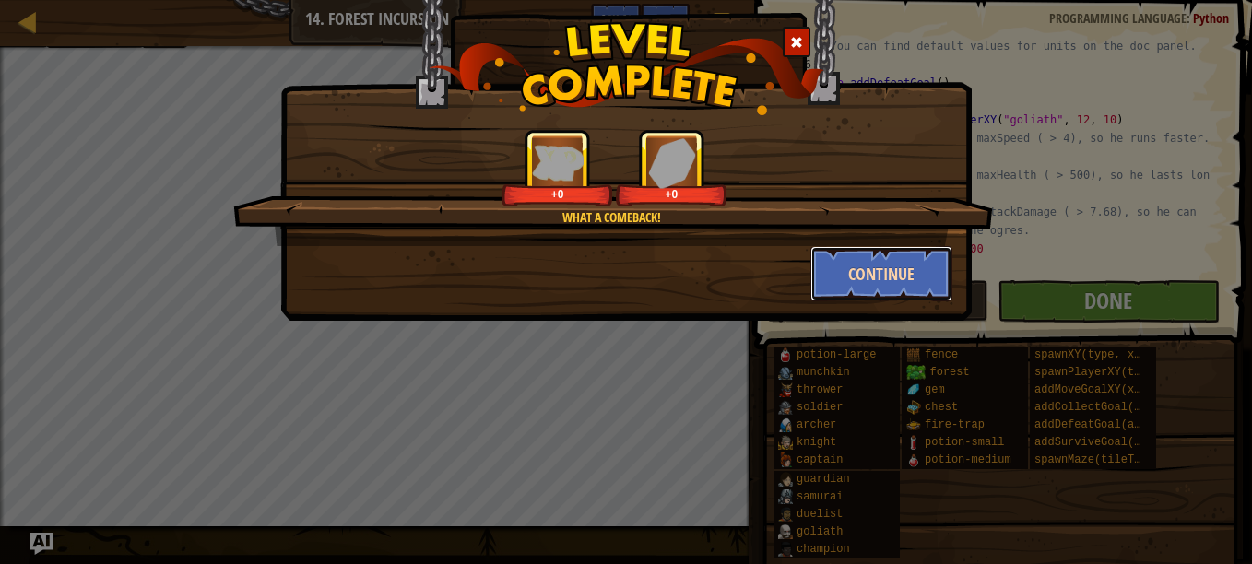
click at [921, 276] on button "Continue" at bounding box center [881, 273] width 143 height 55
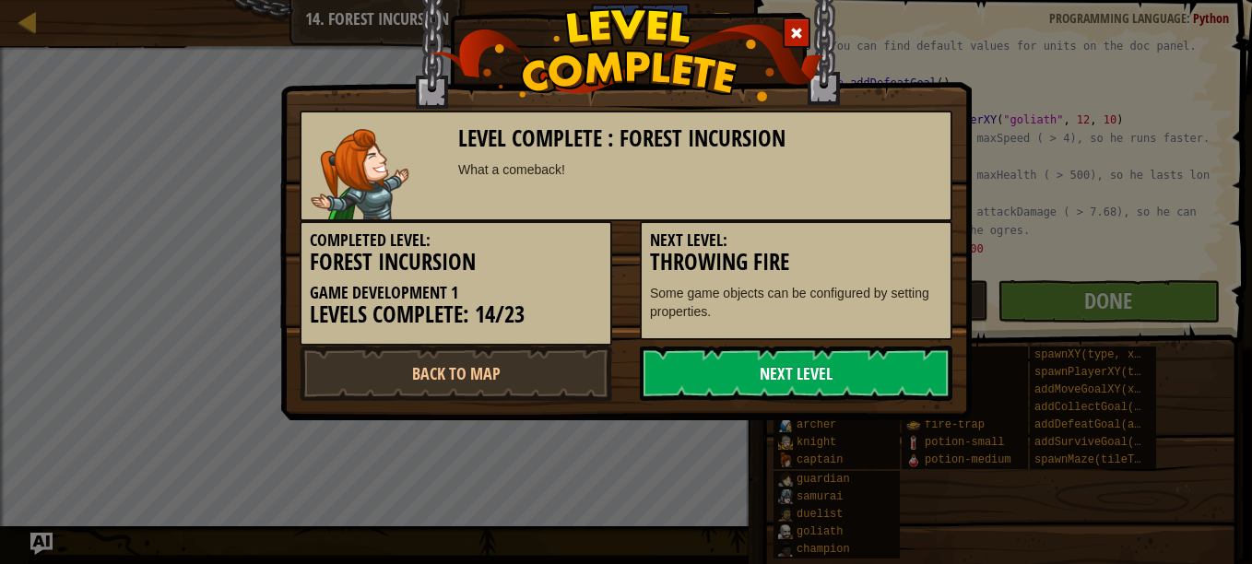
click at [845, 360] on link "Next Level" at bounding box center [796, 373] width 313 height 55
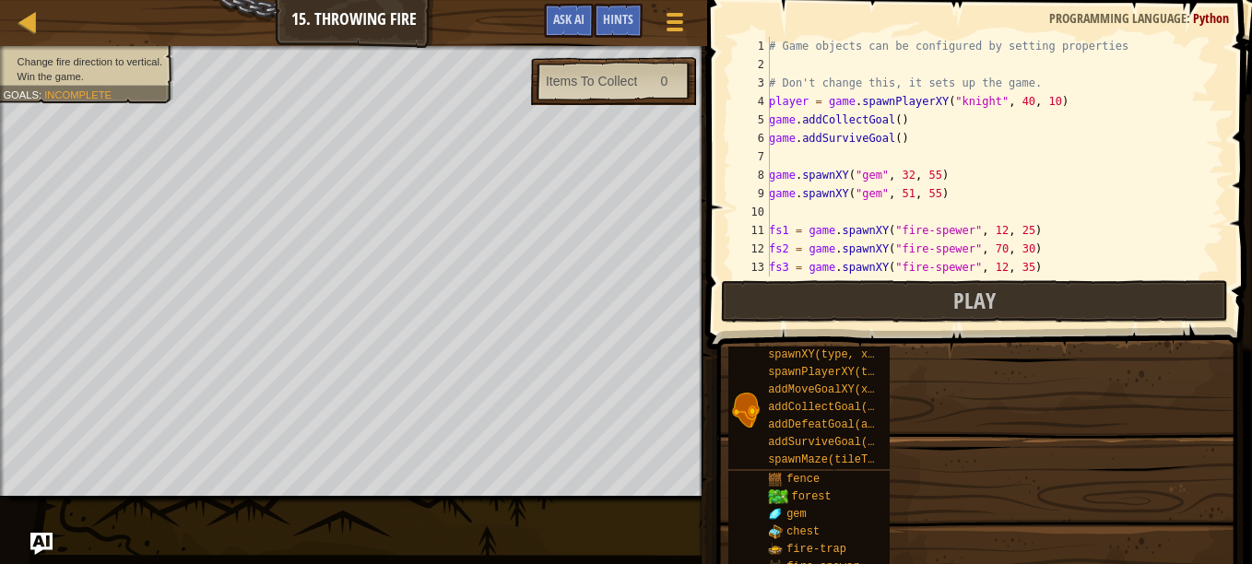
drag, startPoint x: 857, startPoint y: 325, endPoint x: 1067, endPoint y: 213, distance: 237.6
click at [1067, 213] on div "Goals Change fire direction to vertical. Win the game. Some game objects can be…" at bounding box center [626, 282] width 1252 height 564
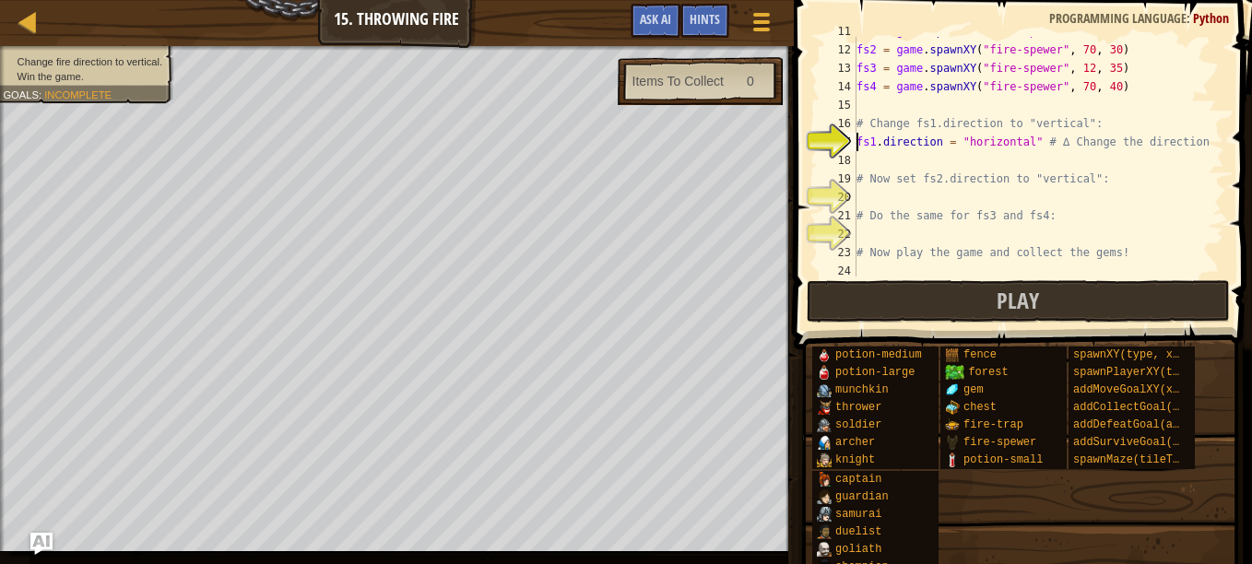
scroll to position [200, 0]
click at [1031, 159] on div "fs1 = game . spawnXY ( "fire-spewer" , 12 , 25 ) fs2 = game . spawnXY ( "fire-s…" at bounding box center [1032, 160] width 358 height 277
click at [1018, 146] on div "fs1 = game . spawnXY ( "fire-spewer" , 12 , 25 ) fs2 = game . spawnXY ( "fire-s…" at bounding box center [1032, 160] width 358 height 277
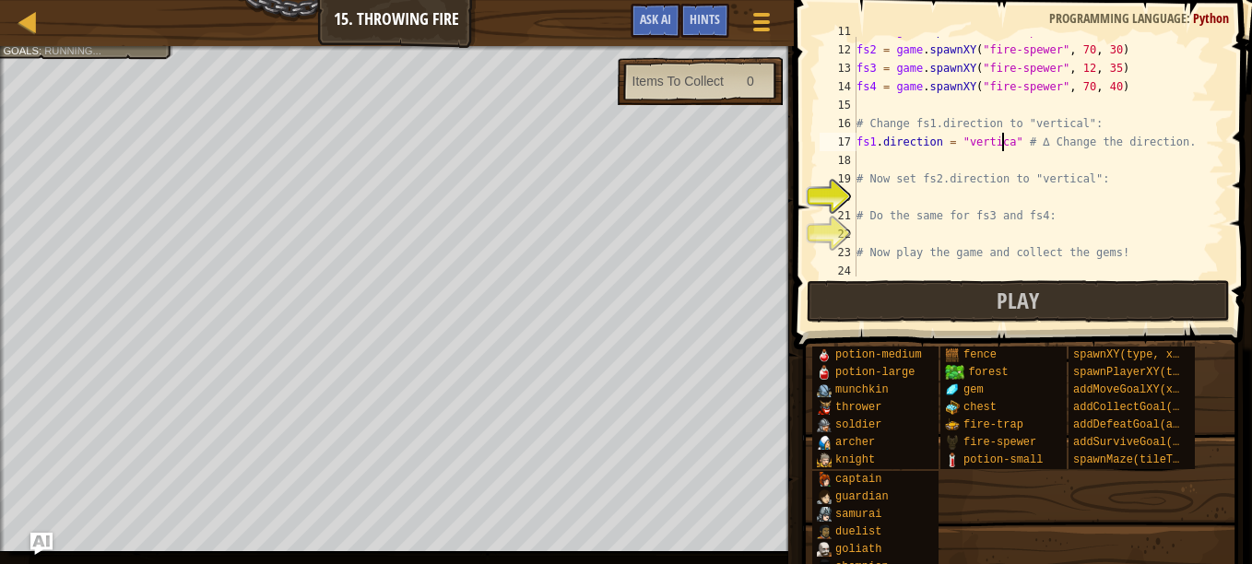
scroll to position [8, 12]
type textarea "fs1.direction = "vertical" # ∆ Change the direction."
drag, startPoint x: 1014, startPoint y: 140, endPoint x: 855, endPoint y: 146, distance: 158.7
click at [855, 146] on div "fs1.direction = "vertical" # ∆ Change the direction. 11 12 13 14 15 16 17 18 19…" at bounding box center [1020, 157] width 408 height 240
click at [911, 193] on div "fs1 = game . spawnXY ( "fire-spewer" , 12 , 25 ) fs2 = game . spawnXY ( "fire-s…" at bounding box center [1032, 160] width 358 height 277
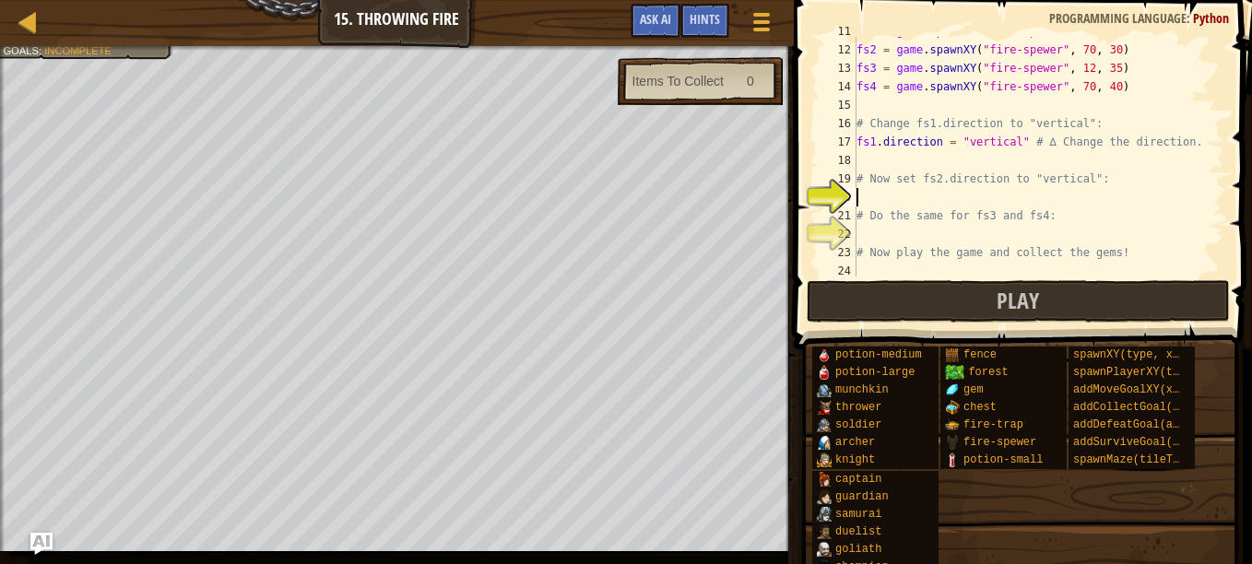
scroll to position [8, 0]
type textarea "fs1.direction = "vertical""
click at [932, 232] on div "fs1 = game . spawnXY ( "fire-spewer" , 12 , 25 ) fs2 = game . spawnXY ( "fire-s…" at bounding box center [1032, 160] width 358 height 277
type textarea "fs1.direction = "vertical""
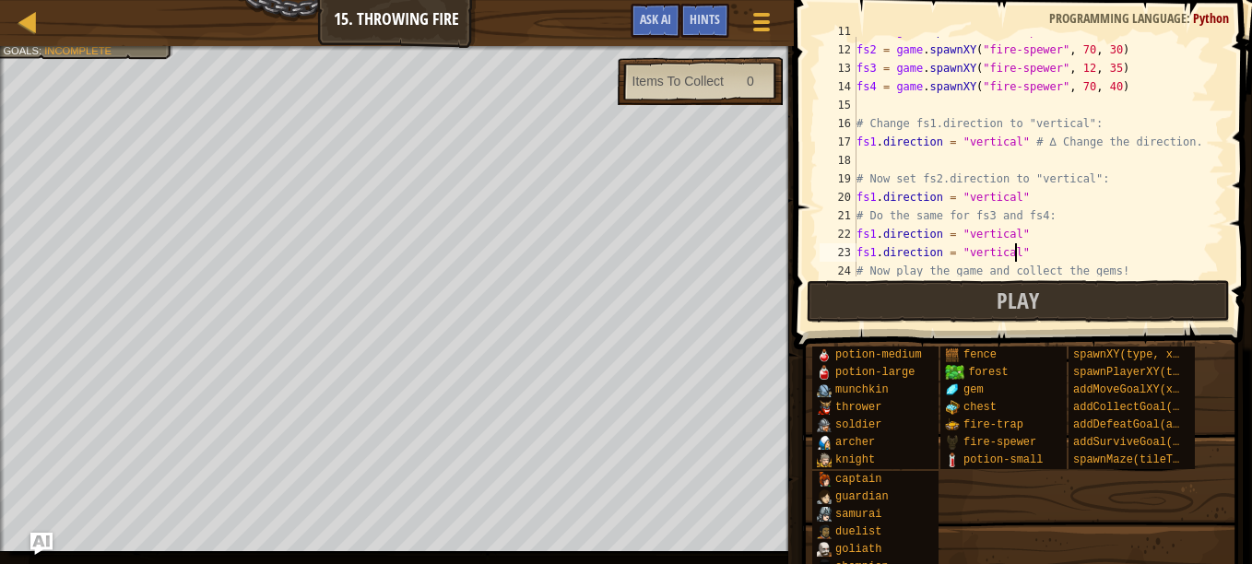
click at [876, 255] on div "fs1 = game . spawnXY ( "fire-spewer" , 12 , 25 ) fs2 = game . spawnXY ( "fire-s…" at bounding box center [1032, 160] width 358 height 277
type textarea "fs2.direction = "vertical""
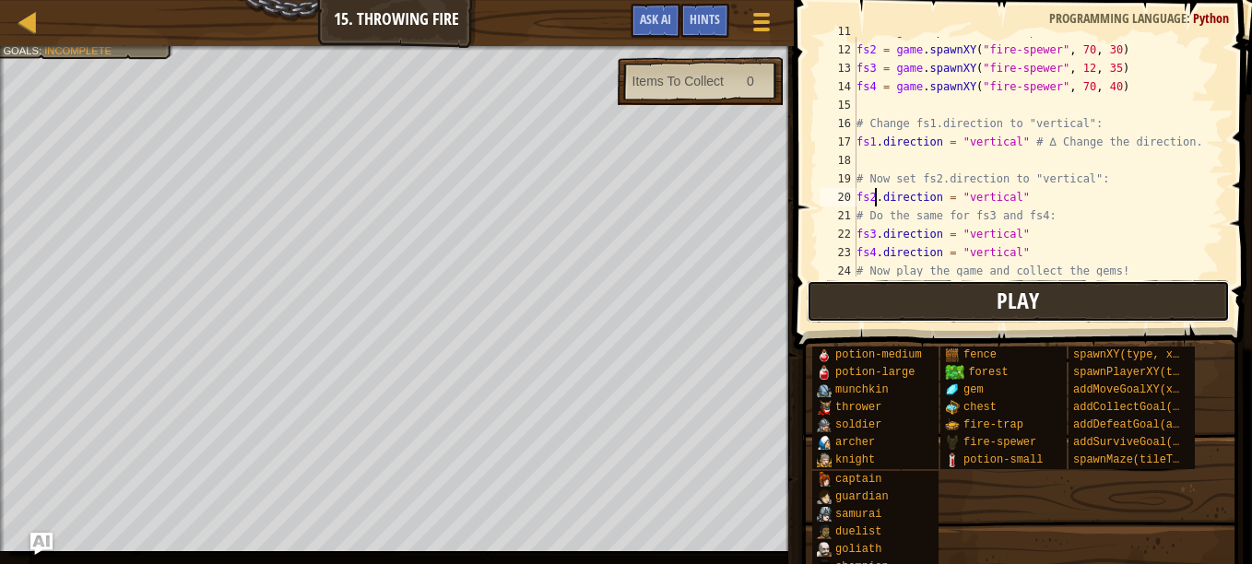
click at [993, 308] on button "Play" at bounding box center [1018, 301] width 423 height 42
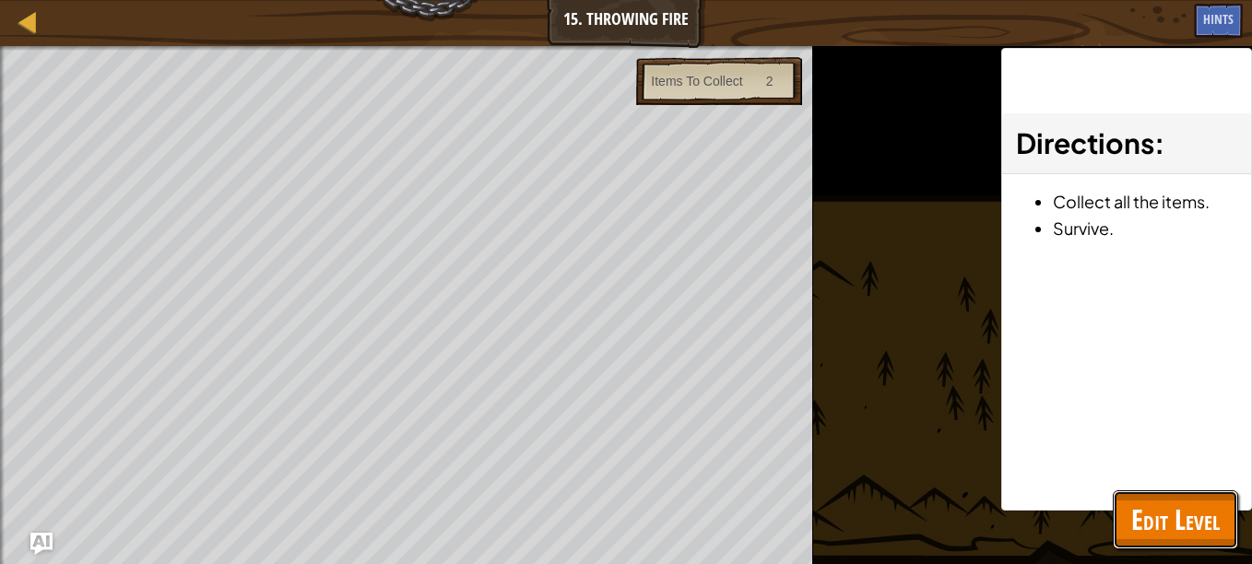
click at [1148, 513] on span "Edit Level" at bounding box center [1175, 520] width 88 height 38
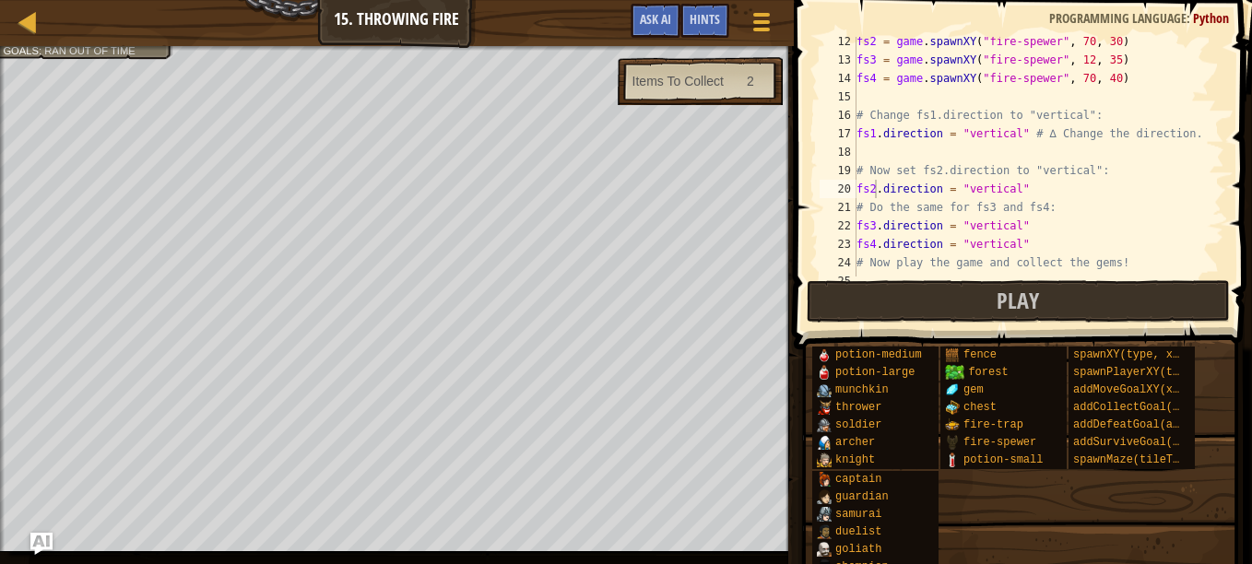
scroll to position [221, 0]
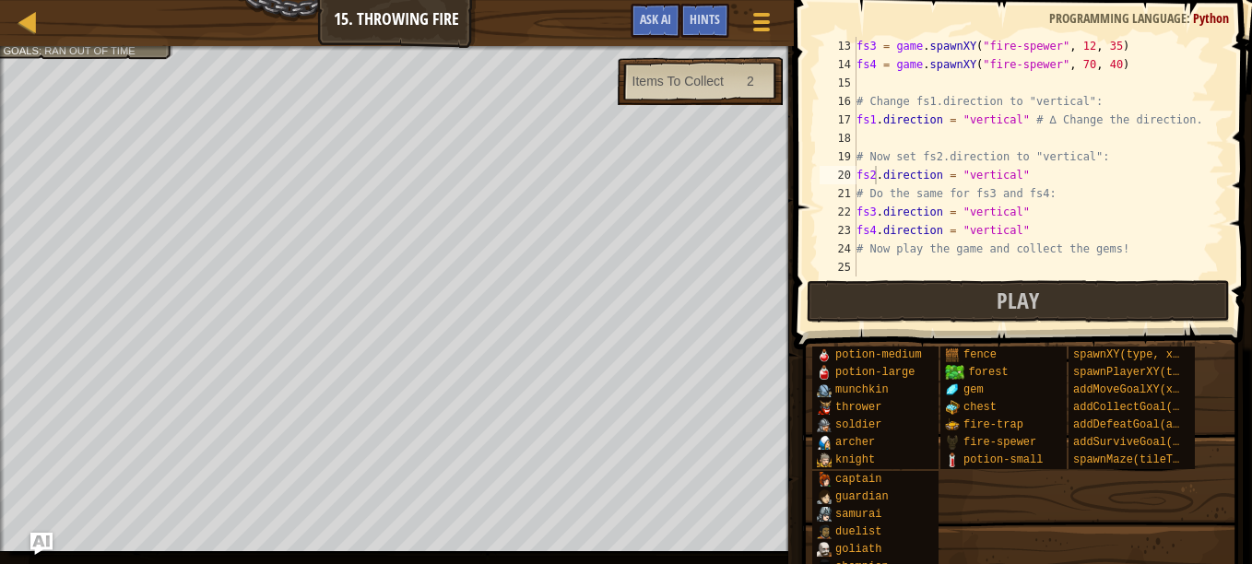
click at [946, 268] on div "fs3 = game . spawnXY ( "fire-spewer" , 12 , 35 ) fs4 = game . spawnXY ( "fire-s…" at bounding box center [1032, 175] width 358 height 277
type textarea "player.maxSpeed = 10000"
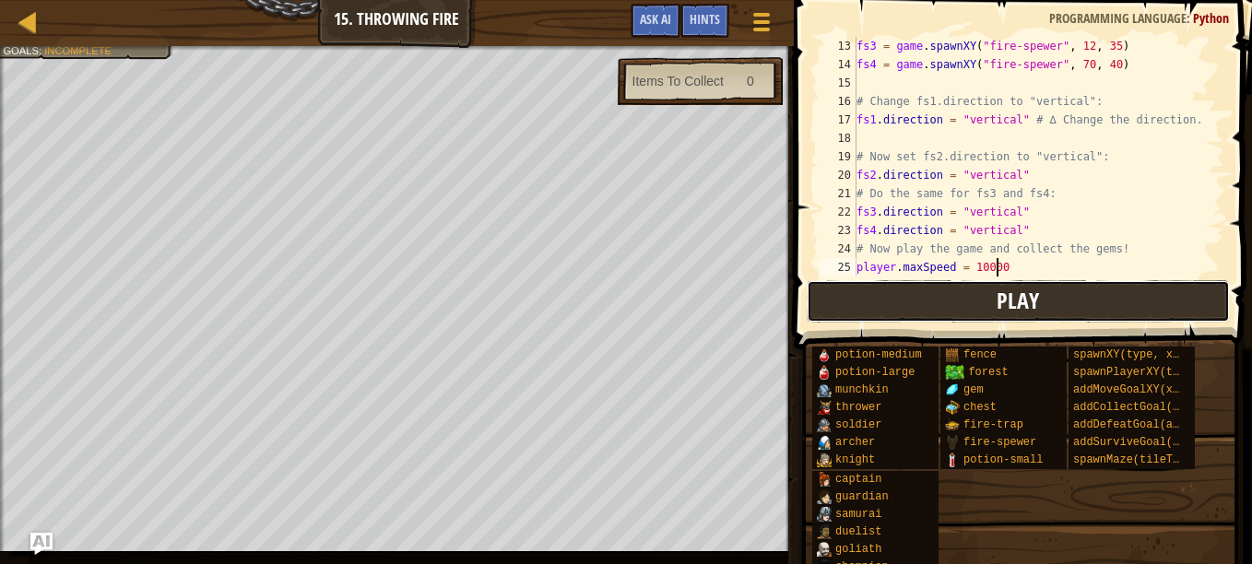
click at [962, 300] on button "Play" at bounding box center [1018, 301] width 423 height 42
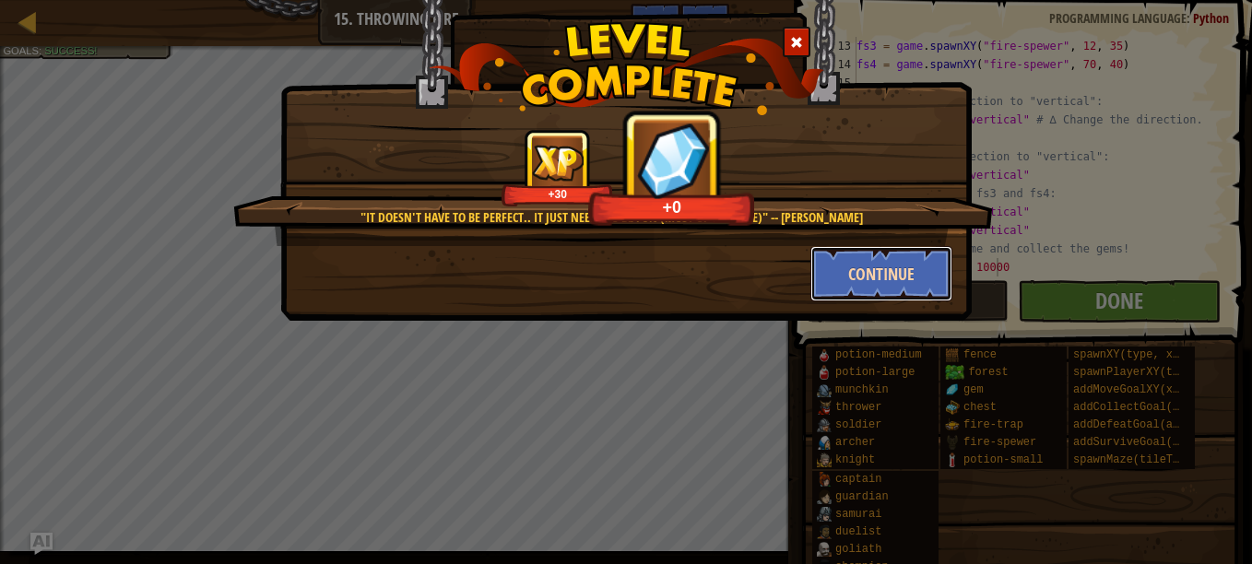
click at [888, 266] on button "Continue" at bounding box center [881, 273] width 143 height 55
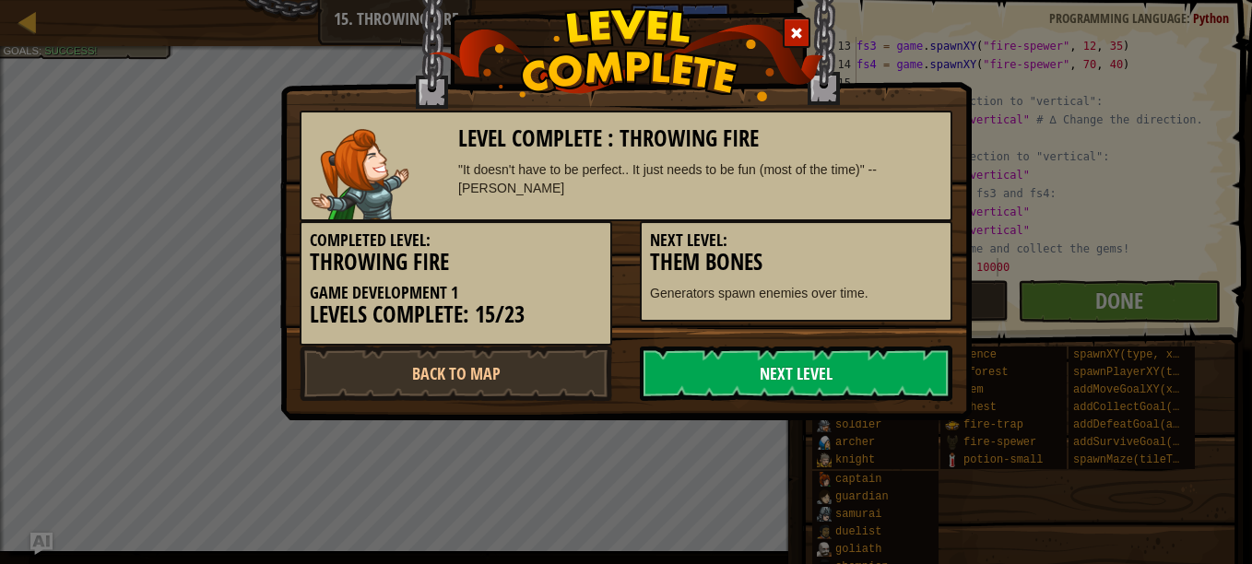
click at [793, 369] on link "Next Level" at bounding box center [796, 373] width 313 height 55
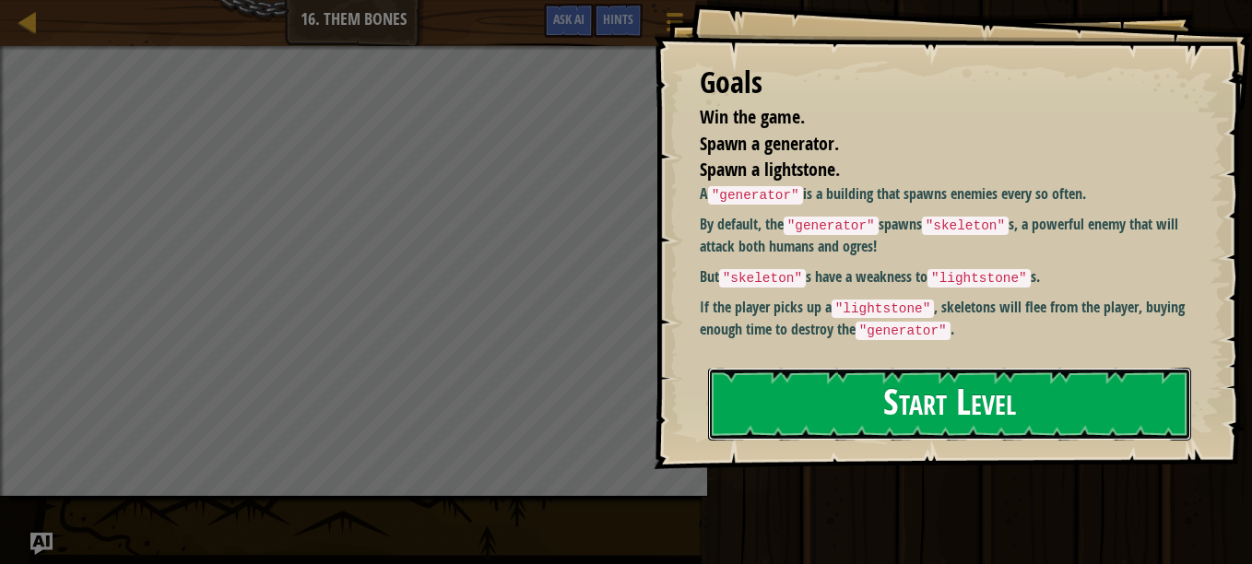
click at [808, 398] on button "Start Level" at bounding box center [949, 404] width 483 height 73
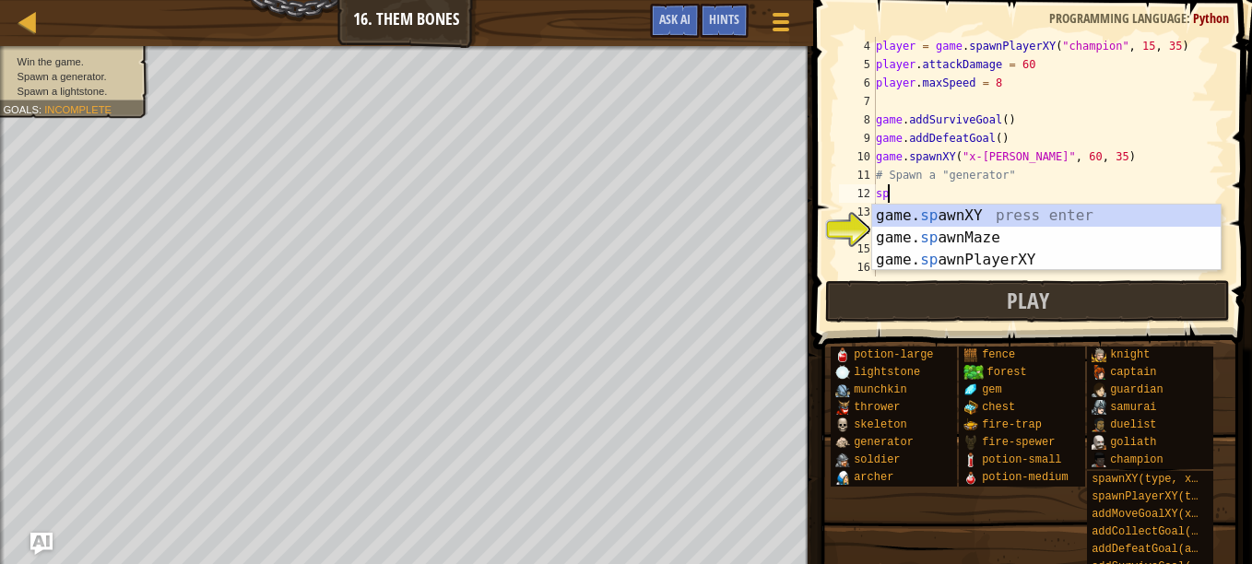
scroll to position [8, 0]
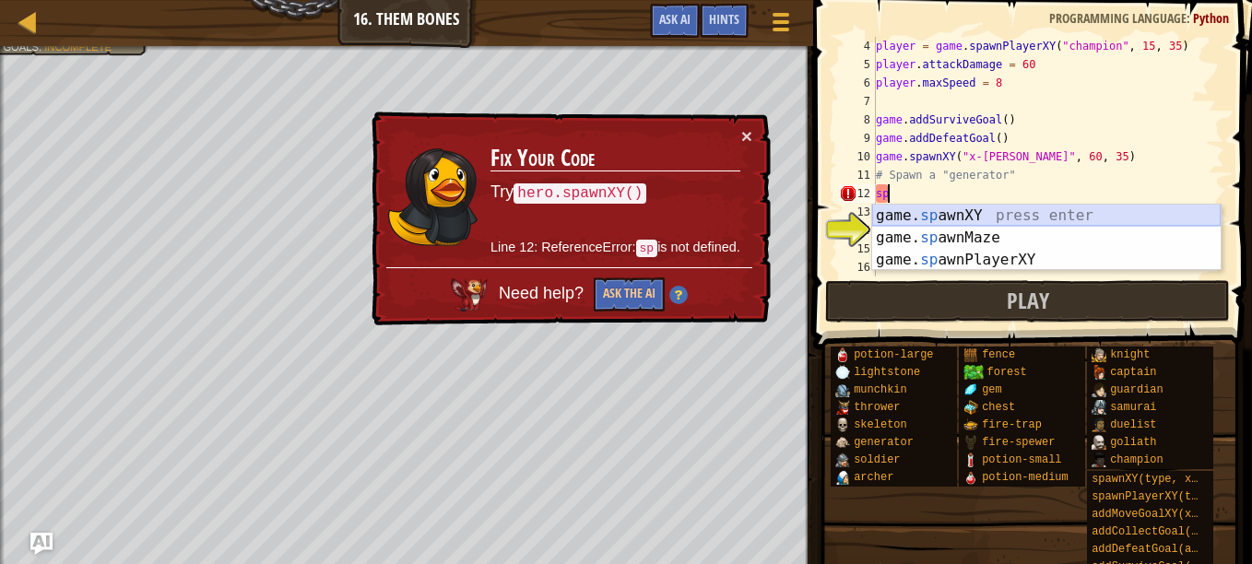
click at [957, 222] on div "game. sp awnXY press enter game. sp awnMaze press enter game. sp awnPlayerXY pr…" at bounding box center [1046, 260] width 348 height 111
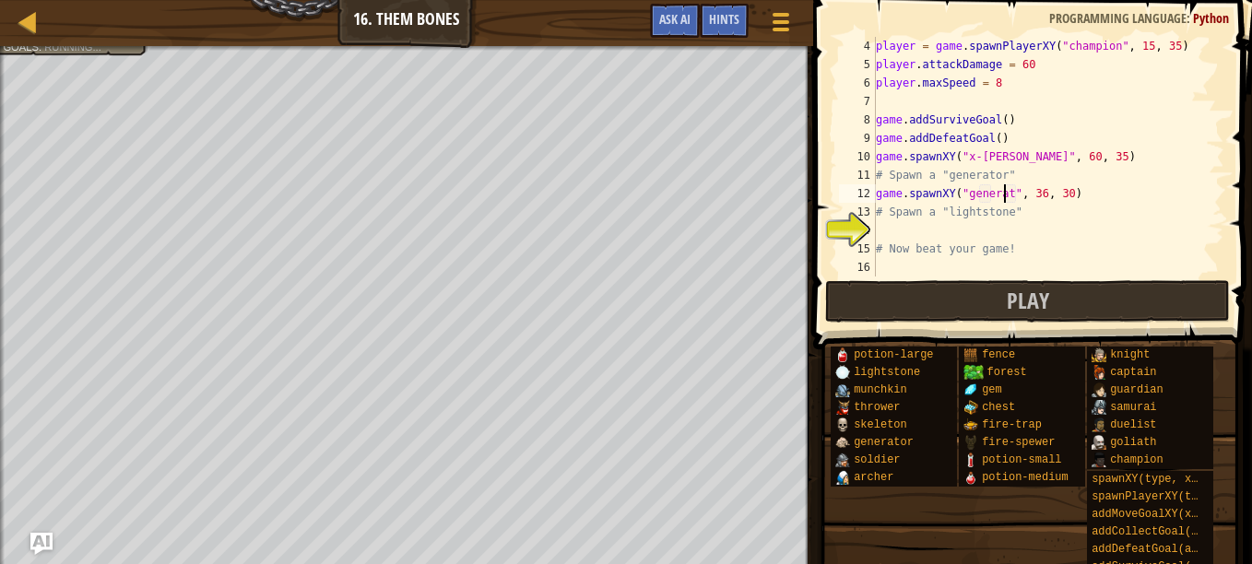
type textarea "game.spawnXY("generator", 36, 30)"
click at [958, 230] on div "player = game . spawnPlayerXY ( "champion" , 15 , 35 ) player . attackDamage = …" at bounding box center [1041, 175] width 338 height 277
type textarea "g"
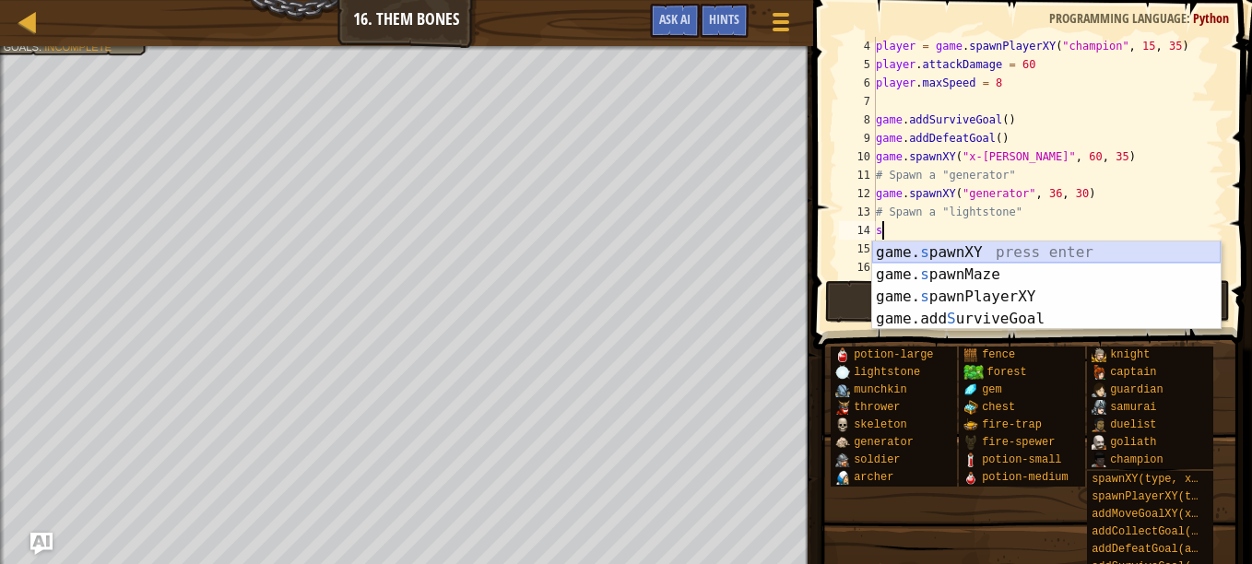
click at [947, 255] on div "game. s pawnXY press enter game. s pawnMaze press enter game. s pawnPlayerXY pr…" at bounding box center [1046, 308] width 348 height 133
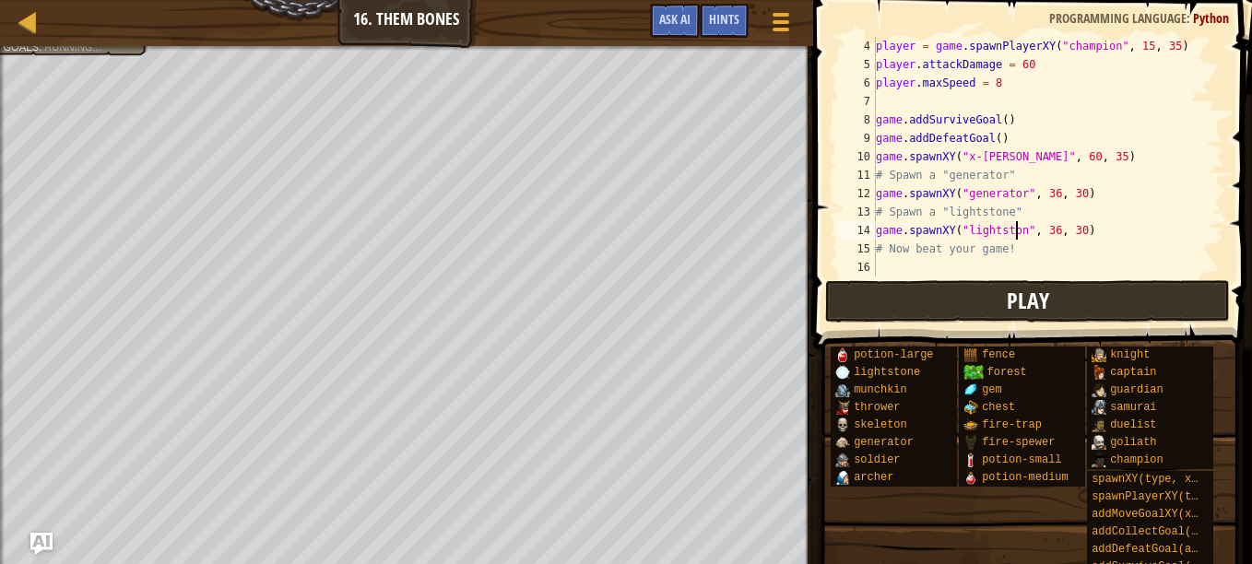
type textarea "game.spawnXY("lightstone", 36, 30)"
click at [977, 270] on div "player = game . spawnPlayerXY ( "champion" , 15 , 35 ) player . attackDamage = …" at bounding box center [1041, 175] width 338 height 277
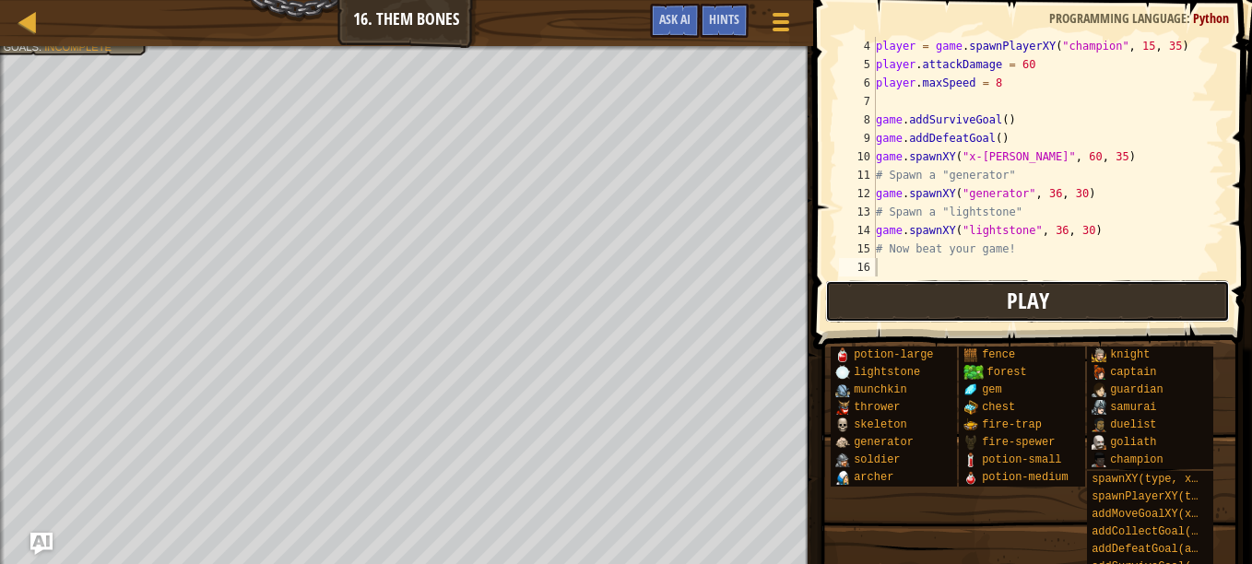
click at [856, 297] on button "Play" at bounding box center [1027, 301] width 405 height 42
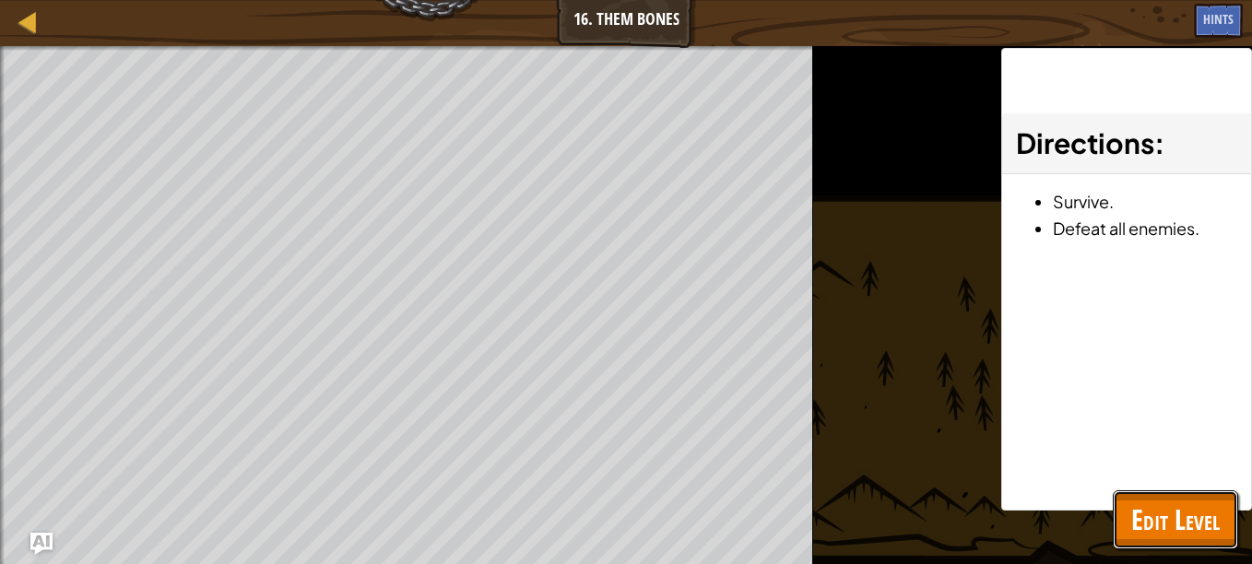
click at [1184, 536] on span "Edit Level" at bounding box center [1175, 520] width 88 height 38
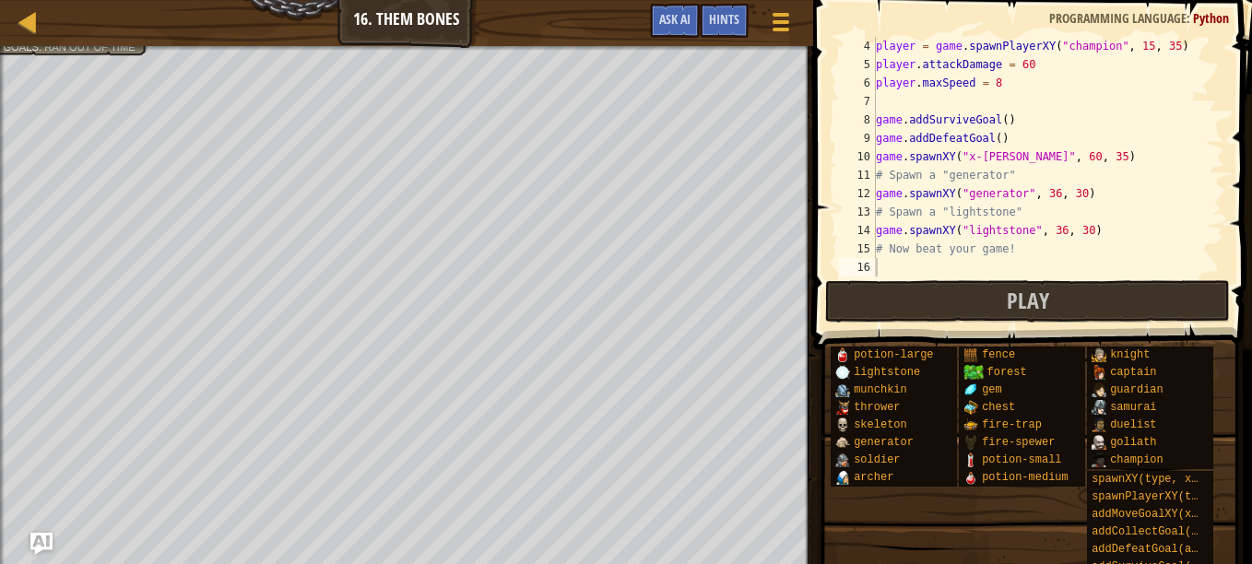
click at [900, 267] on div "player = game . spawnPlayerXY ( "champion" , 15 , 35 ) player . attackDamage = …" at bounding box center [1041, 175] width 338 height 277
type textarea "player.attackDamage = 1000000000000000000"
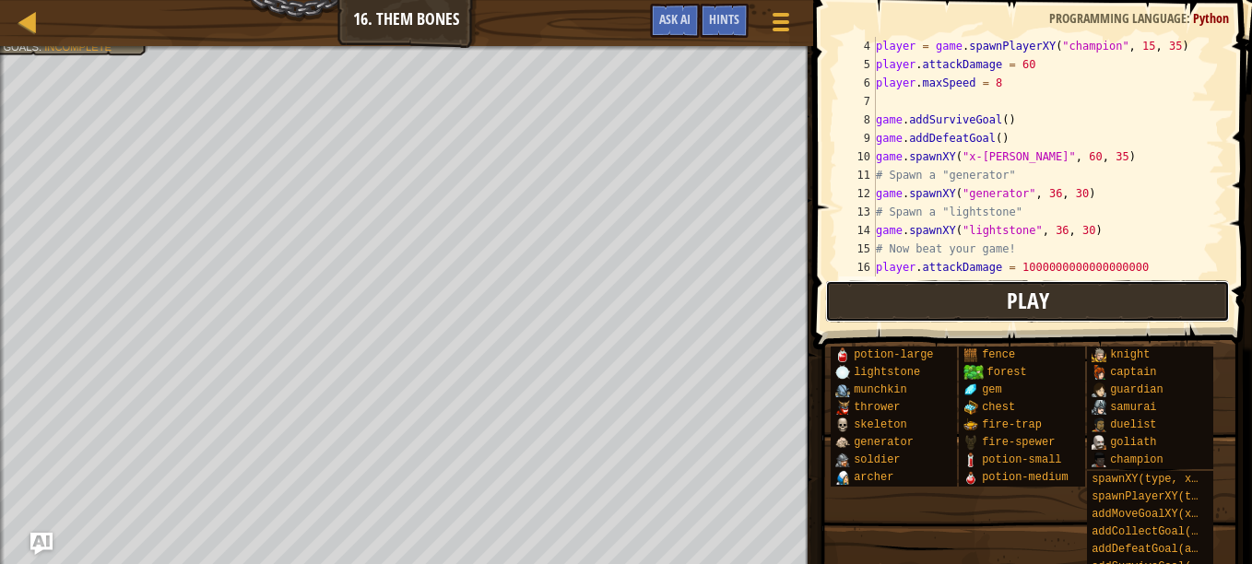
click at [939, 292] on button "Play" at bounding box center [1027, 301] width 405 height 42
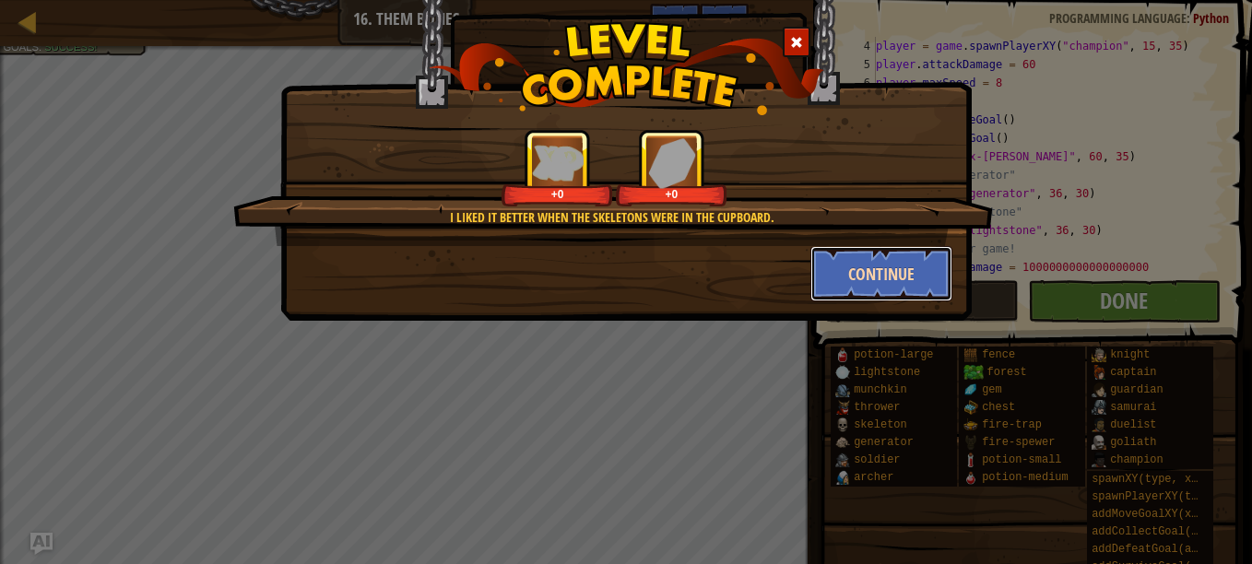
click at [839, 275] on button "Continue" at bounding box center [881, 273] width 143 height 55
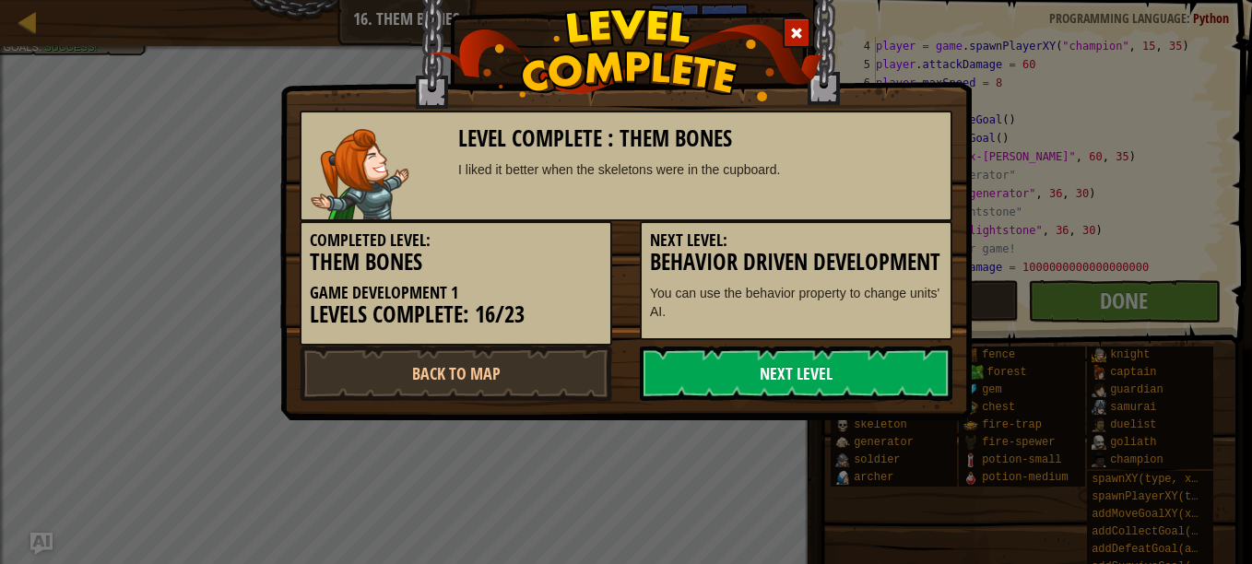
click at [753, 384] on link "Next Level" at bounding box center [796, 373] width 313 height 55
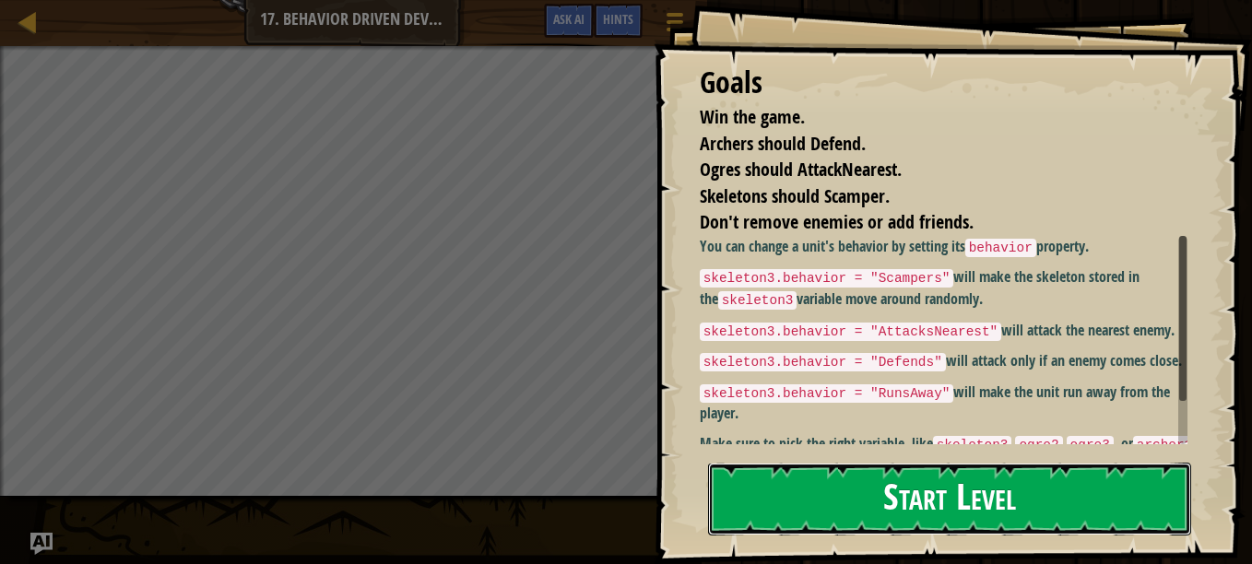
click at [824, 464] on button "Start Level" at bounding box center [949, 499] width 483 height 73
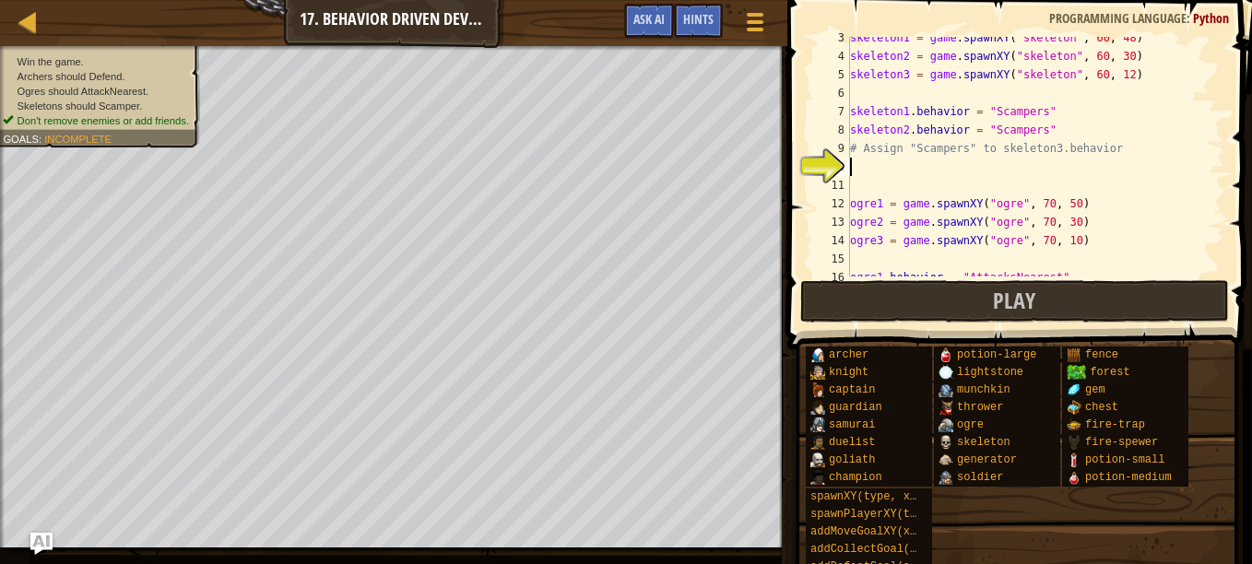
scroll to position [46, 0]
drag, startPoint x: 1043, startPoint y: 126, endPoint x: 850, endPoint y: 129, distance: 192.7
click at [850, 129] on div "skeleton1 = game . spawnXY ( "skeleton" , 60 , 48 ) skeleton2 = game . spawnXY …" at bounding box center [1028, 166] width 364 height 277
type textarea "skeleton2.behavior = "Scampers""
click at [889, 163] on div "skeleton1 = game . spawnXY ( "skeleton" , 60 , 48 ) skeleton2 = game . spawnXY …" at bounding box center [1028, 166] width 364 height 277
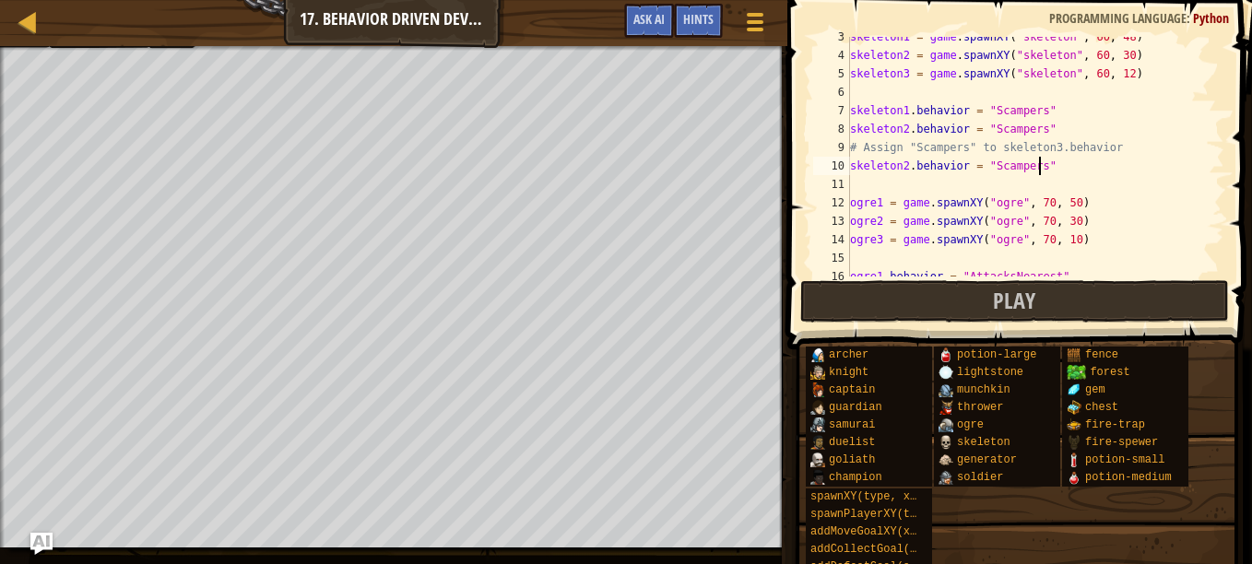
click at [907, 168] on div "skeleton1 = game . spawnXY ( "skeleton" , 60 , 48 ) skeleton2 = game . spawnXY …" at bounding box center [1028, 166] width 364 height 277
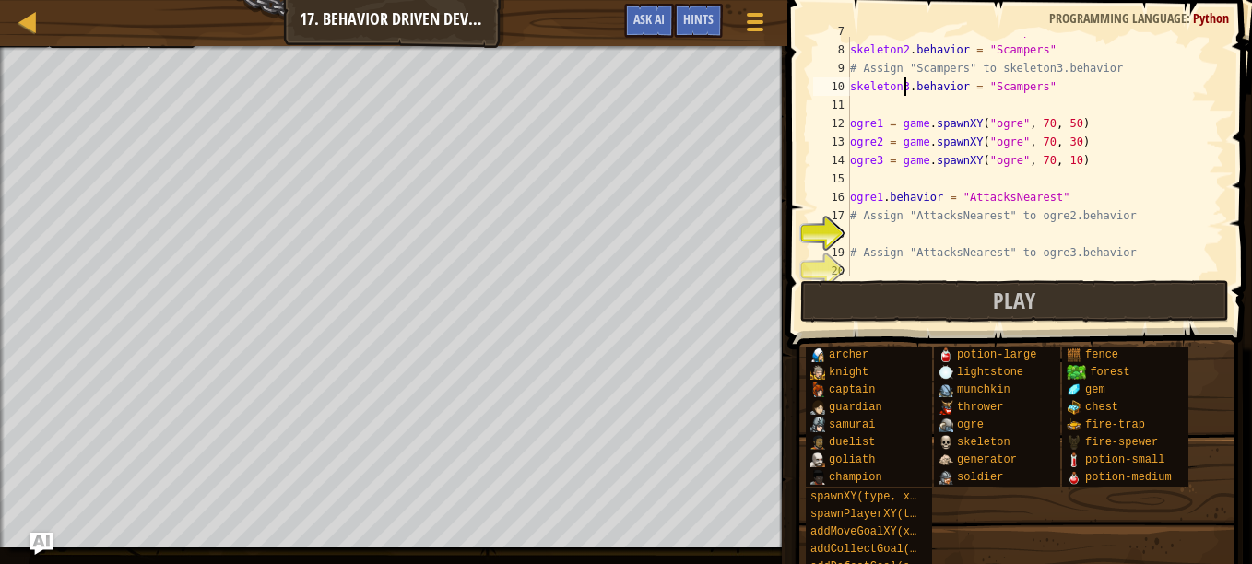
scroll to position [126, 0]
drag, startPoint x: 1059, startPoint y: 195, endPoint x: 839, endPoint y: 198, distance: 220.4
click at [839, 198] on div "skeleton3.behavior = "Scampers" 7 8 9 10 11 12 13 14 15 16 17 18 19 20 21 skele…" at bounding box center [1016, 157] width 415 height 240
type textarea "ogre1.behavior = "AttacksNearest""
click at [885, 234] on div "skeleton1 . behavior = "Scampers" skeleton2 . behavior = "Scampers" # Assign "S…" at bounding box center [1028, 160] width 364 height 277
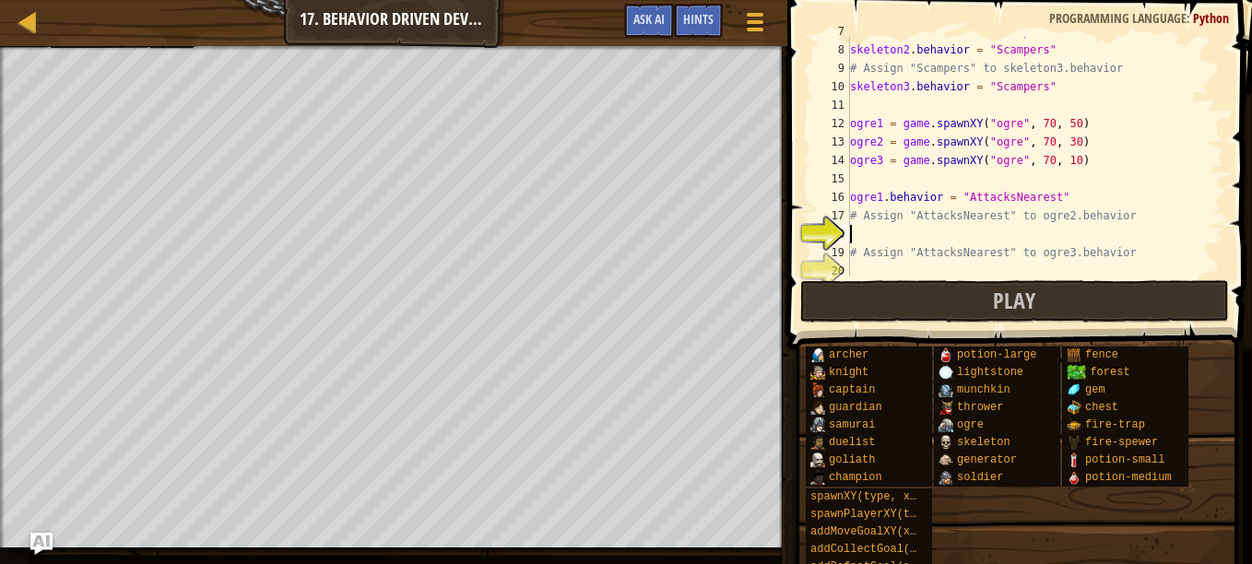
scroll to position [8, 0]
click at [878, 233] on div "skeleton1 . behavior = "Scampers" skeleton2 . behavior = "Scampers" # Assign "S…" at bounding box center [1028, 160] width 364 height 277
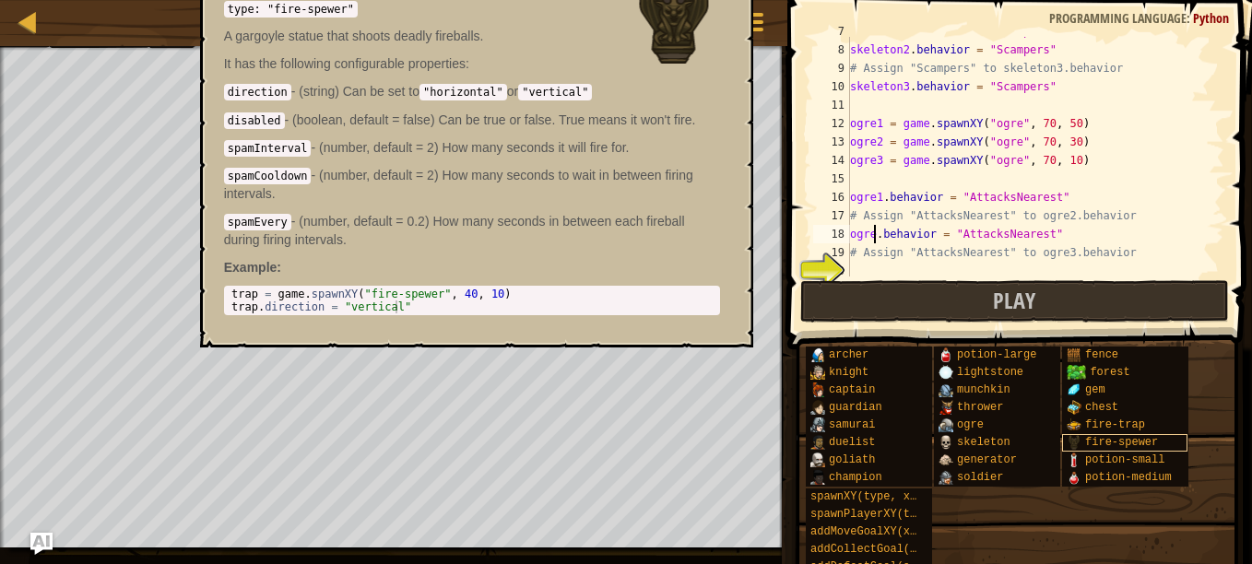
type textarea "ogre3.behavior = "AttacksNearest""
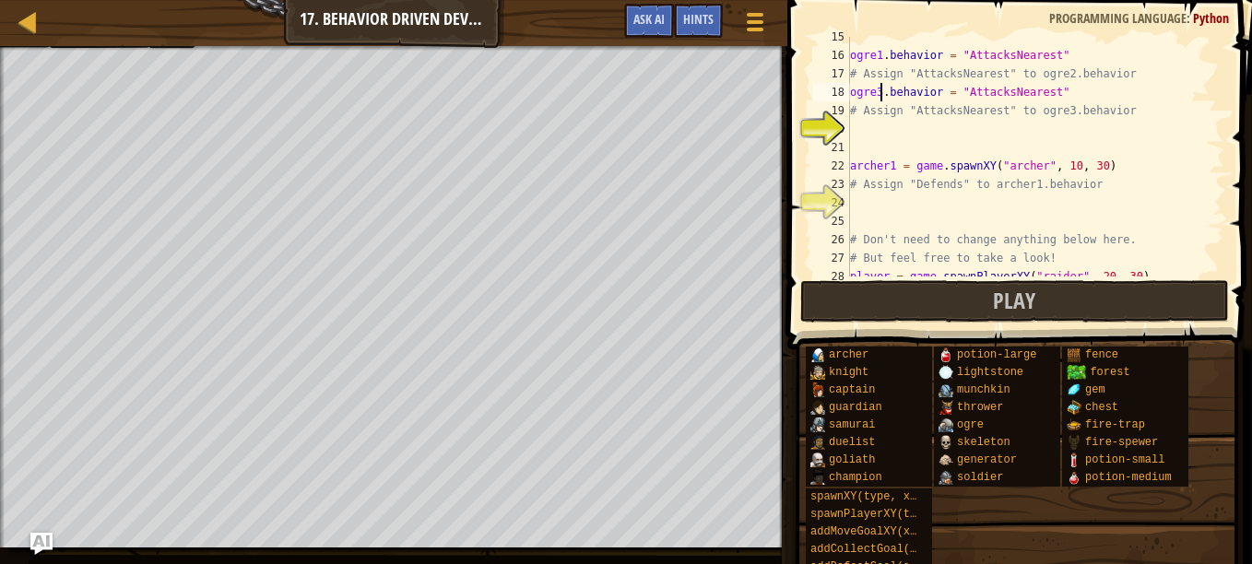
scroll to position [267, 0]
click at [896, 129] on div "ogre1 . behavior = "AttacksNearest" # Assign "AttacksNearest" to ogre2.behavior…" at bounding box center [1028, 167] width 364 height 277
click at [878, 89] on div "ogre1 . behavior = "AttacksNearest" # Assign "AttacksNearest" to ogre2.behavior…" at bounding box center [1028, 167] width 364 height 277
type textarea "ogre2.behavior = "AttacksNearest""
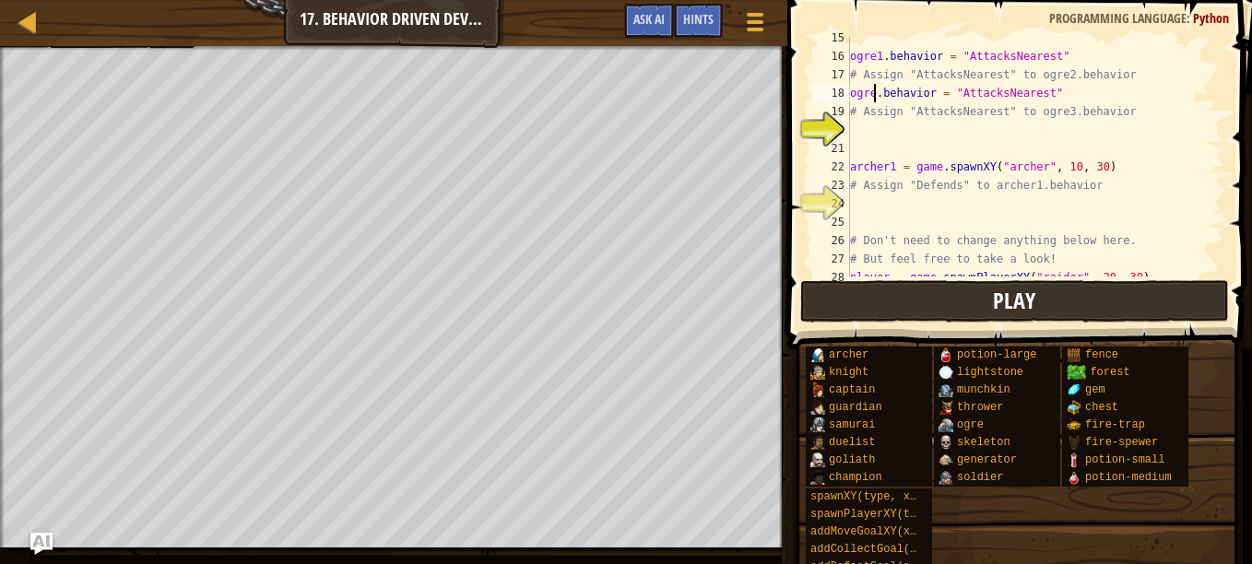
scroll to position [8, 2]
click at [922, 129] on div "ogre1 . behavior = "AttacksNearest" # Assign "AttacksNearest" to ogre2.behavior…" at bounding box center [1028, 167] width 364 height 277
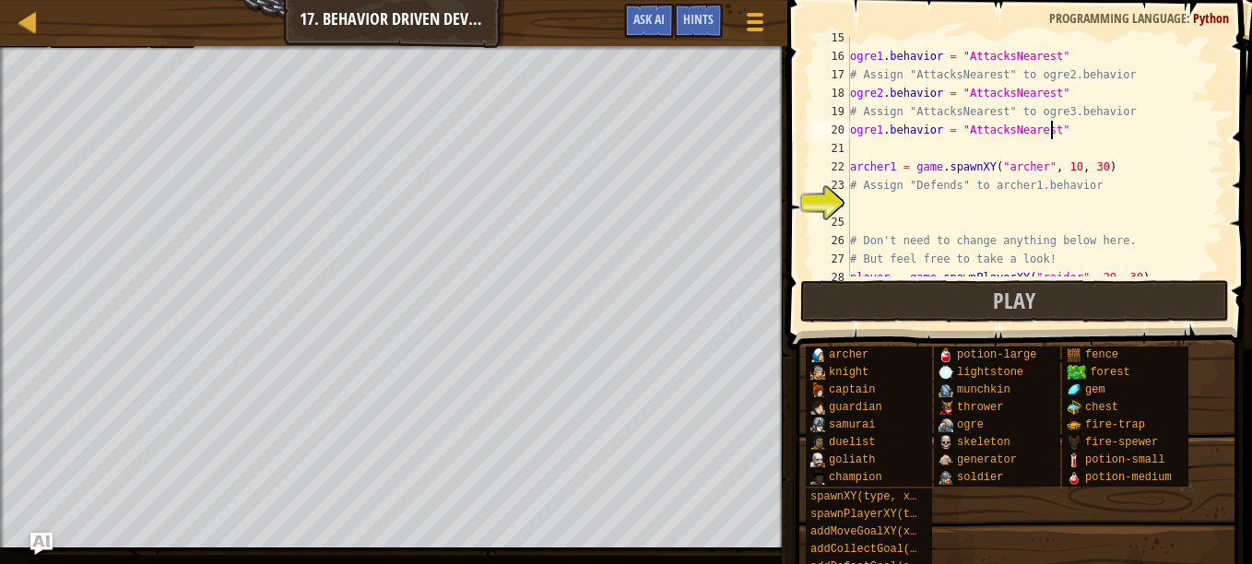
click at [879, 127] on div "ogre1 . behavior = "AttacksNearest" # Assign "AttacksNearest" to ogre2.behavior…" at bounding box center [1028, 167] width 364 height 277
drag, startPoint x: 1106, startPoint y: 171, endPoint x: 846, endPoint y: 168, distance: 260.0
click at [846, 168] on div "ogre3.behavior = "AttacksNearest" 15 16 17 18 19 20 21 22 23 24 25 26 27 28 29 …" at bounding box center [1016, 157] width 415 height 240
type textarea "archer1 = game.spawnXY("[PERSON_NAME]", 10, 30)"
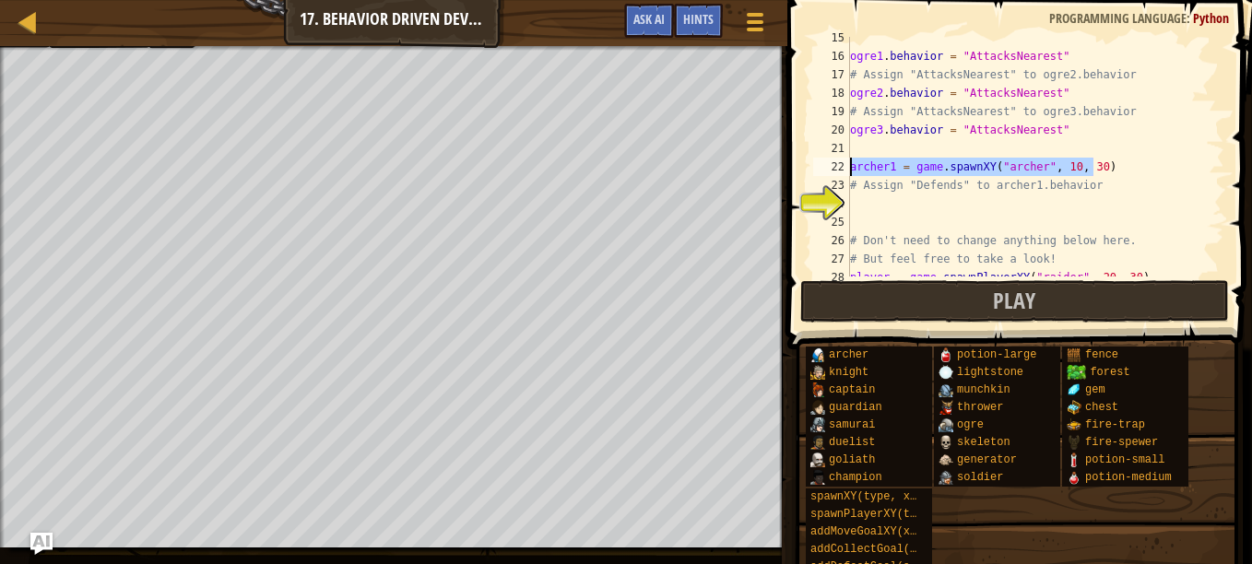
click at [914, 199] on div "ogre1 . behavior = "AttacksNearest" # Assign "AttacksNearest" to ogre2.behavior…" at bounding box center [1028, 167] width 364 height 277
type textarea "archer1 = game.spawnXY("[PERSON_NAME]", 10, 30)"
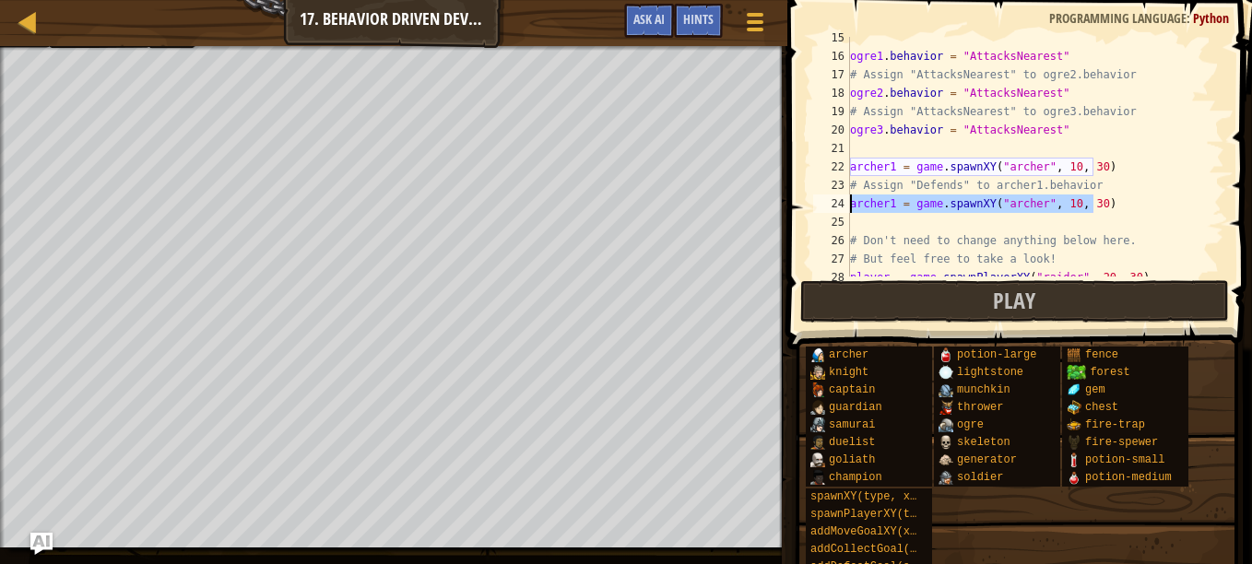
drag, startPoint x: 1113, startPoint y: 203, endPoint x: 853, endPoint y: 207, distance: 260.0
click at [853, 207] on div "ogre1 . behavior = "AttacksNearest" # Assign "AttacksNearest" to ogre2.behavior…" at bounding box center [1028, 167] width 364 height 277
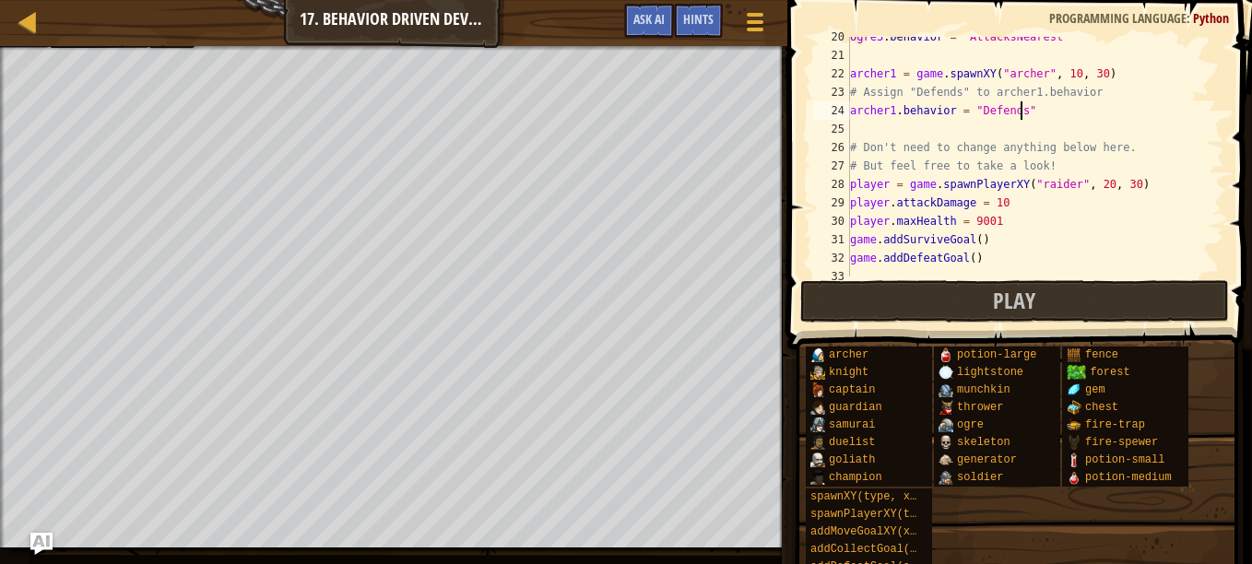
scroll to position [364, 0]
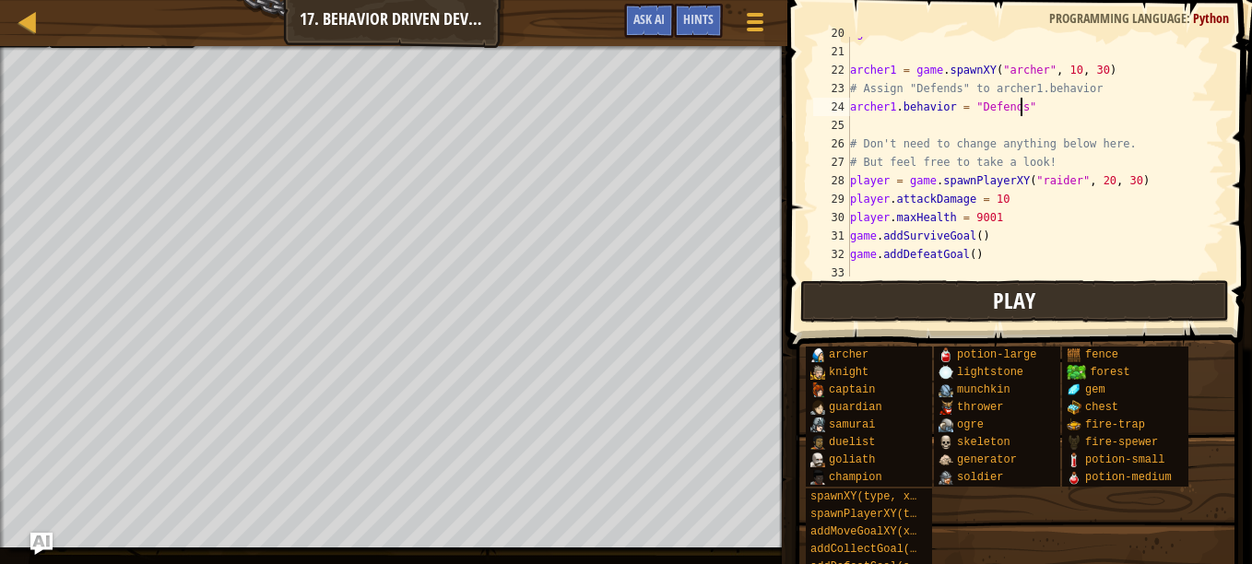
type textarea "archer1.behavior = "Defends""
click at [982, 296] on button "Play" at bounding box center [1015, 301] width 430 height 42
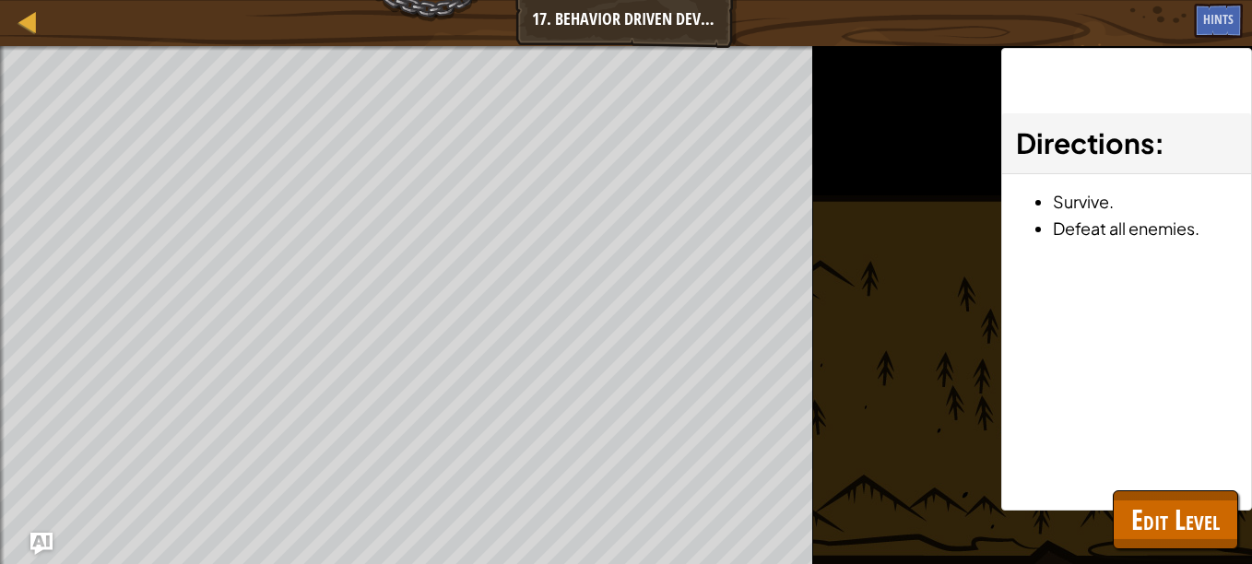
click at [0, 0] on html "Map Game Development 1 17. Behavior Driven Development Game Menu Done Hints Ask…" at bounding box center [626, 0] width 1252 height 0
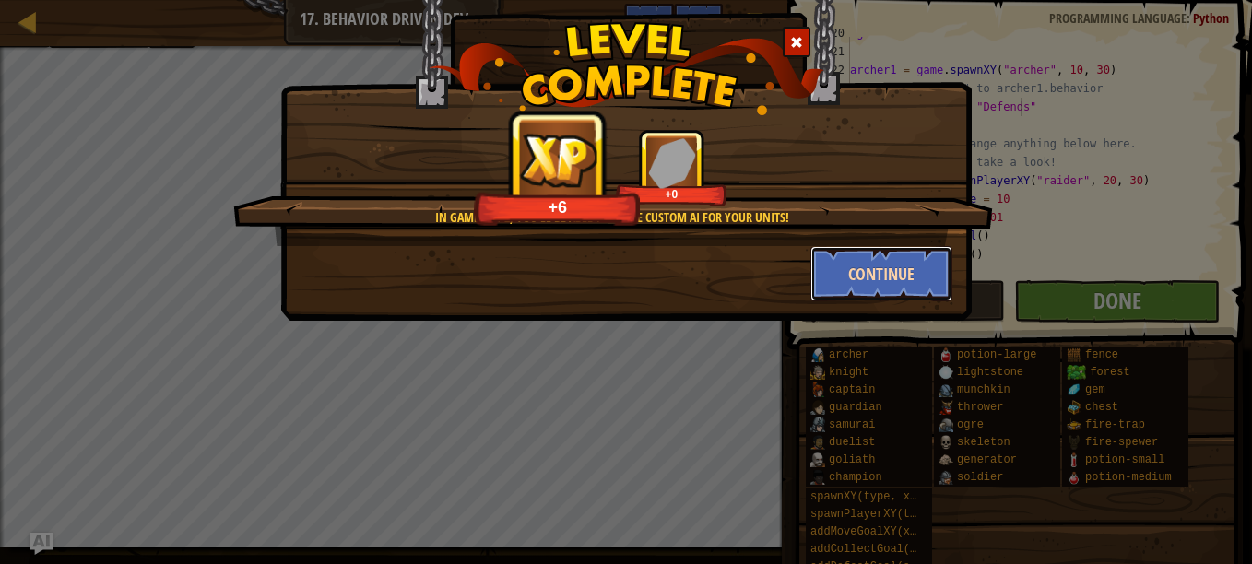
click at [906, 285] on button "Continue" at bounding box center [881, 273] width 143 height 55
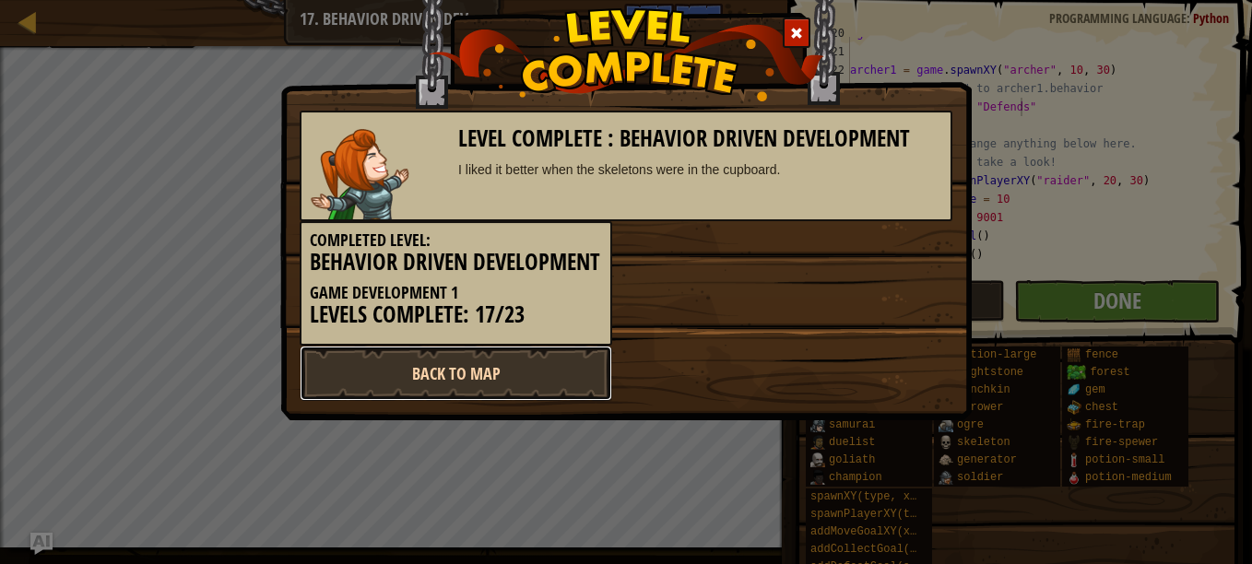
click at [548, 401] on link "Back to Map" at bounding box center [456, 373] width 313 height 55
